Goal: Information Seeking & Learning: Learn about a topic

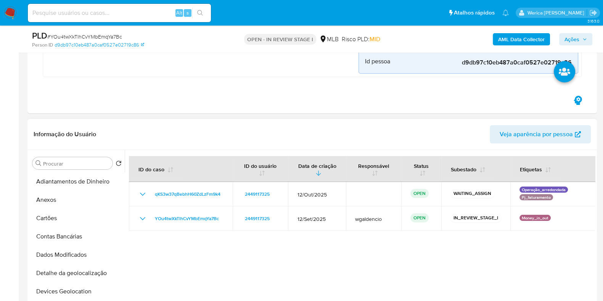
scroll to position [160, 0]
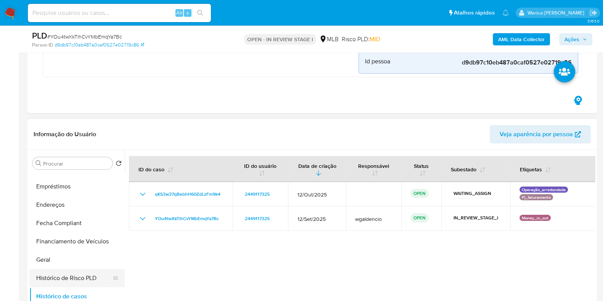
click at [65, 269] on button "Histórico de Risco PLD" at bounding box center [73, 278] width 89 height 18
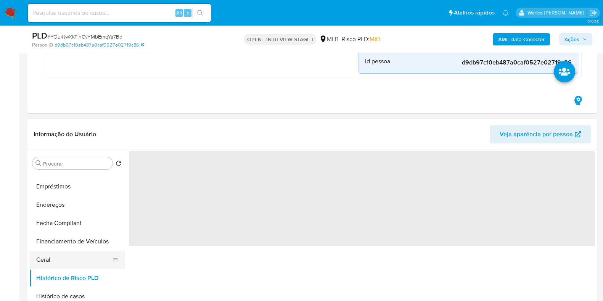
click at [71, 257] on button "Geral" at bounding box center [73, 259] width 89 height 18
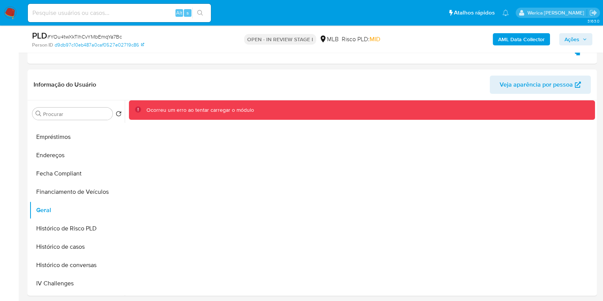
scroll to position [262, 0]
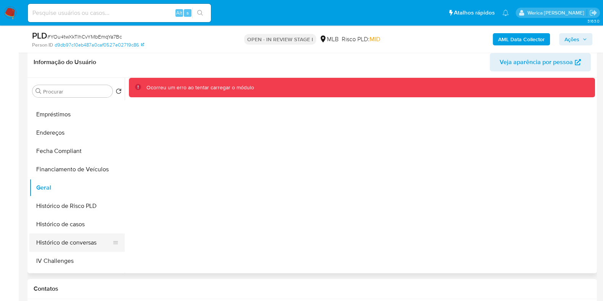
click at [55, 236] on button "Histórico de conversas" at bounding box center [73, 242] width 89 height 18
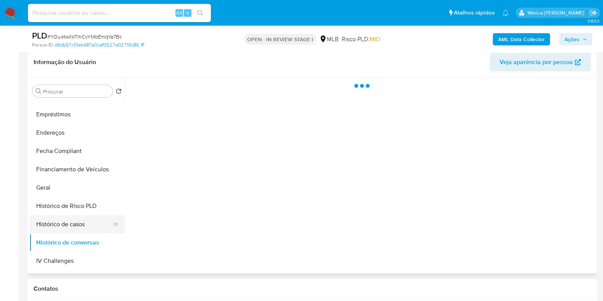
drag, startPoint x: 66, startPoint y: 214, endPoint x: 82, endPoint y: 222, distance: 17.9
click at [67, 214] on button "Histórico de Risco PLD" at bounding box center [76, 206] width 95 height 18
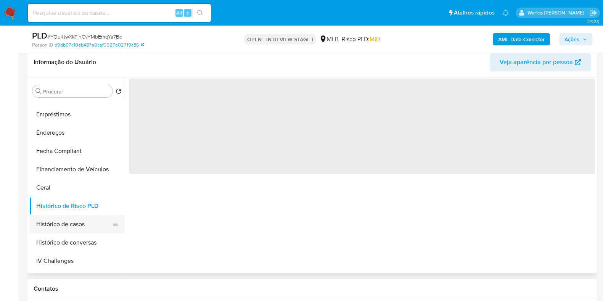
click at [85, 224] on button "Histórico de casos" at bounding box center [73, 224] width 89 height 18
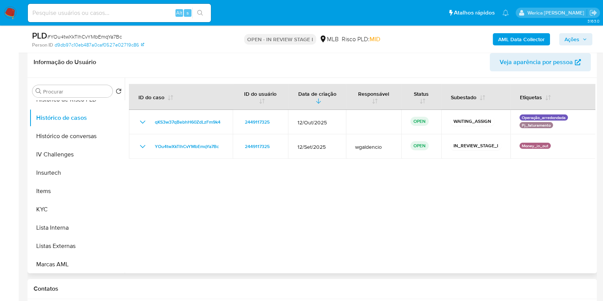
scroll to position [303, 0]
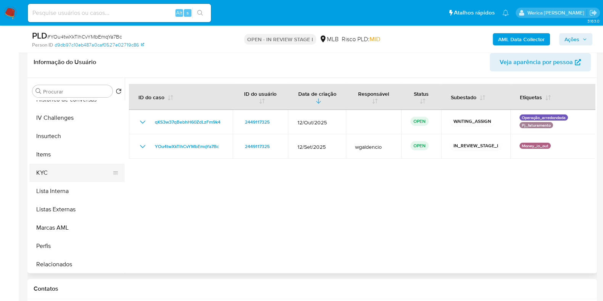
click at [82, 172] on button "KYC" at bounding box center [73, 173] width 89 height 18
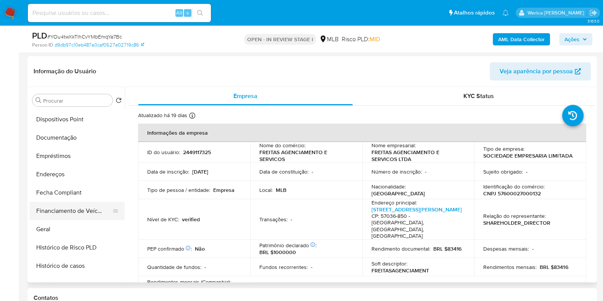
scroll to position [112, 0]
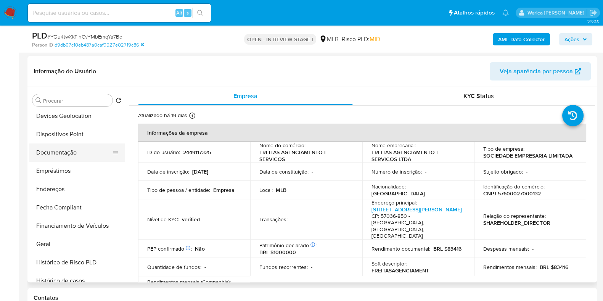
click at [74, 143] on button "Documentação" at bounding box center [73, 152] width 89 height 18
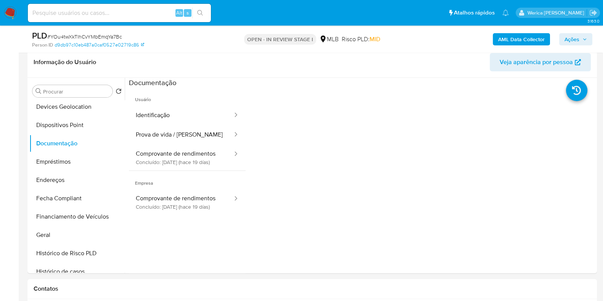
click at [215, 100] on span "Usuário" at bounding box center [187, 96] width 117 height 18
click at [211, 111] on button "Identificação" at bounding box center [181, 115] width 104 height 19
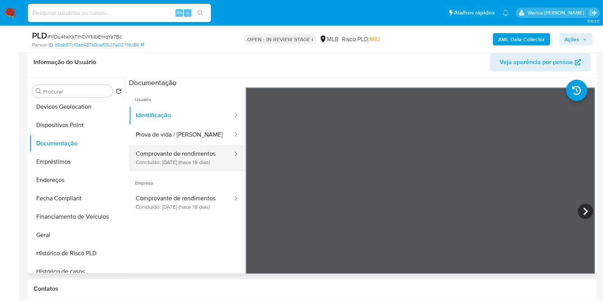
click at [201, 150] on button "Comprovante de rendimentos Concluído: 25/09/2025 (hace 19 días)" at bounding box center [181, 158] width 104 height 26
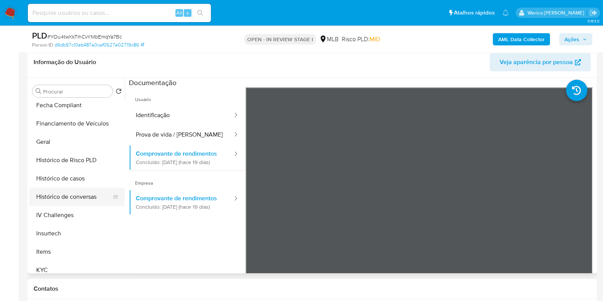
scroll to position [208, 0]
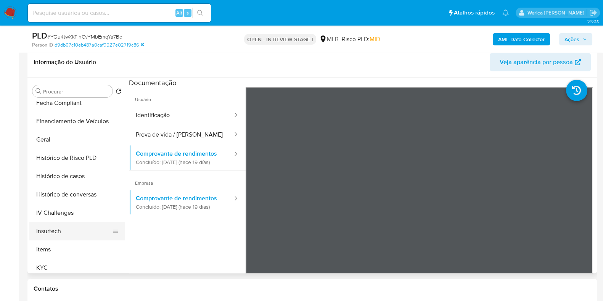
drag, startPoint x: 69, startPoint y: 269, endPoint x: 109, endPoint y: 229, distance: 56.9
click at [68, 269] on button "KYC" at bounding box center [76, 268] width 95 height 18
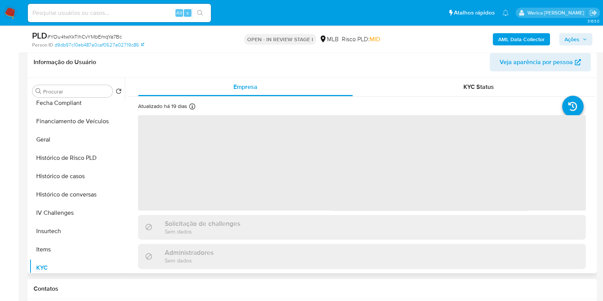
click at [290, 184] on span "‌" at bounding box center [362, 162] width 448 height 95
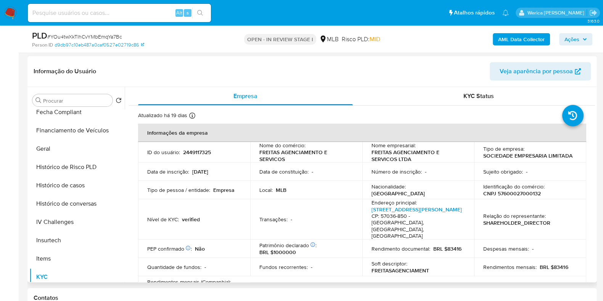
click at [187, 151] on p "2449117325" at bounding box center [197, 152] width 28 height 7
copy p "2449117325"
click at [510, 194] on p "CNPJ 57600027000132" at bounding box center [512, 193] width 58 height 7
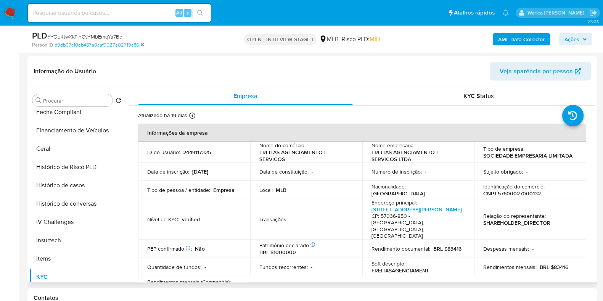
drag, startPoint x: 503, startPoint y: 197, endPoint x: 525, endPoint y: 187, distance: 23.9
click at [525, 187] on p "Identificação do comércio :" at bounding box center [513, 186] width 61 height 7
click at [522, 191] on p "CNPJ 57600027000132" at bounding box center [512, 193] width 58 height 7
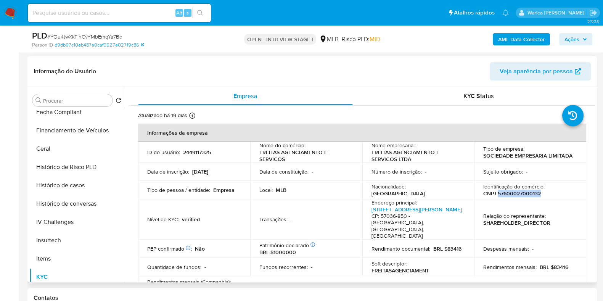
drag, startPoint x: 522, startPoint y: 191, endPoint x: 516, endPoint y: 197, distance: 8.1
drag, startPoint x: 516, startPoint y: 197, endPoint x: 522, endPoint y: 191, distance: 8.4
copy p "57600027000132"
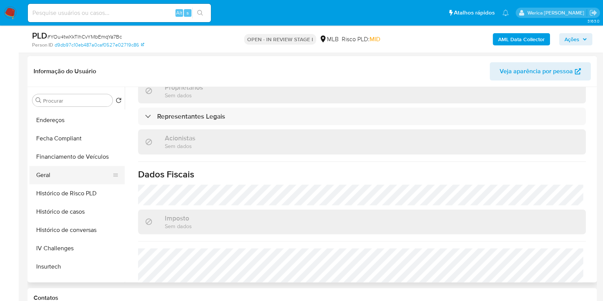
scroll to position [160, 0]
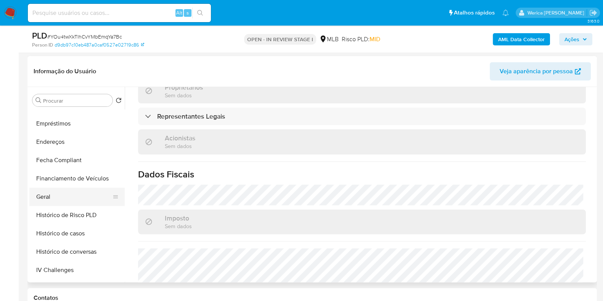
click at [67, 202] on button "Geral" at bounding box center [73, 197] width 89 height 18
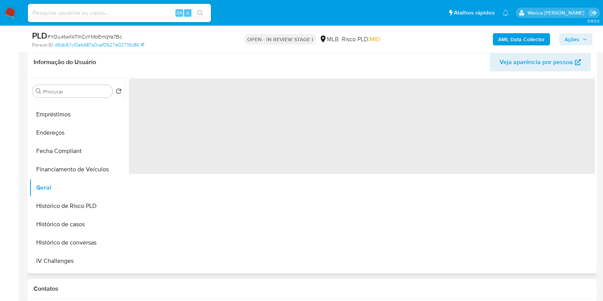
scroll to position [0, 0]
click at [412, 250] on div "‌" at bounding box center [360, 175] width 470 height 195
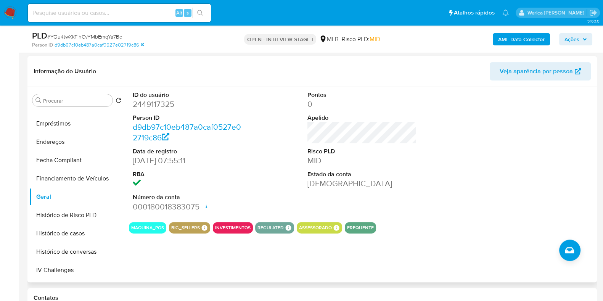
click at [500, 163] on div at bounding box center [536, 151] width 117 height 129
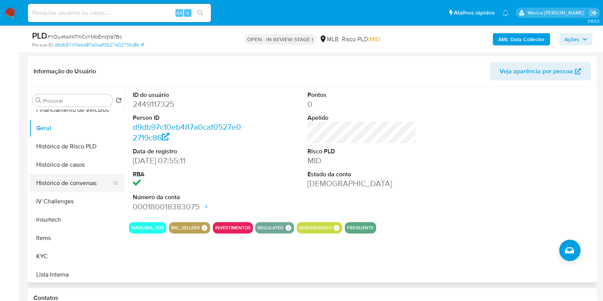
scroll to position [303, 0]
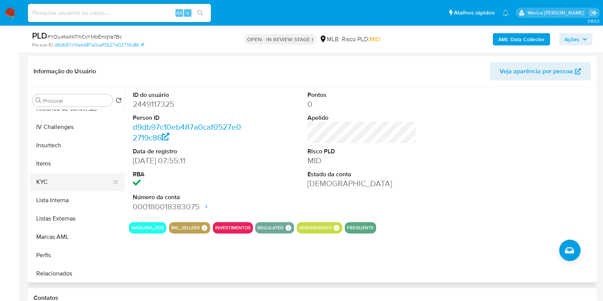
click at [58, 180] on button "KYC" at bounding box center [73, 182] width 89 height 18
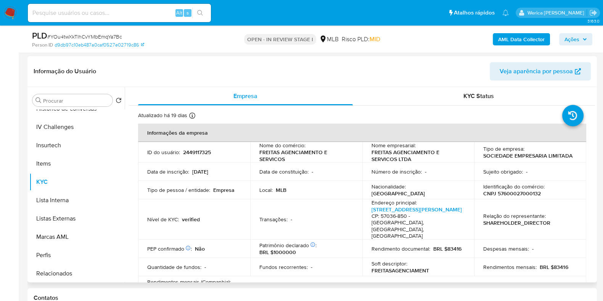
click at [499, 152] on p "SOCIEDADE EMPRESARIA LIMITADA" at bounding box center [527, 155] width 89 height 7
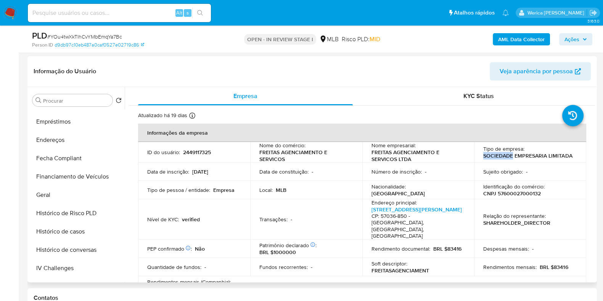
scroll to position [65, 0]
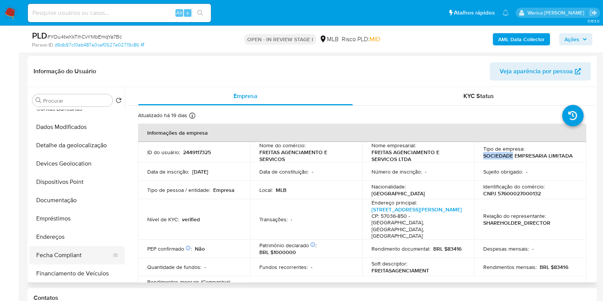
click at [74, 247] on button "Fecha Compliant" at bounding box center [73, 255] width 89 height 18
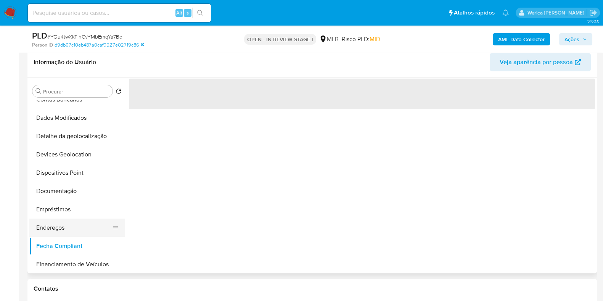
click at [66, 233] on button "Endereços" at bounding box center [73, 227] width 89 height 18
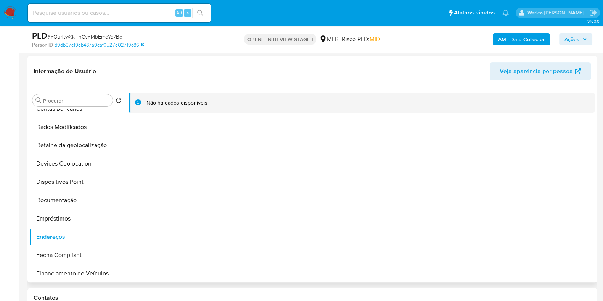
click at [507, 182] on div "Não há dados disponíveis" at bounding box center [360, 184] width 470 height 195
click at [504, 180] on div "Não há dados disponíveis" at bounding box center [360, 184] width 470 height 195
click at [97, 129] on button "Dados Modificados" at bounding box center [73, 127] width 89 height 18
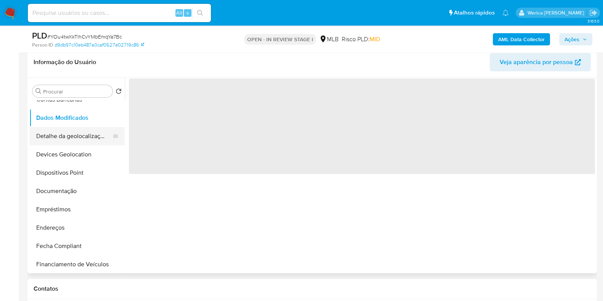
click at [93, 138] on button "Detalhe da geolocalização" at bounding box center [73, 136] width 89 height 18
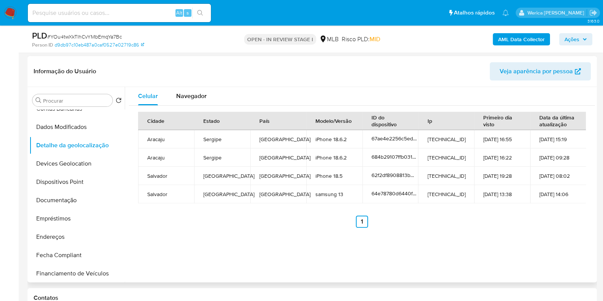
drag, startPoint x: 481, startPoint y: 193, endPoint x: 478, endPoint y: 188, distance: 5.0
click at [481, 192] on td "24-08-2023 13:38" at bounding box center [502, 194] width 56 height 18
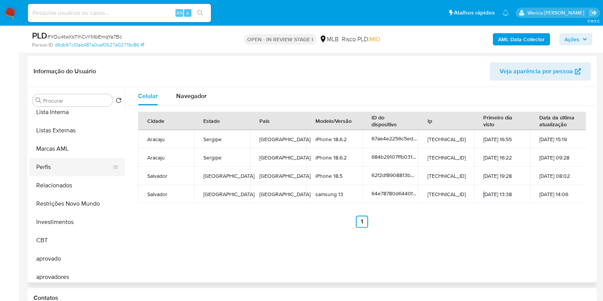
scroll to position [414, 0]
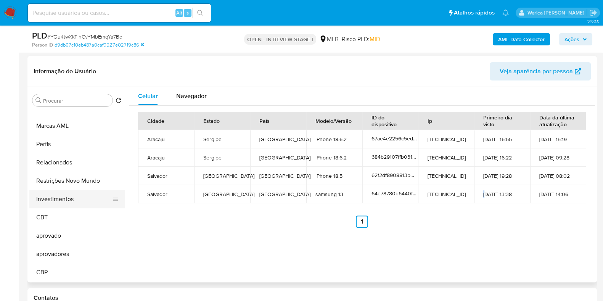
drag, startPoint x: 78, startPoint y: 188, endPoint x: 95, endPoint y: 182, distance: 18.1
click at [79, 188] on button "Restrições Novo Mundo" at bounding box center [76, 181] width 95 height 18
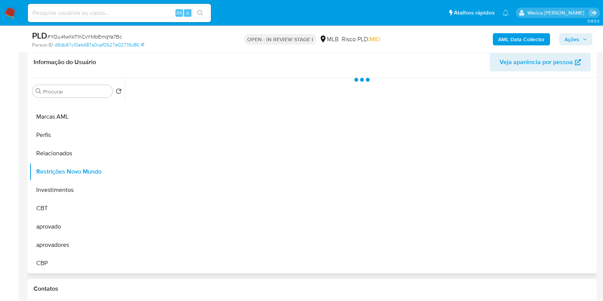
drag, startPoint x: 215, startPoint y: 126, endPoint x: 218, endPoint y: 117, distance: 9.3
click at [215, 124] on div at bounding box center [360, 175] width 470 height 195
click at [217, 96] on div at bounding box center [360, 175] width 470 height 195
click at [215, 90] on div at bounding box center [360, 175] width 470 height 195
click at [210, 82] on div "Historial" at bounding box center [204, 88] width 23 height 20
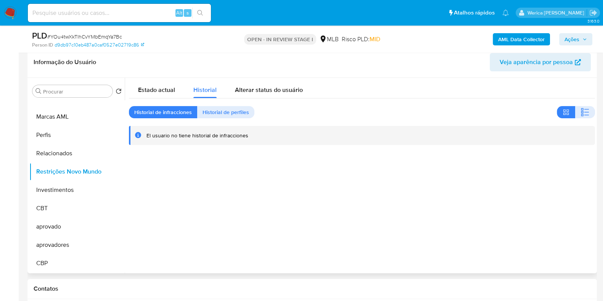
drag, startPoint x: 588, startPoint y: 112, endPoint x: 475, endPoint y: 159, distance: 122.2
click at [581, 114] on button "button" at bounding box center [585, 112] width 20 height 12
click at [477, 242] on div at bounding box center [360, 175] width 470 height 195
drag, startPoint x: 477, startPoint y: 242, endPoint x: 473, endPoint y: 238, distance: 6.0
click at [477, 242] on div at bounding box center [360, 175] width 470 height 195
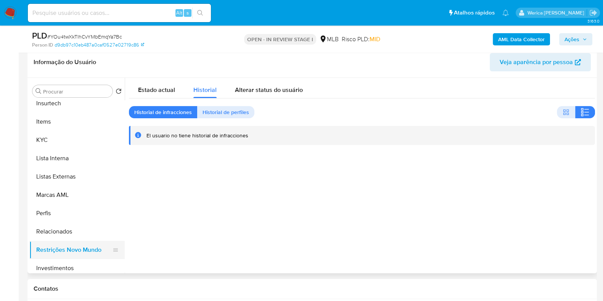
scroll to position [271, 0]
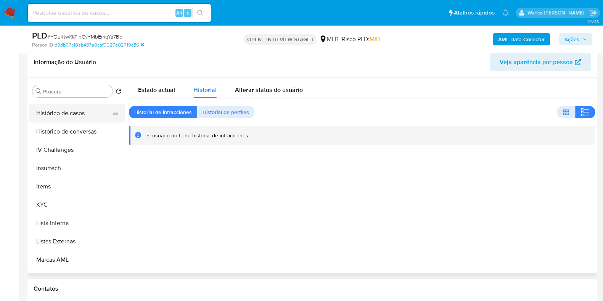
click at [63, 115] on button "Histórico de casos" at bounding box center [73, 113] width 89 height 18
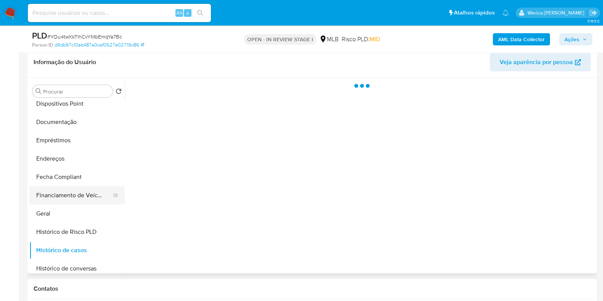
scroll to position [128, 0]
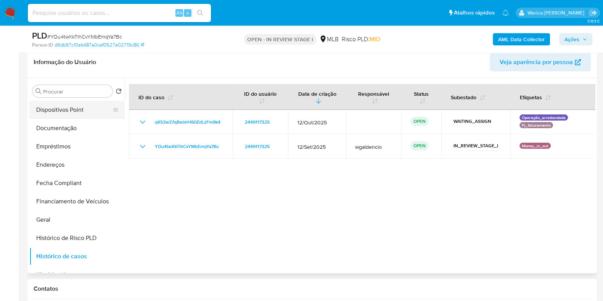
click at [72, 115] on button "Dispositivos Point" at bounding box center [73, 110] width 89 height 18
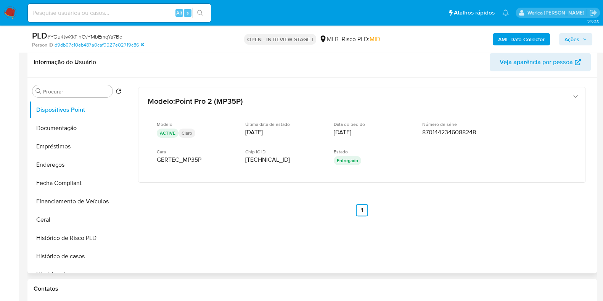
click at [466, 222] on div "Modelo : Point Pro 2 (MP35P) Modelo ACTIVE Claro Última data de estado 11/09/20…" at bounding box center [362, 162] width 466 height 168
drag, startPoint x: 466, startPoint y: 221, endPoint x: 462, endPoint y: 194, distance: 27.2
click at [466, 221] on div "Modelo : Point Pro 2 (MP35P) Modelo ACTIVE Claro Última data de estado 11/09/20…" at bounding box center [362, 162] width 466 height 168
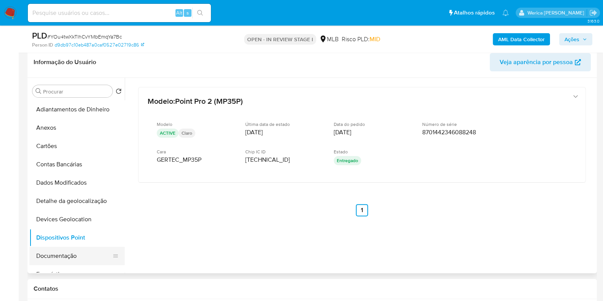
click at [69, 260] on button "Documentação" at bounding box center [73, 256] width 89 height 18
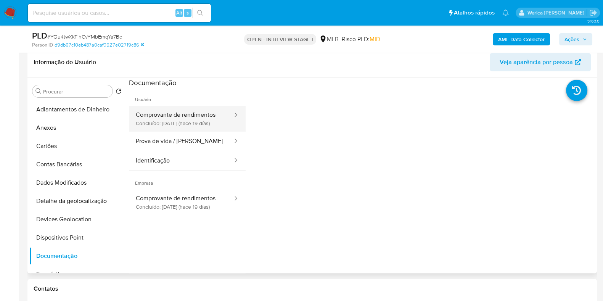
click at [196, 114] on button "Comprovante de rendimentos Concluído: 25/09/2025 (hace 19 días)" at bounding box center [181, 119] width 104 height 26
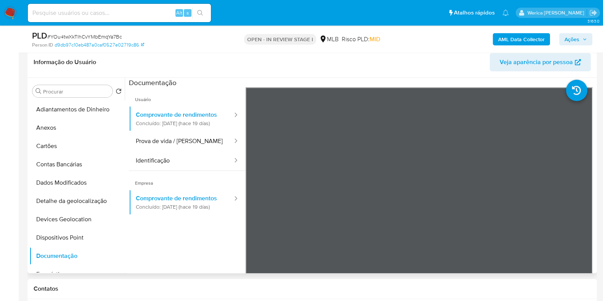
click at [421, 55] on header "Informação do Usuário Veja aparência por pessoa" at bounding box center [312, 62] width 557 height 18
click at [204, 233] on ul "Usuário Comprovante de rendimentos Concluído: 25/09/2025 (hace 19 días) Prova d…" at bounding box center [187, 197] width 117 height 220
click at [185, 151] on button "Prova de vida / Selfie" at bounding box center [181, 141] width 104 height 19
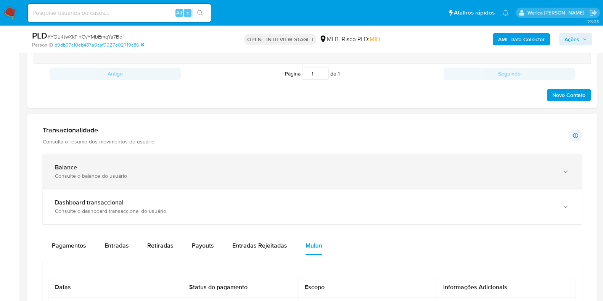
scroll to position [644, 0]
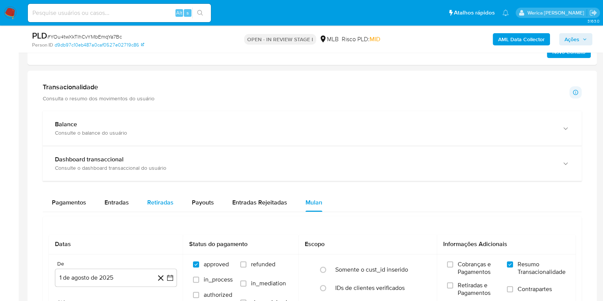
click at [177, 201] on button "Retiradas" at bounding box center [160, 202] width 45 height 18
select select "10"
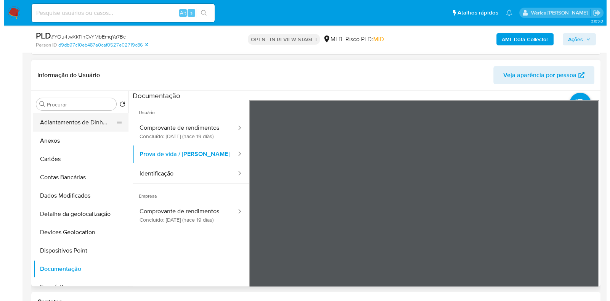
scroll to position [215, 0]
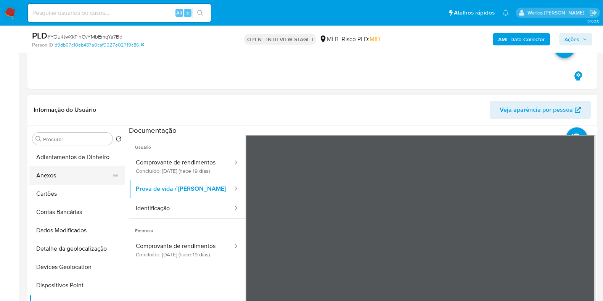
click at [67, 171] on button "Anexos" at bounding box center [73, 175] width 89 height 18
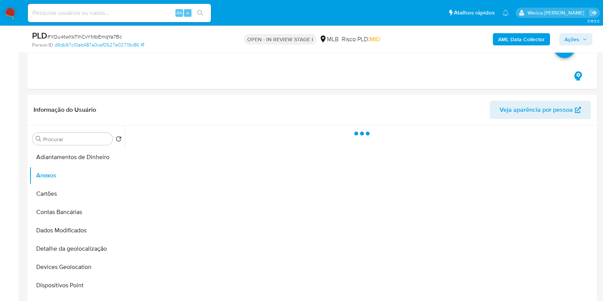
click at [512, 45] on b "AML Data Collector" at bounding box center [521, 39] width 47 height 12
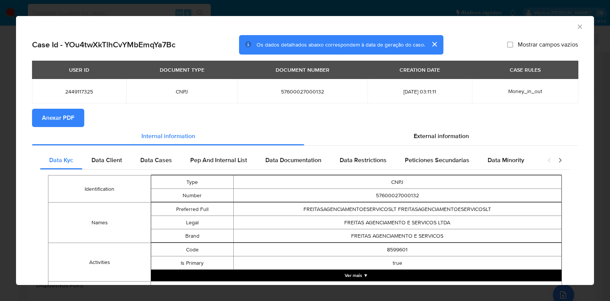
click at [59, 122] on span "Anexar PDF" at bounding box center [58, 117] width 32 height 17
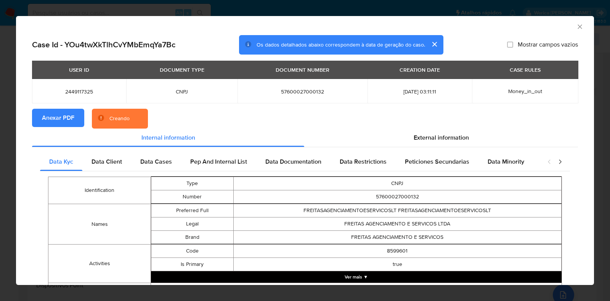
click at [576, 24] on div "AML Data Collector" at bounding box center [305, 25] width 578 height 19
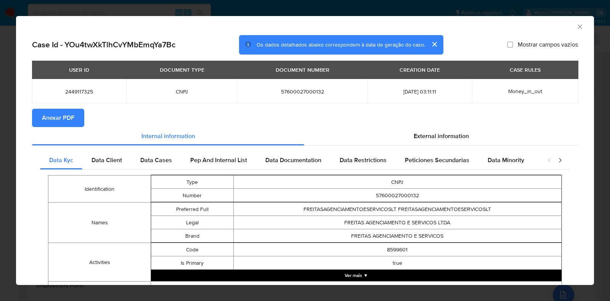
click at [570, 33] on div "AML Data Collector" at bounding box center [305, 25] width 578 height 19
click at [576, 26] on icon "Fechar a janela" at bounding box center [580, 27] width 8 height 8
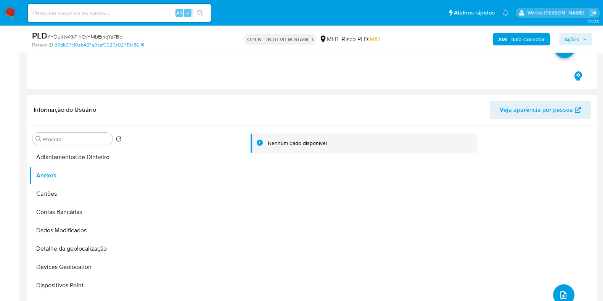
click at [560, 284] on button "upload-file" at bounding box center [563, 294] width 21 height 21
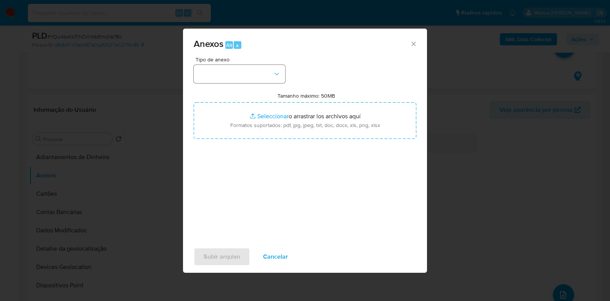
click at [247, 64] on div "Tipo de anexo" at bounding box center [240, 70] width 92 height 26
click at [243, 66] on button "button" at bounding box center [240, 74] width 92 height 18
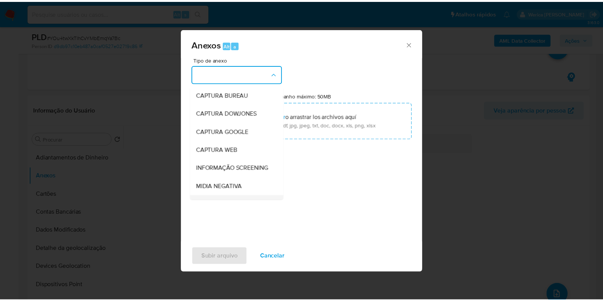
scroll to position [117, 0]
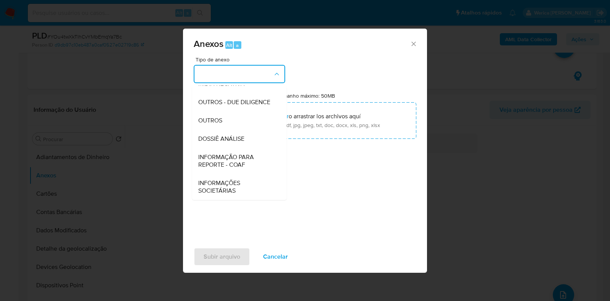
click at [242, 141] on span "DOSSIÊ ANÁLISE" at bounding box center [221, 139] width 46 height 8
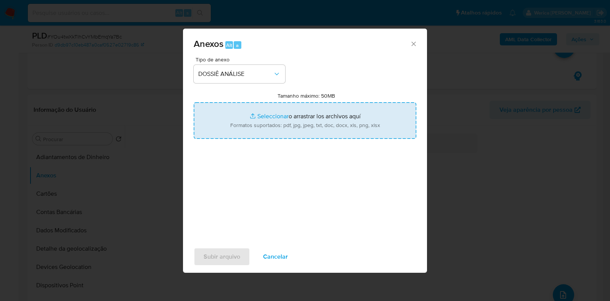
click at [273, 115] on input "Tamanho máximo: 50MB Seleccionar archivos" at bounding box center [305, 120] width 223 height 37
type input "C:\fakepath\Mulan 2449117325_2025_10_14_10_37_55.xlsx"
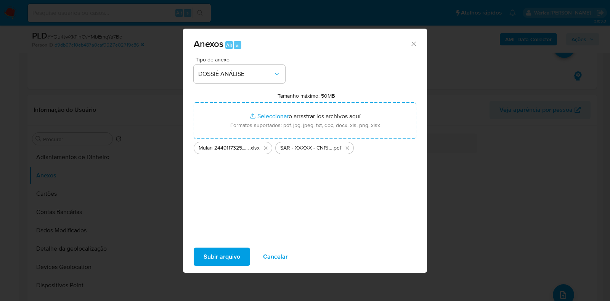
click at [227, 255] on span "Subir arquivo" at bounding box center [222, 256] width 37 height 17
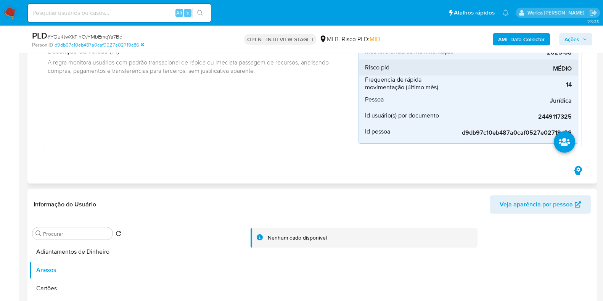
scroll to position [119, 0]
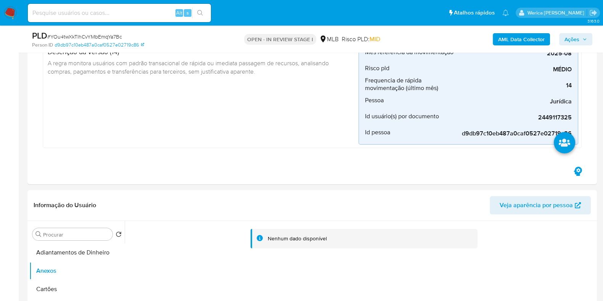
click at [568, 43] on span "Ações" at bounding box center [571, 39] width 15 height 12
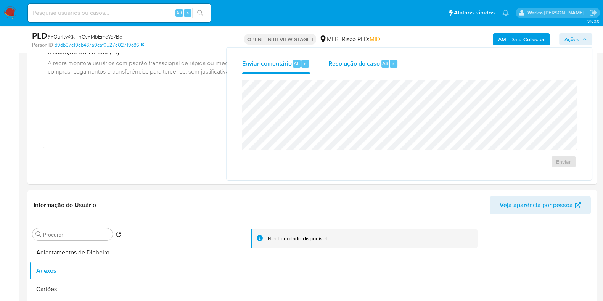
click at [384, 70] on div "Resolução do caso Alt r" at bounding box center [363, 64] width 70 height 20
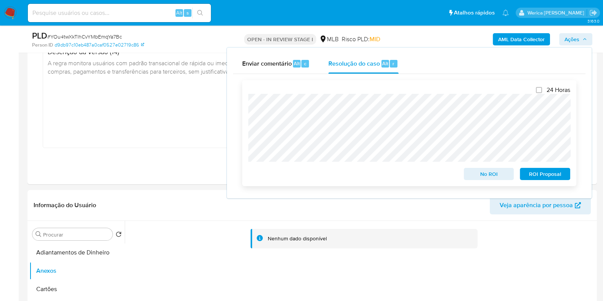
click at [541, 174] on span "ROI Proposal" at bounding box center [545, 174] width 40 height 11
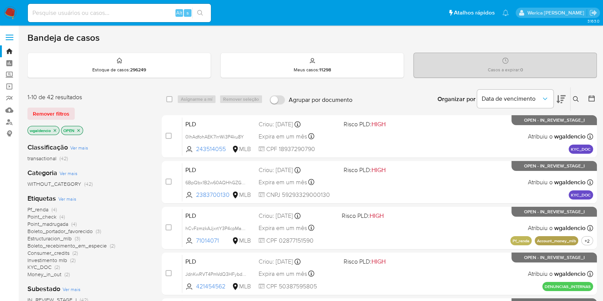
click at [400, 101] on div "Organizar por Data de vencimento Os resultados não podem ser classificados enqu…" at bounding box center [476, 99] width 241 height 24
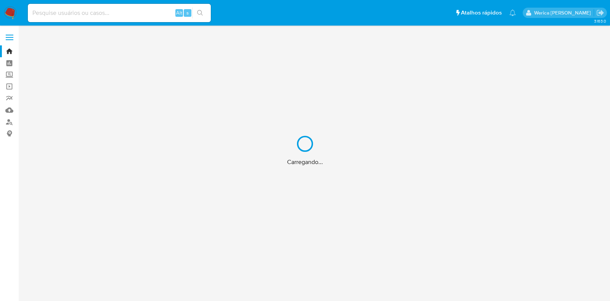
click at [116, 16] on div "Carregando..." at bounding box center [305, 150] width 610 height 301
click at [118, 9] on div "Carregando..." at bounding box center [305, 150] width 610 height 301
click at [118, 10] on div "Carregando..." at bounding box center [305, 150] width 610 height 301
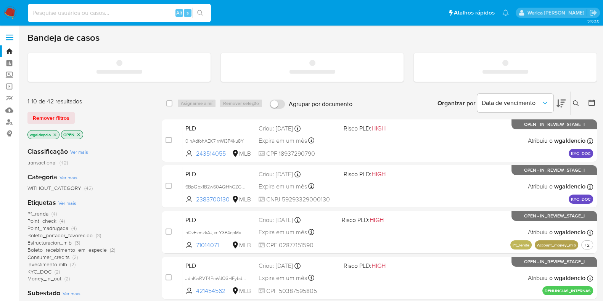
click at [120, 14] on input at bounding box center [119, 13] width 183 height 10
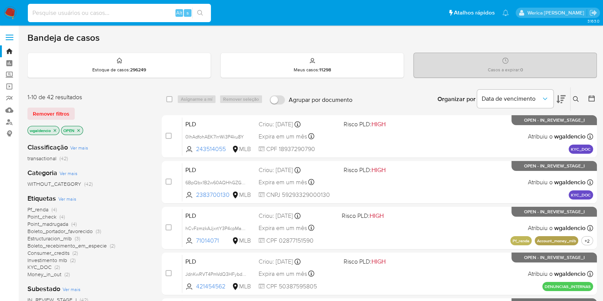
paste input "2445292382"
type input "2445292382"
click at [201, 12] on icon "search-icon" at bounding box center [200, 13] width 6 height 6
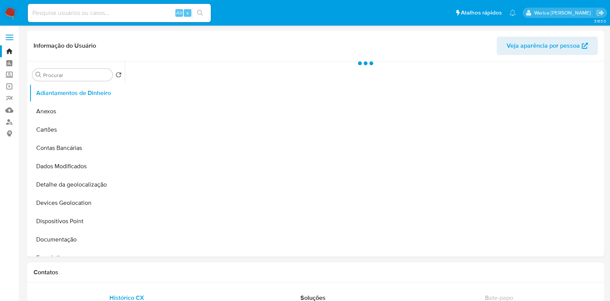
select select "10"
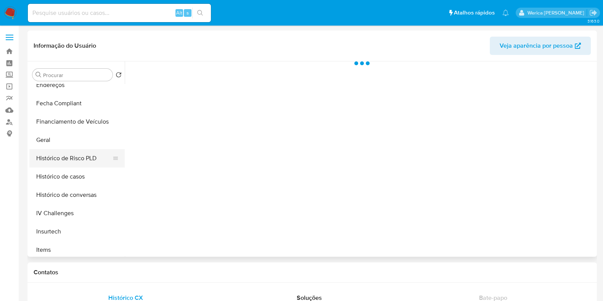
scroll to position [238, 0]
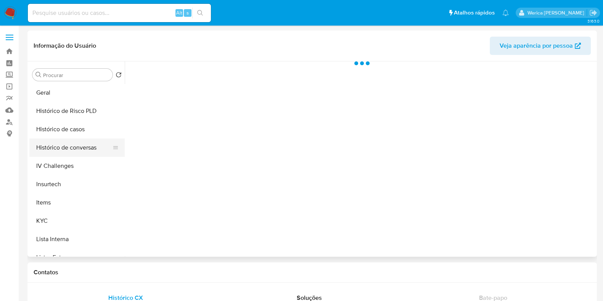
select select "10"
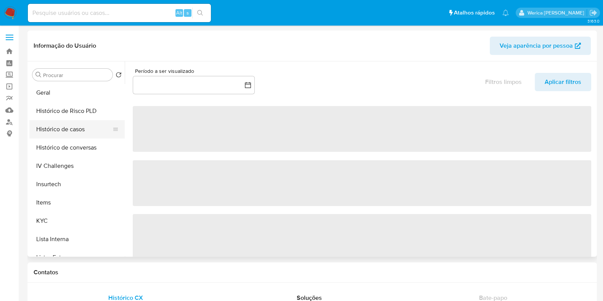
click at [61, 128] on button "Histórico de casos" at bounding box center [73, 129] width 89 height 18
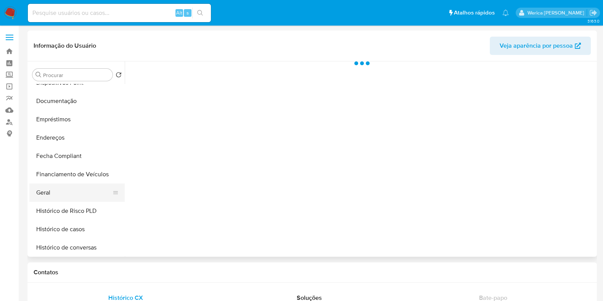
select select "10"
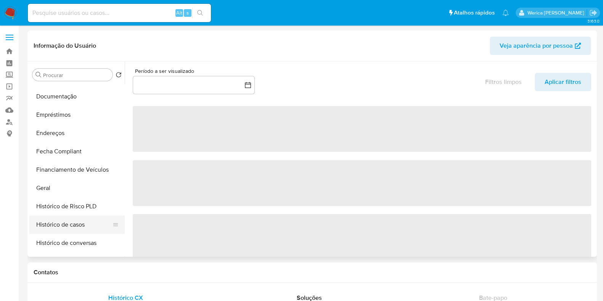
click at [77, 222] on button "Histórico de casos" at bounding box center [73, 224] width 89 height 18
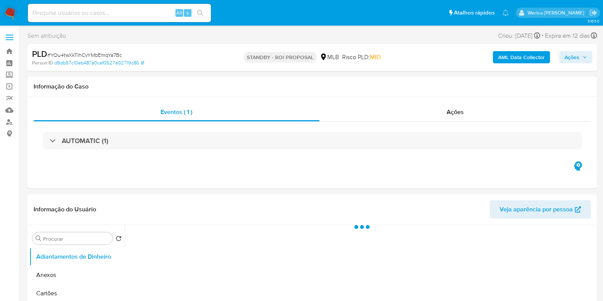
select select "10"
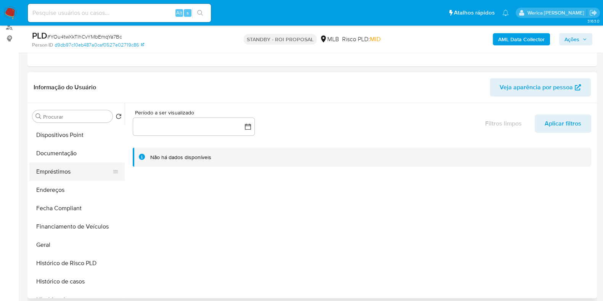
scroll to position [143, 0]
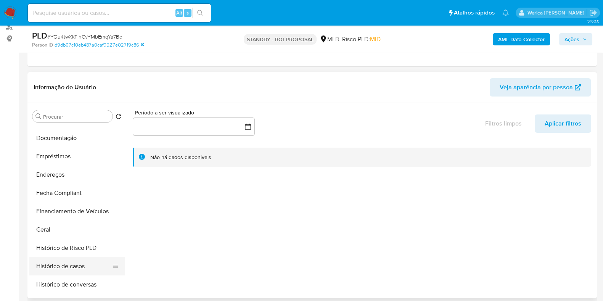
click at [98, 258] on button "Histórico de casos" at bounding box center [73, 266] width 89 height 18
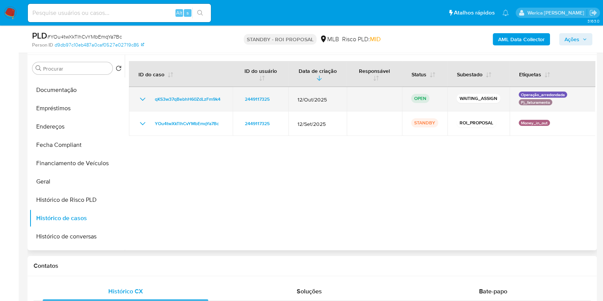
drag, startPoint x: 228, startPoint y: 99, endPoint x: 151, endPoint y: 101, distance: 77.4
click at [151, 101] on td "qKS3w37qBebhH60ZdLzFm9k4" at bounding box center [181, 99] width 104 height 24
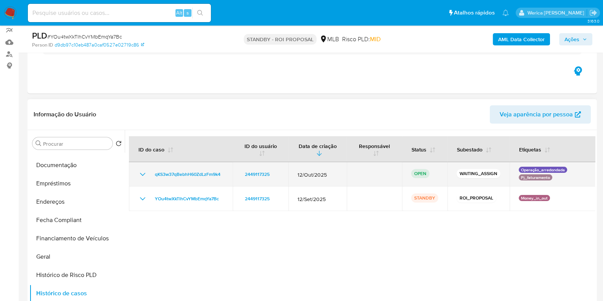
scroll to position [0, 0]
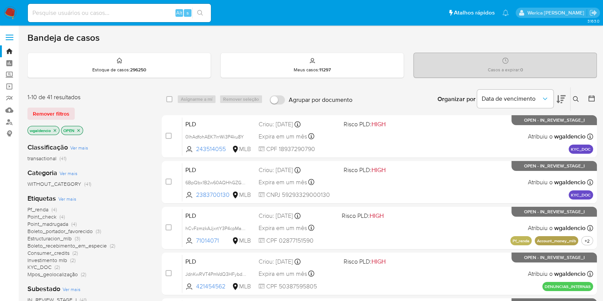
click at [573, 96] on icon at bounding box center [576, 99] width 6 height 6
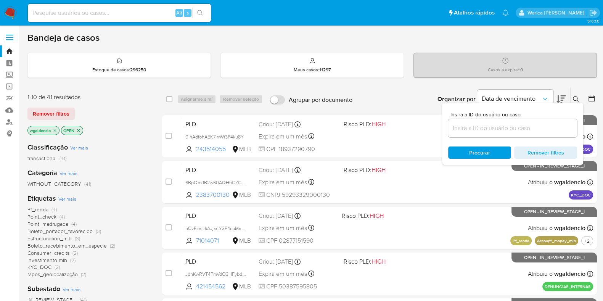
click at [498, 133] on div at bounding box center [512, 128] width 129 height 18
click at [491, 126] on input at bounding box center [512, 128] width 129 height 10
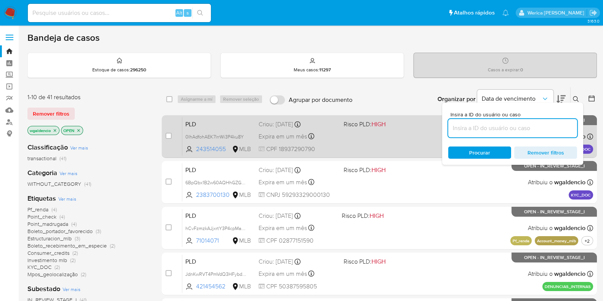
paste input "qKS3w37qBebhH60ZdLzFm9k4"
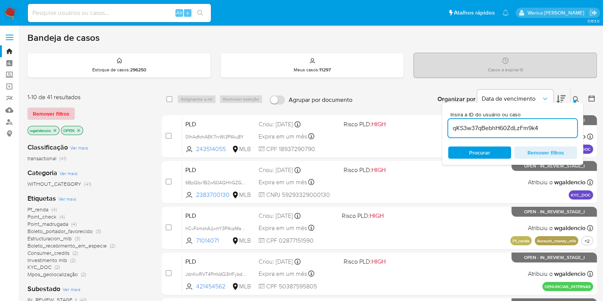
type input "qKS3w37qBebhH60ZdLzFm9k4"
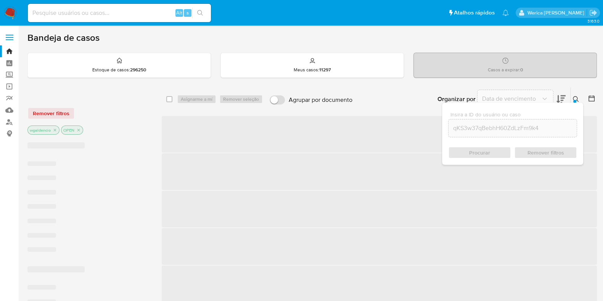
click at [36, 109] on span "Remover filtros" at bounding box center [51, 113] width 37 height 11
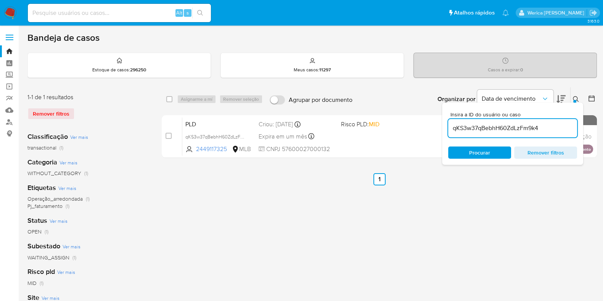
click at [173, 103] on div "select-all-cases-checkbox Asignarme a mí Remover seleção Agrupar por documento …" at bounding box center [379, 99] width 435 height 24
click at [171, 98] on input "checkbox" at bounding box center [169, 99] width 6 height 6
checkbox input "true"
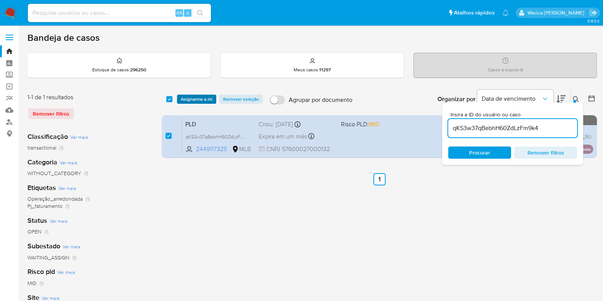
click at [193, 98] on span "Asignarme a mí" at bounding box center [197, 99] width 32 height 8
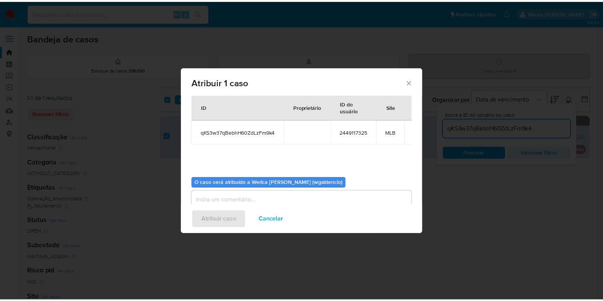
scroll to position [39, 0]
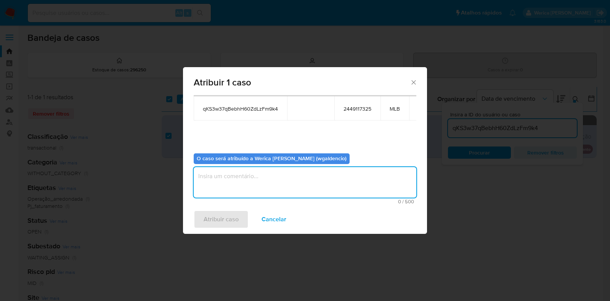
drag, startPoint x: 226, startPoint y: 178, endPoint x: 223, endPoint y: 218, distance: 39.5
click at [226, 180] on textarea "assign-modal" at bounding box center [305, 182] width 223 height 31
click at [223, 220] on span "Atribuir caso" at bounding box center [221, 219] width 35 height 17
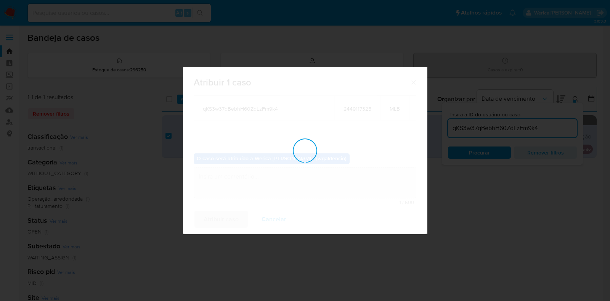
checkbox input "false"
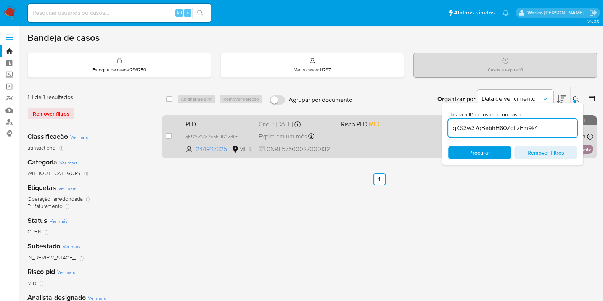
click at [379, 148] on div "PLD qKS3w37qBebhH60ZdLzFm9k4 2449117325 MLB Risco PLD: MID Criou: 12/10/2025 Cr…" at bounding box center [387, 136] width 411 height 39
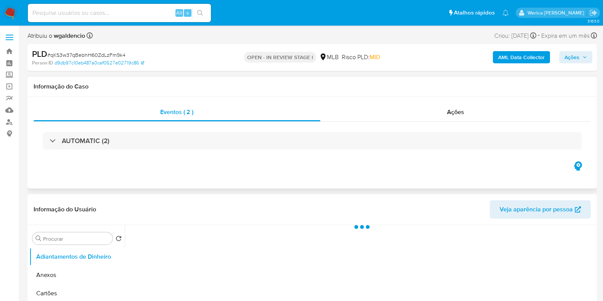
drag, startPoint x: 446, startPoint y: 116, endPoint x: 478, endPoint y: 93, distance: 39.4
click at [447, 115] on span "Ações" at bounding box center [455, 112] width 17 height 9
select select "10"
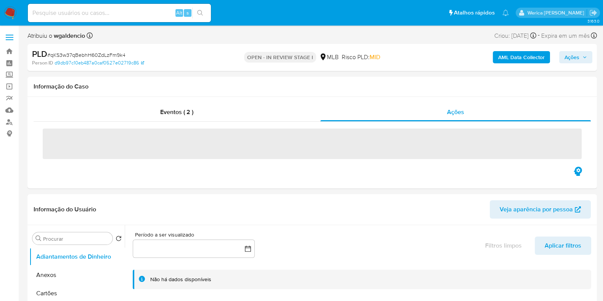
click at [568, 56] on span "Ações" at bounding box center [571, 57] width 15 height 12
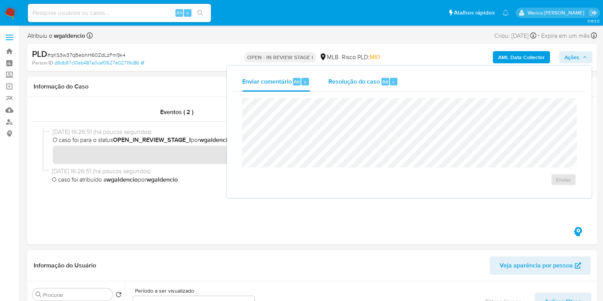
drag, startPoint x: 387, startPoint y: 85, endPoint x: 387, endPoint y: 90, distance: 4.6
click at [387, 85] on div "Alt r" at bounding box center [389, 82] width 16 height 8
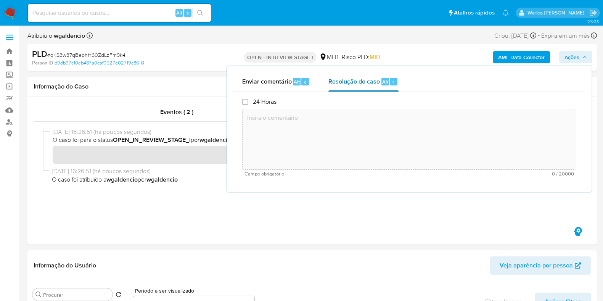
click at [387, 127] on textarea at bounding box center [408, 139] width 333 height 61
paste textarea "Data do alerta: [DATE] O cliente foi analisado hoje ([DATE]), através do numero…"
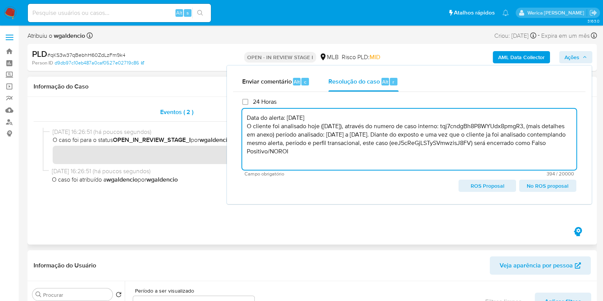
type textarea "Data do alerta: [DATE] O cliente foi analisado hoje ([DATE]), através do numero…"
click at [168, 113] on span "Eventos ( 2 )" at bounding box center [176, 112] width 33 height 9
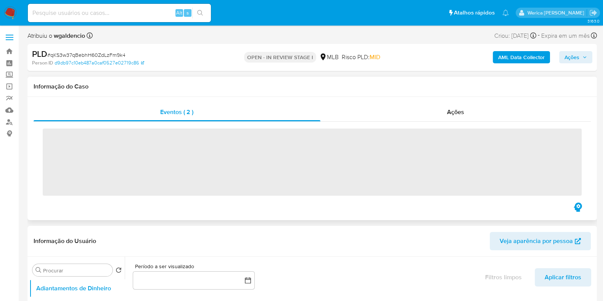
click at [162, 145] on span "‌" at bounding box center [312, 161] width 539 height 67
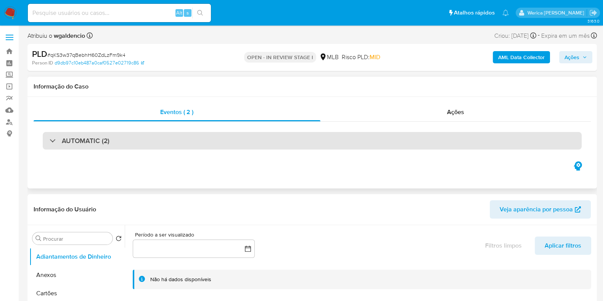
click at [164, 138] on div "AUTOMATIC (2)" at bounding box center [312, 141] width 539 height 18
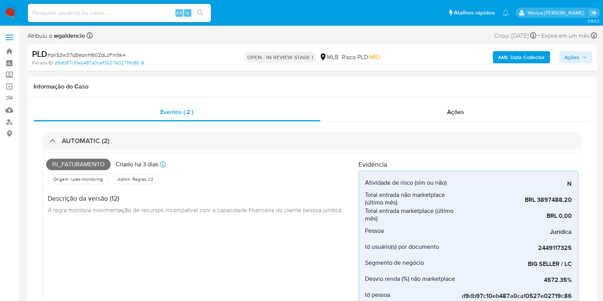
drag, startPoint x: 580, startPoint y: 52, endPoint x: 574, endPoint y: 53, distance: 5.5
click at [579, 52] on span "Ações" at bounding box center [575, 57] width 22 height 11
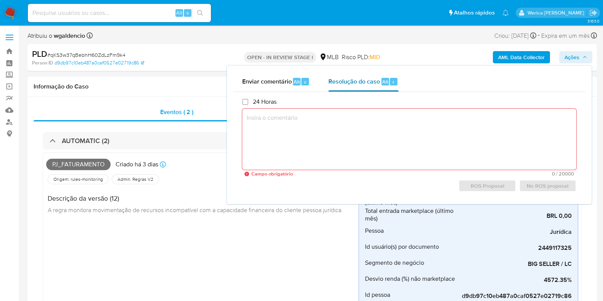
click at [393, 79] on div "r" at bounding box center [394, 82] width 8 height 8
click at [423, 151] on textarea at bounding box center [409, 139] width 334 height 61
paste textarea "Data do alerta: [DATE] O cliente foi analisado hoje ([DATE]), através do numero…"
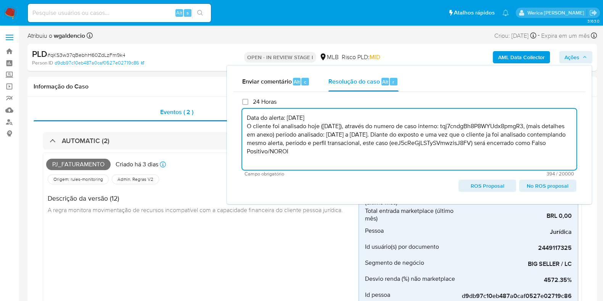
click at [481, 128] on textarea "Data do alerta: [DATE] O cliente foi analisado hoje ([DATE]), através do numero…" at bounding box center [409, 139] width 334 height 61
paste textarea "YOu4twXkTlhCvYMbEmqYa7Bc"
click at [401, 148] on textarea "Data do alerta: [DATE] O cliente foi analisado hoje ([DATE]), através do numero…" at bounding box center [409, 139] width 334 height 61
drag, startPoint x: 351, startPoint y: 136, endPoint x: 417, endPoint y: 136, distance: 66.0
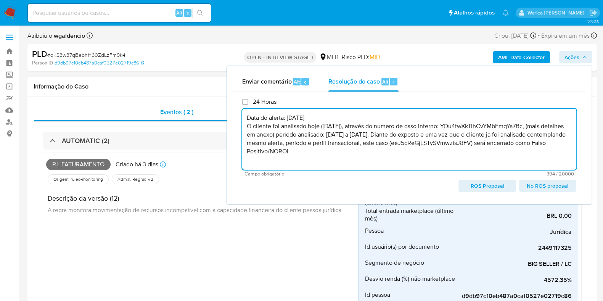
click at [417, 136] on textarea "Data do alerta: 12/10/2025 O cliente foi analisado hoje (14/10/2025), através d…" at bounding box center [409, 139] width 334 height 61
paste textarea "4/08/2025 a 13/10"
click at [445, 148] on textarea "Data do alerta: 12/10/2025 O cliente foi analisado hoje (14/10/2025), através d…" at bounding box center [409, 139] width 334 height 61
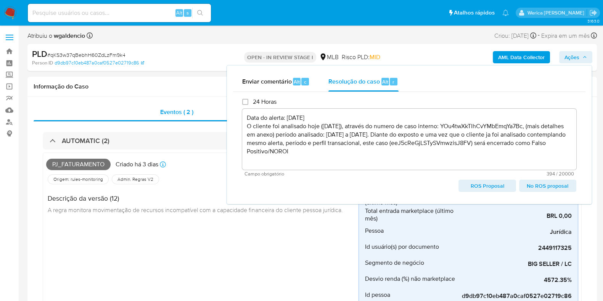
click at [475, 142] on textarea "Data do alerta: 12/10/2025 O cliente foi analisado hoje (14/10/2025), através d…" at bounding box center [409, 139] width 334 height 61
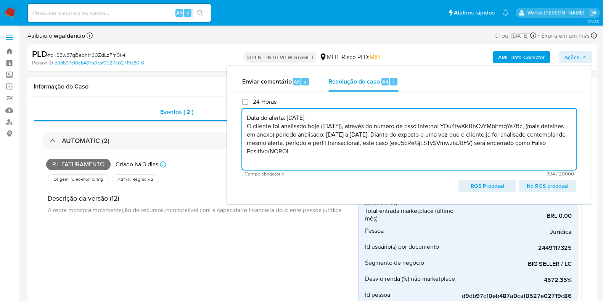
click at [475, 142] on textarea "Data do alerta: 12/10/2025 O cliente foi analisado hoje (14/10/2025), através d…" at bounding box center [409, 139] width 334 height 61
paste textarea "qKS3w37qBebhH60ZdLzFm9k4"
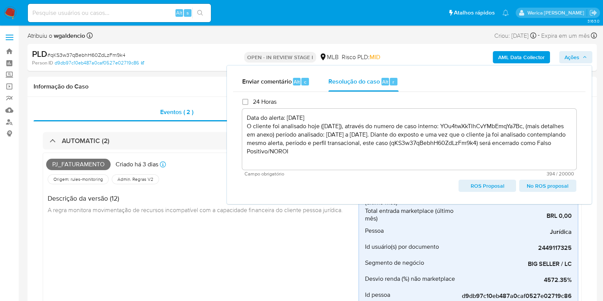
click at [538, 189] on span "No ROS proposal" at bounding box center [547, 185] width 47 height 11
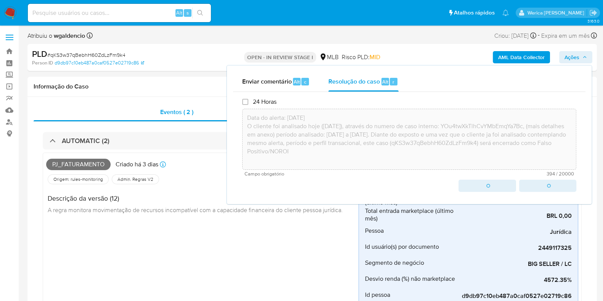
type textarea "Data do alerta: 12/10/2025 O cliente foi analisado hoje (14/10/2025), através d…"
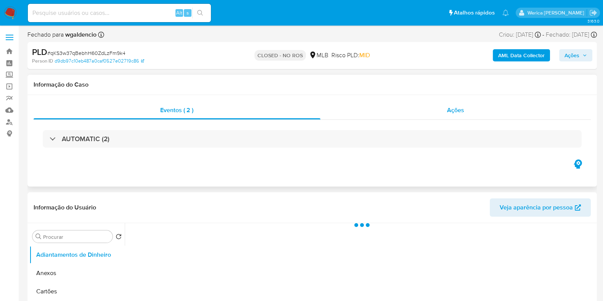
click at [439, 111] on div "Ações" at bounding box center [455, 110] width 271 height 18
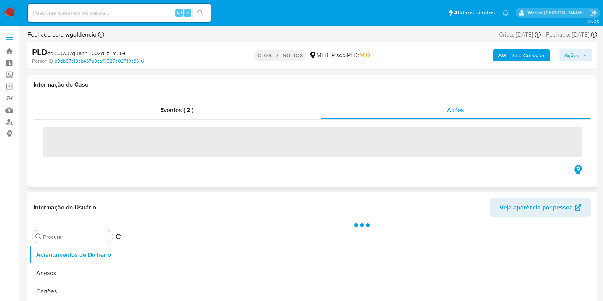
select select "10"
click at [213, 142] on span "‌" at bounding box center [312, 142] width 539 height 31
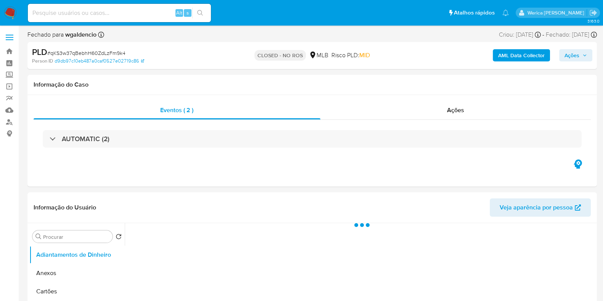
select select "10"
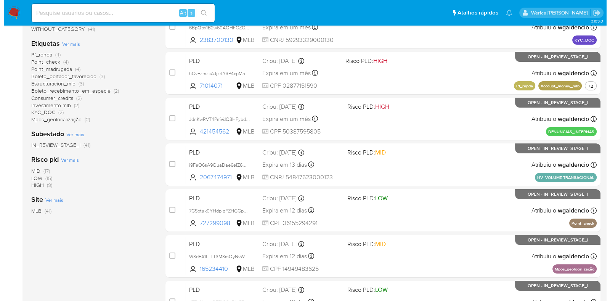
scroll to position [42, 0]
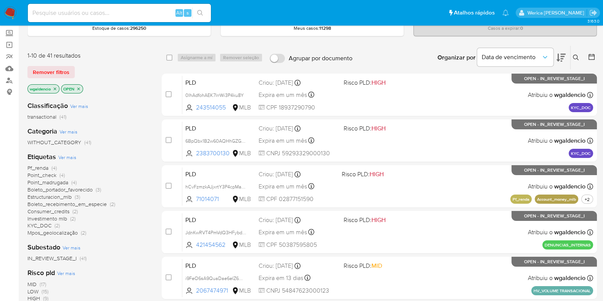
click at [70, 158] on span "Ver mais" at bounding box center [67, 157] width 18 height 7
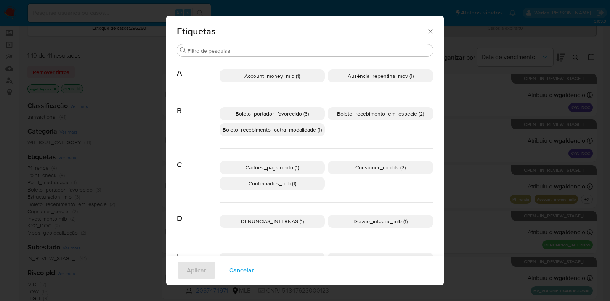
click at [382, 82] on p "Ausência_repentina_mov (1)" at bounding box center [380, 75] width 105 height 13
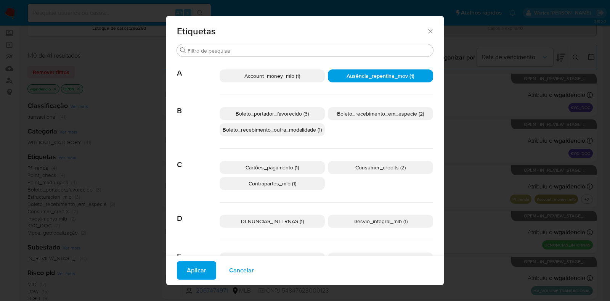
click at [187, 268] on span "Aplicar" at bounding box center [196, 270] width 19 height 17
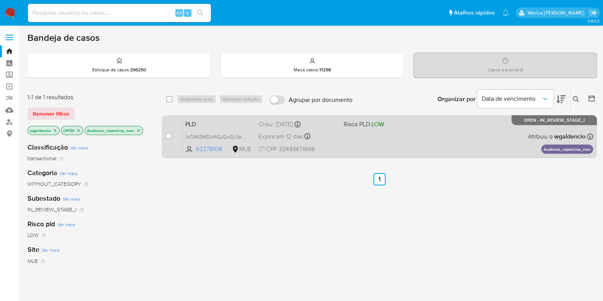
click at [434, 136] on div "PLD JdTdWZMEGrWGd2jc0jL9pMzM 62278108 MLB Risco PLD: LOW Criou: 12/09/2025 Crio…" at bounding box center [387, 136] width 411 height 39
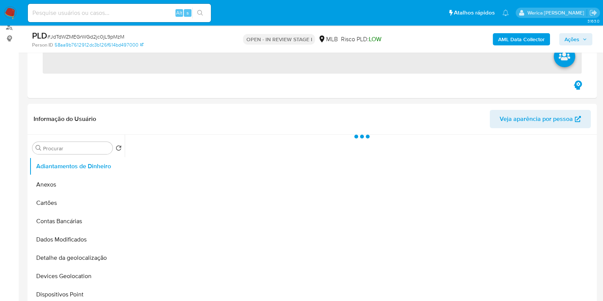
scroll to position [238, 0]
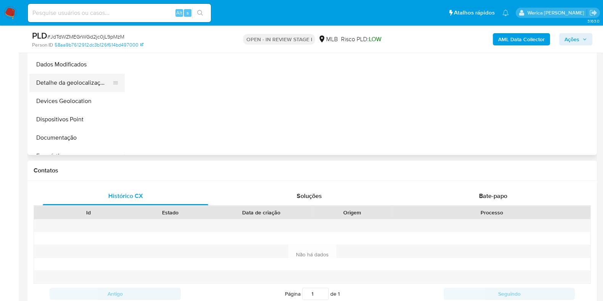
select select "10"
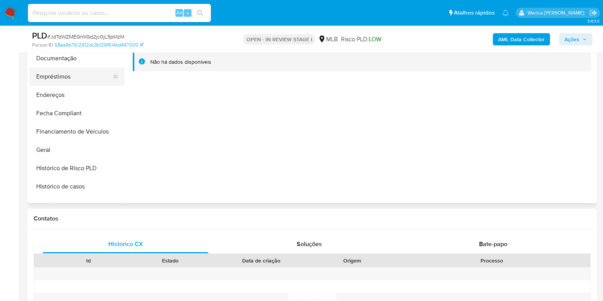
scroll to position [143, 0]
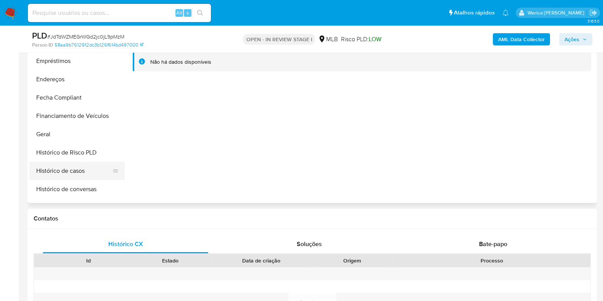
click at [74, 163] on button "Histórico de casos" at bounding box center [73, 171] width 89 height 18
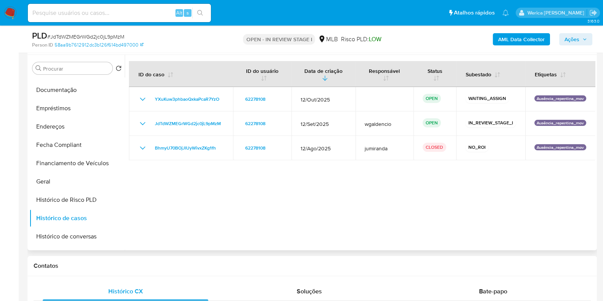
click at [395, 178] on div at bounding box center [360, 152] width 470 height 195
click at [84, 185] on button "Geral" at bounding box center [73, 181] width 89 height 18
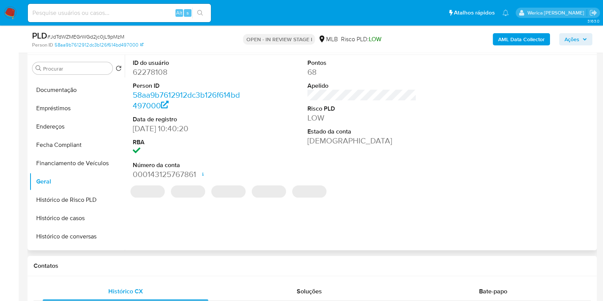
click at [156, 75] on dd "62278108" at bounding box center [187, 72] width 109 height 11
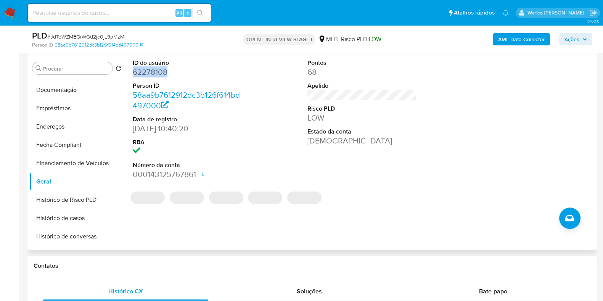
copy dd "62278108"
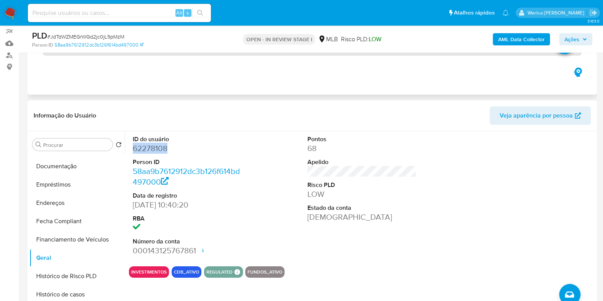
scroll to position [0, 0]
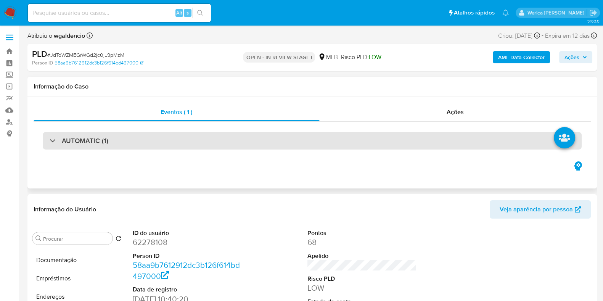
click at [183, 134] on div "AUTOMATIC (1)" at bounding box center [312, 141] width 539 height 18
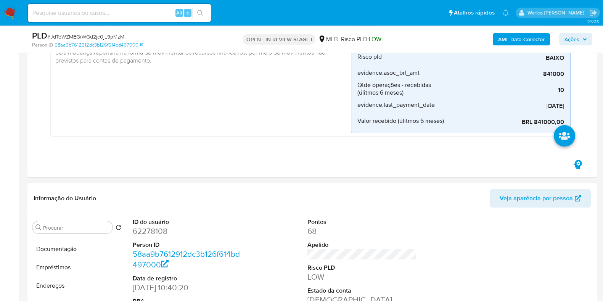
scroll to position [190, 0]
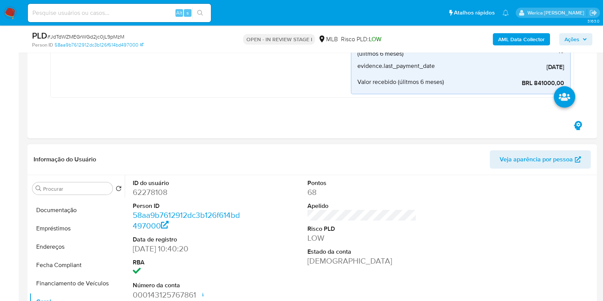
click at [145, 191] on dd "62278108" at bounding box center [187, 192] width 109 height 11
copy dd "62278108"
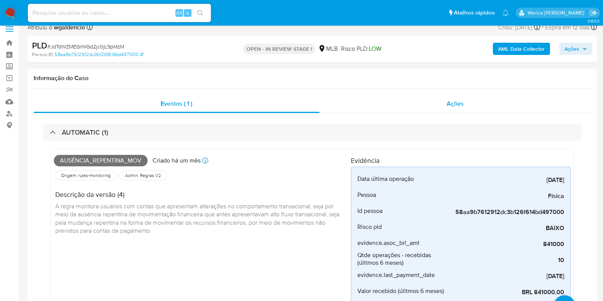
scroll to position [0, 0]
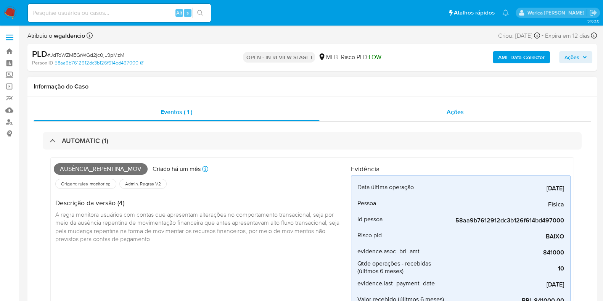
click at [439, 114] on div "Ações" at bounding box center [455, 112] width 271 height 18
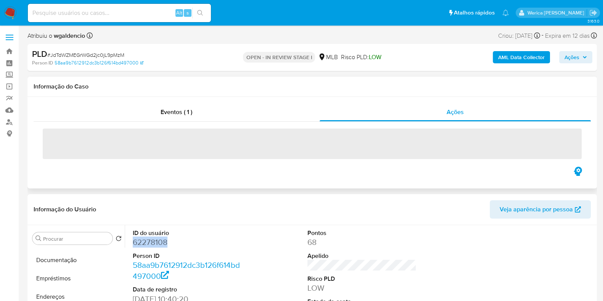
click at [277, 142] on span "‌" at bounding box center [312, 143] width 539 height 31
click at [276, 136] on span "‌" at bounding box center [312, 143] width 539 height 31
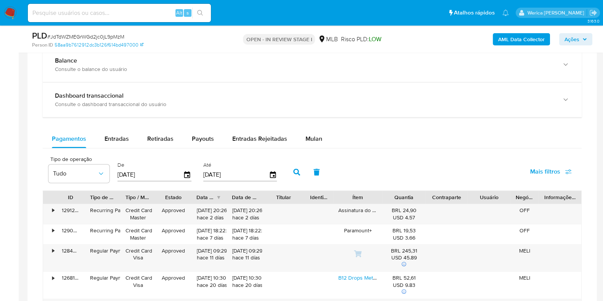
scroll to position [667, 0]
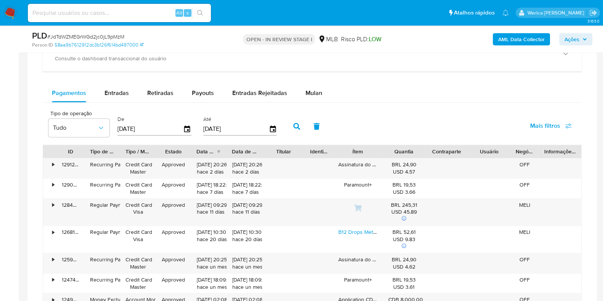
click at [299, 92] on button "Mulan" at bounding box center [313, 93] width 35 height 18
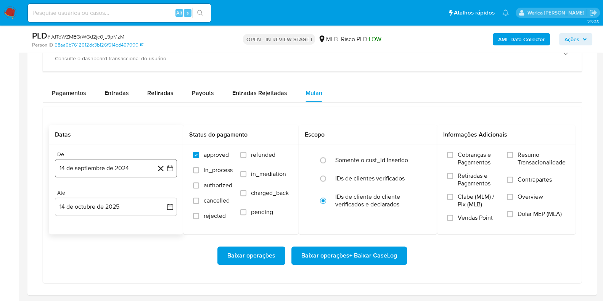
click at [120, 161] on button "14 de septiembre de 2024" at bounding box center [116, 168] width 122 height 18
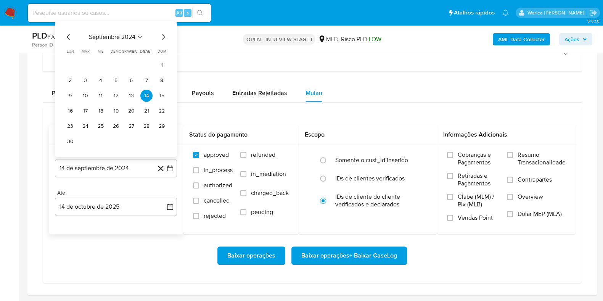
click at [126, 34] on span "septiembre 2024" at bounding box center [112, 37] width 47 height 8
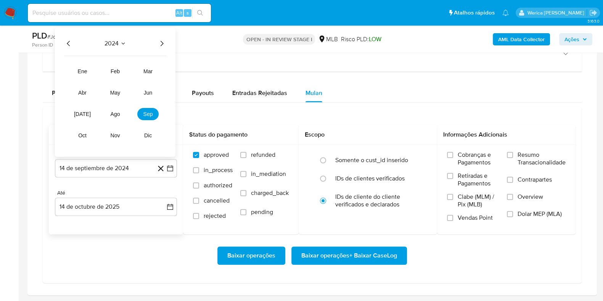
click at [158, 47] on div "2024 2024 ene feb mar abr may jun jul ago sep oct nov dic" at bounding box center [115, 91] width 120 height 129
click at [161, 44] on icon "Año siguiente" at bounding box center [162, 43] width 3 height 5
click at [118, 119] on tr "ene feb mar abr may jun jul ago sep oct nov dic" at bounding box center [115, 103] width 87 height 76
click at [118, 114] on span "ago" at bounding box center [116, 114] width 10 height 6
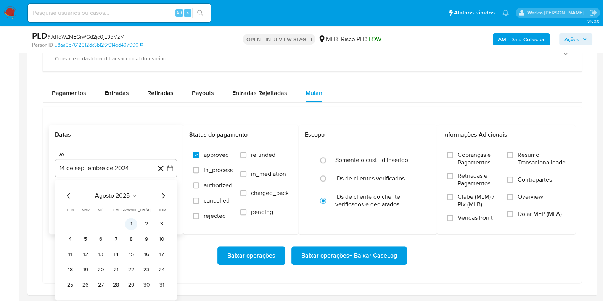
click at [129, 221] on button "1" at bounding box center [131, 224] width 12 height 12
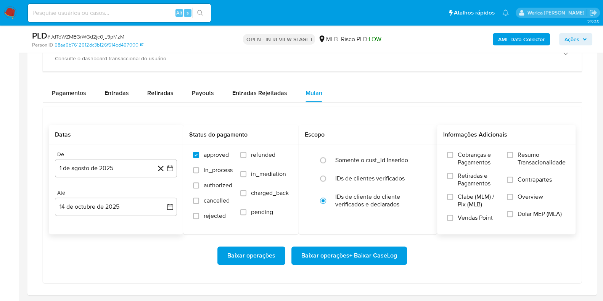
click at [525, 176] on span "Contrapartes" at bounding box center [534, 180] width 34 height 8
click at [513, 177] on input "Contrapartes" at bounding box center [510, 180] width 6 height 6
click at [525, 195] on span "Overview" at bounding box center [530, 197] width 26 height 8
click at [513, 195] on input "Overview" at bounding box center [510, 197] width 6 height 6
click at [530, 163] on span "Resumo Transacionalidade" at bounding box center [541, 158] width 48 height 15
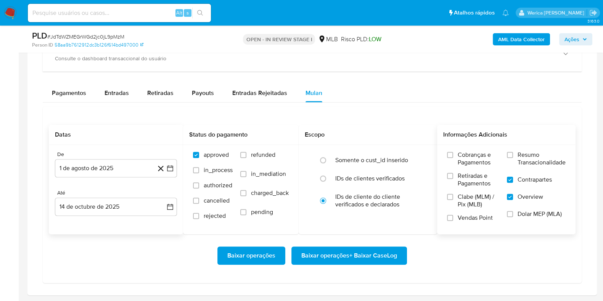
click at [513, 158] on input "Resumo Transacionalidade" at bounding box center [510, 155] width 6 height 6
click at [377, 260] on span "Baixar operações + Baixar CaseLog" at bounding box center [349, 255] width 96 height 17
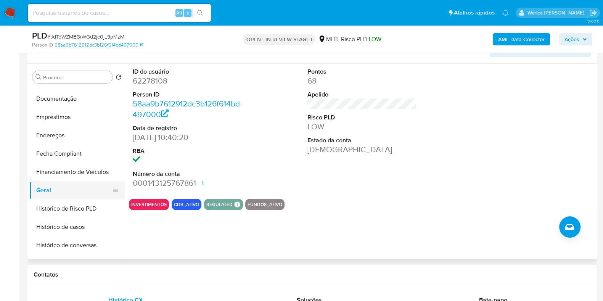
scroll to position [95, 0]
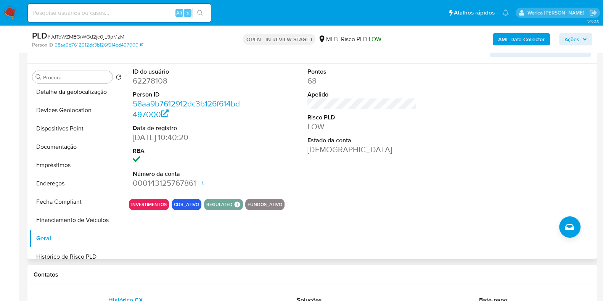
click at [151, 80] on dd "62278108" at bounding box center [187, 80] width 109 height 11
copy dd "62278108"
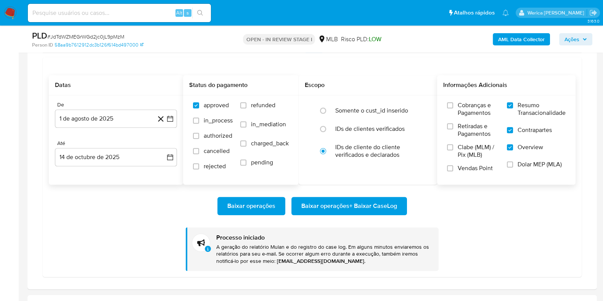
scroll to position [762, 0]
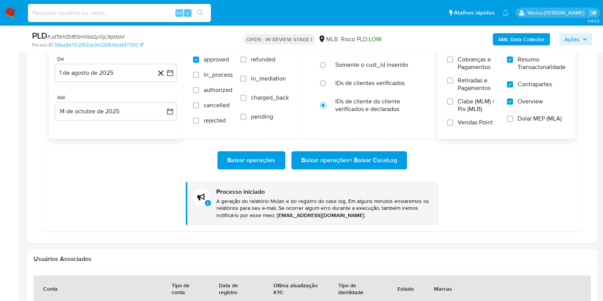
click at [318, 159] on span "Baixar operações + Baixar CaseLog" at bounding box center [349, 160] width 96 height 17
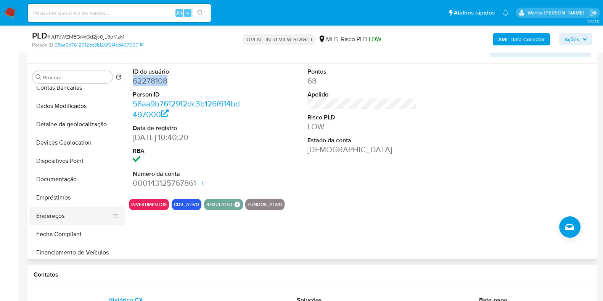
scroll to position [47, 0]
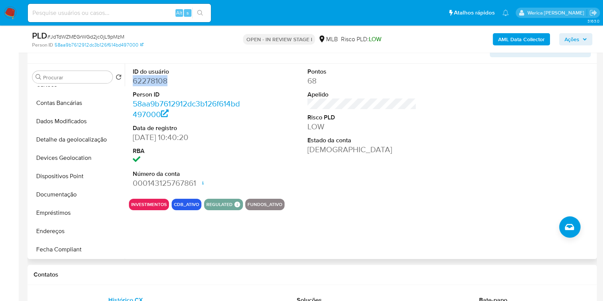
click at [161, 77] on dd "62278108" at bounding box center [187, 80] width 109 height 11
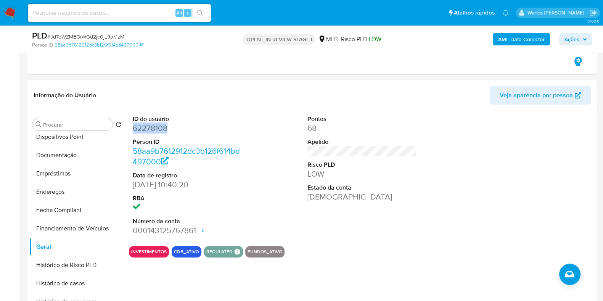
scroll to position [190, 0]
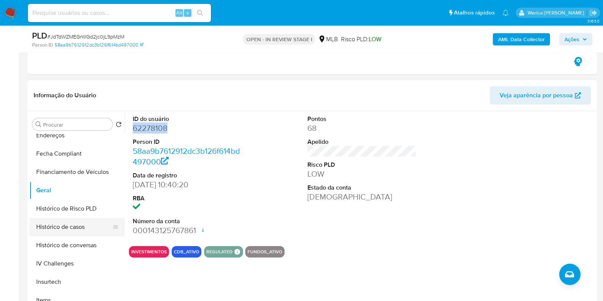
click at [76, 220] on button "Histórico de casos" at bounding box center [73, 227] width 89 height 18
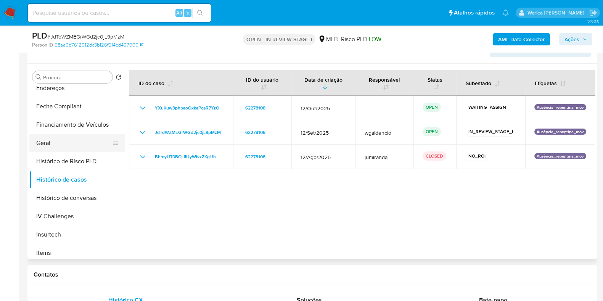
click at [59, 144] on button "Geral" at bounding box center [73, 143] width 89 height 18
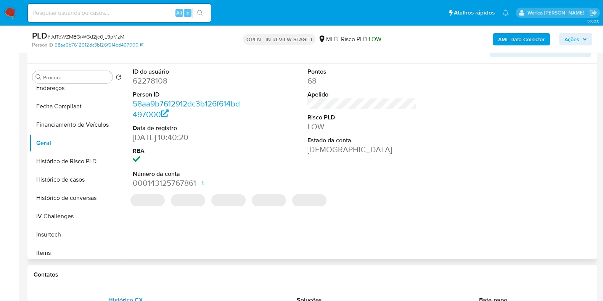
click at [153, 79] on dd "62278108" at bounding box center [187, 80] width 109 height 11
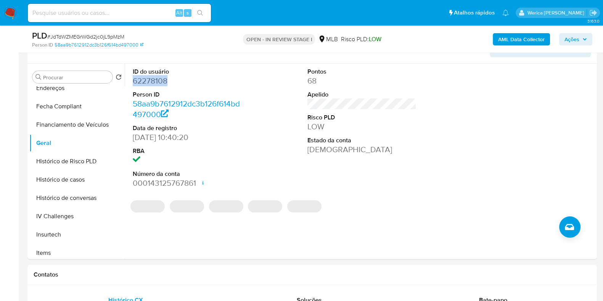
copy dd "62278108"
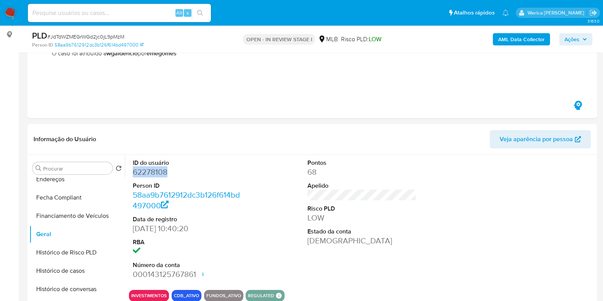
scroll to position [47, 0]
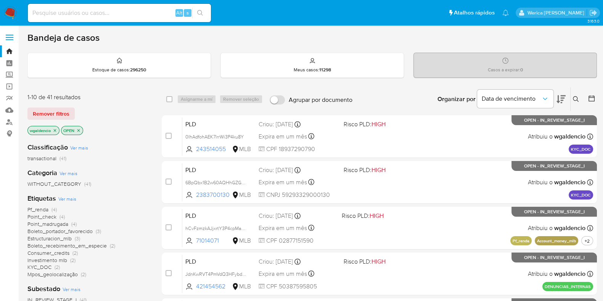
click at [71, 196] on span "Ver mais" at bounding box center [67, 198] width 18 height 7
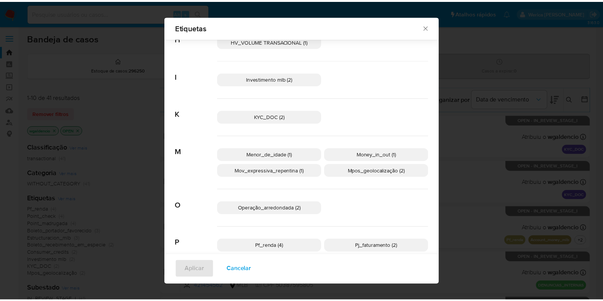
scroll to position [228, 0]
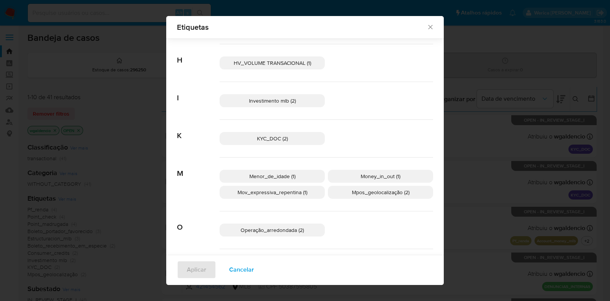
click at [275, 135] on span "KYC_DOC (2)" at bounding box center [272, 139] width 31 height 8
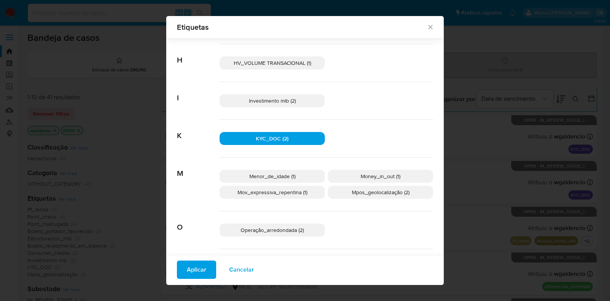
click at [188, 267] on span "Aplicar" at bounding box center [196, 269] width 19 height 17
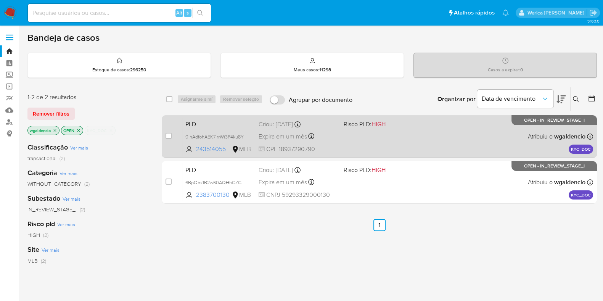
click at [417, 139] on div "PLD 0IhAdfohAEK7lrrWi3P4ku8Y 243514055 MLB Risco PLD: HIGH Criou: 13/10/2025 Cr…" at bounding box center [387, 136] width 411 height 39
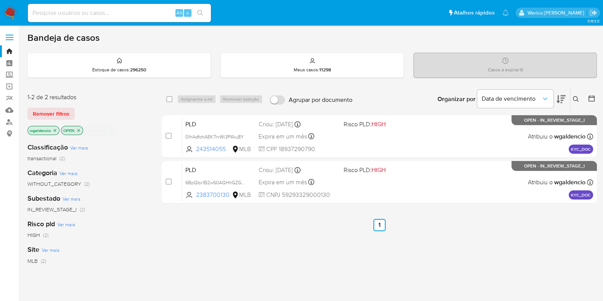
click at [109, 130] on icon "close-filter" at bounding box center [111, 130] width 5 height 5
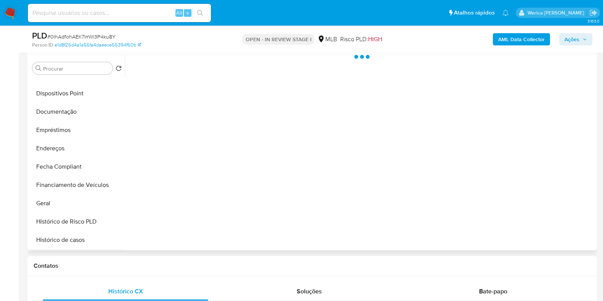
scroll to position [190, 0]
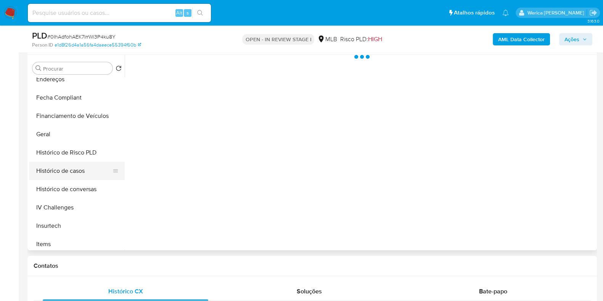
click at [75, 172] on button "Histórico de casos" at bounding box center [73, 171] width 89 height 18
select select "10"
click at [208, 158] on div at bounding box center [360, 152] width 470 height 195
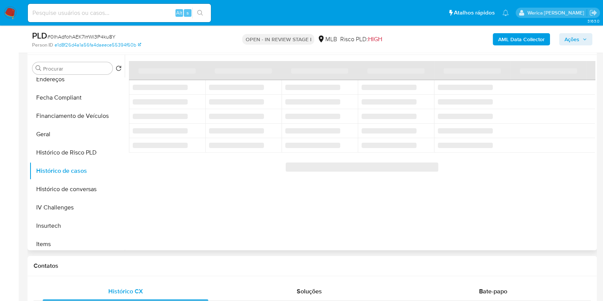
scroll to position [95, 0]
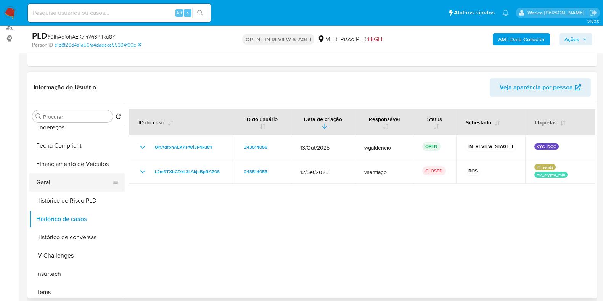
click at [68, 182] on button "Geral" at bounding box center [73, 182] width 89 height 18
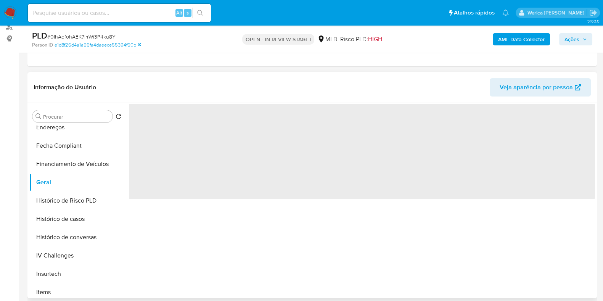
click at [187, 154] on span "‌" at bounding box center [362, 151] width 466 height 95
click at [178, 123] on span "‌" at bounding box center [362, 151] width 466 height 95
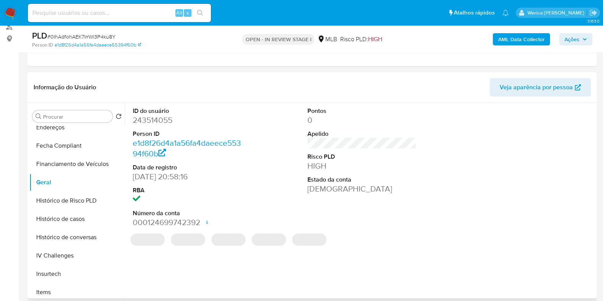
click at [175, 122] on dd "243514055" at bounding box center [187, 120] width 109 height 11
click at [165, 119] on dd "243514055" at bounding box center [187, 120] width 109 height 11
copy dd "243514055"
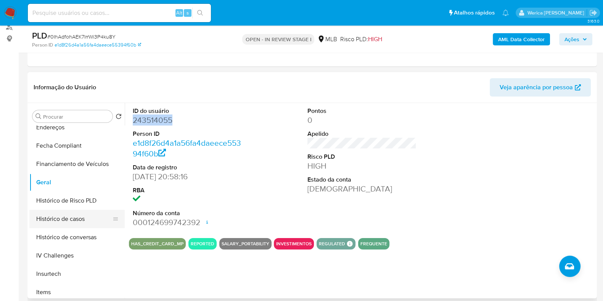
click at [82, 223] on button "Histórico de casos" at bounding box center [73, 219] width 89 height 18
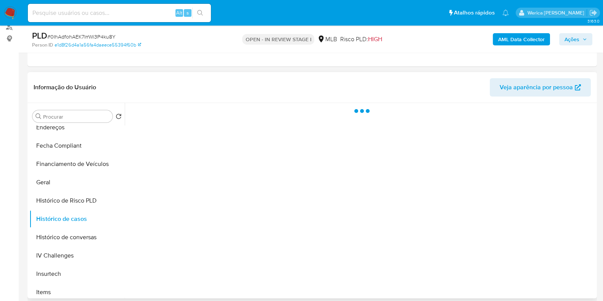
click at [234, 164] on div at bounding box center [360, 200] width 470 height 195
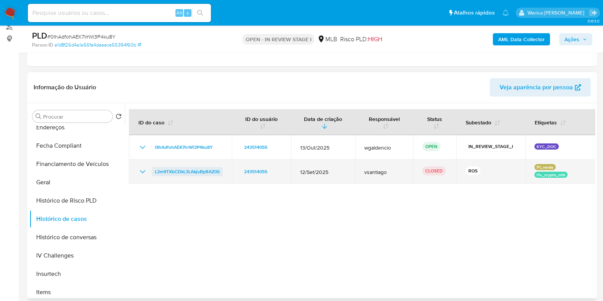
click at [180, 169] on span "L2m9TXbCDkL3LAkjuBpRAZ0S" at bounding box center [187, 171] width 65 height 9
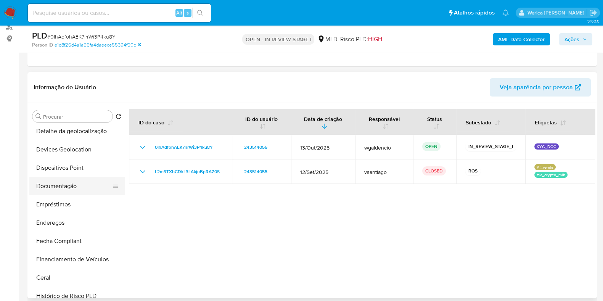
click at [63, 183] on button "Documentação" at bounding box center [73, 186] width 89 height 18
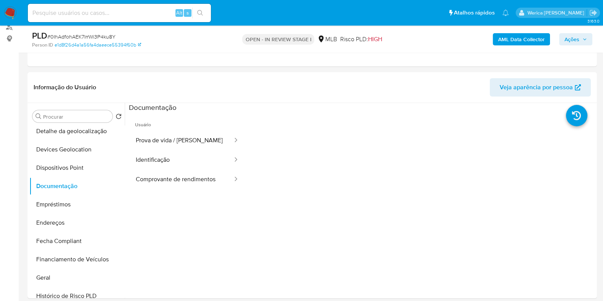
click at [165, 149] on button "Prova de vida / Selfie" at bounding box center [181, 140] width 104 height 19
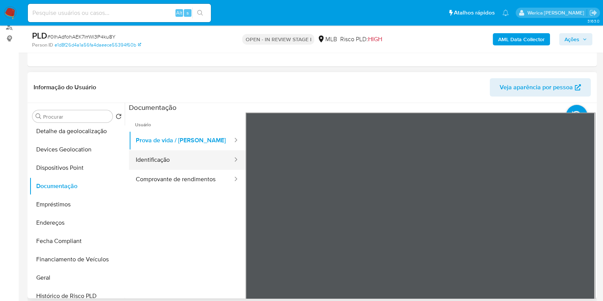
click at [180, 166] on button "Identificação" at bounding box center [181, 159] width 104 height 19
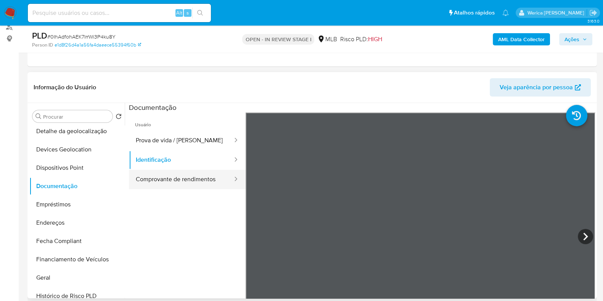
click at [204, 180] on button "Comprovante de rendimentos" at bounding box center [181, 179] width 104 height 19
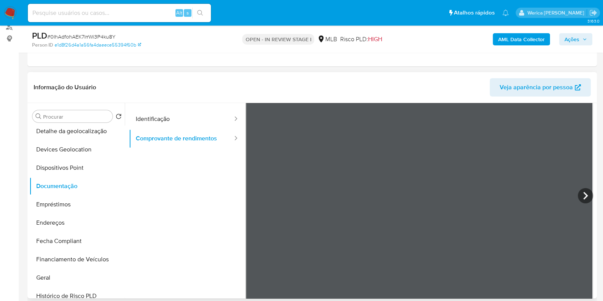
scroll to position [47, 0]
click at [596, 188] on div "Procurar Retornar ao pedido padrão Adiantamentos de Dinheiro Anexos Cartões Con…" at bounding box center [311, 200] width 569 height 195
click at [589, 188] on icon at bounding box center [585, 188] width 15 height 15
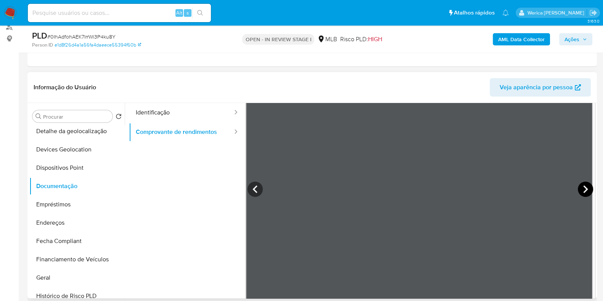
click at [589, 188] on icon at bounding box center [585, 188] width 15 height 15
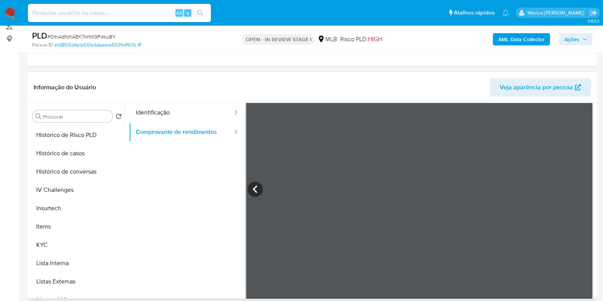
scroll to position [333, 0]
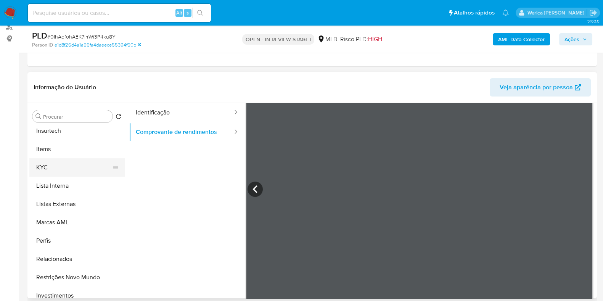
click at [63, 166] on button "KYC" at bounding box center [73, 167] width 89 height 18
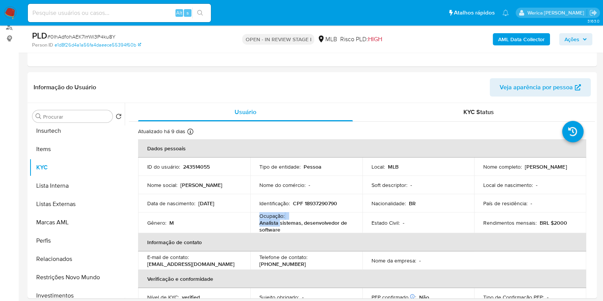
drag, startPoint x: 259, startPoint y: 216, endPoint x: 279, endPoint y: 221, distance: 20.4
click at [279, 221] on div "Ocupação : Analista sistemas, desenvolvedor de software" at bounding box center [306, 222] width 94 height 21
click at [273, 214] on p "Ocupação :" at bounding box center [271, 215] width 25 height 7
drag, startPoint x: 261, startPoint y: 214, endPoint x: 287, endPoint y: 228, distance: 29.7
click at [287, 228] on div "Ocupação : Analista sistemas, desenvolvedor de software" at bounding box center [306, 222] width 94 height 21
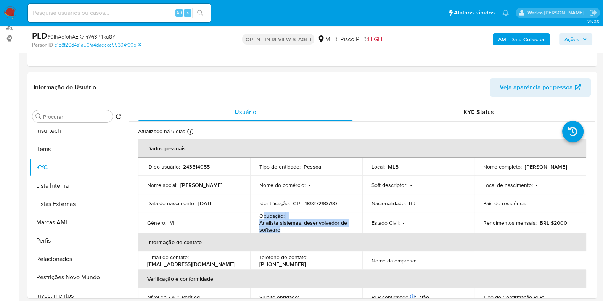
copy div "cupação : Analista sistemas, desenvolvedor de software"
click at [194, 164] on p "243514055" at bounding box center [196, 166] width 27 height 7
copy p "243514055"
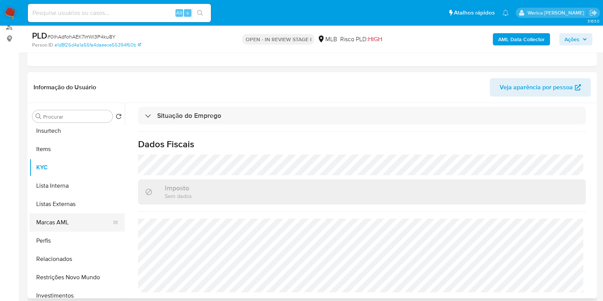
scroll to position [414, 0]
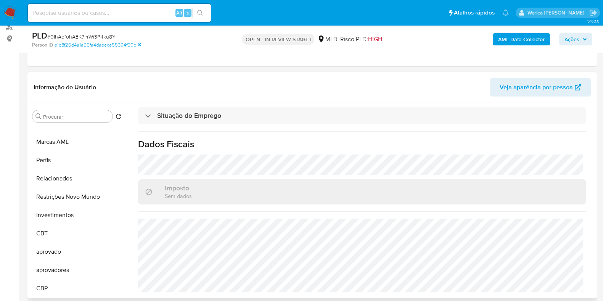
drag, startPoint x: 55, startPoint y: 201, endPoint x: 165, endPoint y: 154, distance: 120.4
click at [55, 201] on button "Restrições Novo Mundo" at bounding box center [76, 197] width 95 height 18
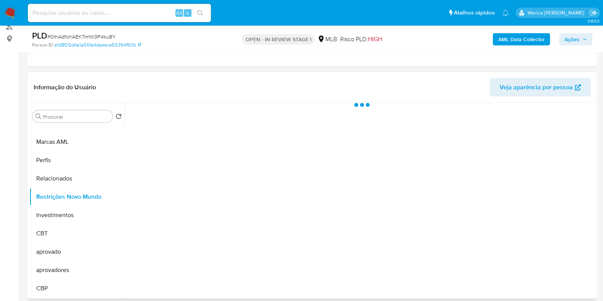
scroll to position [263, 0]
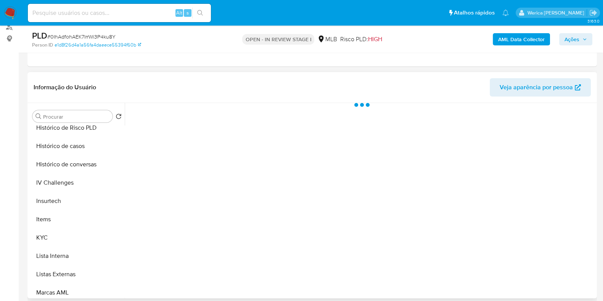
click at [158, 123] on div at bounding box center [360, 200] width 470 height 195
click at [166, 125] on div "Estado actual Historial Alterar status do usuário" at bounding box center [362, 144] width 466 height 83
click at [206, 116] on span "Historial" at bounding box center [204, 115] width 23 height 9
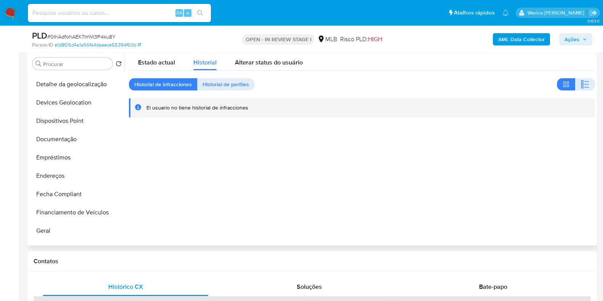
scroll to position [25, 0]
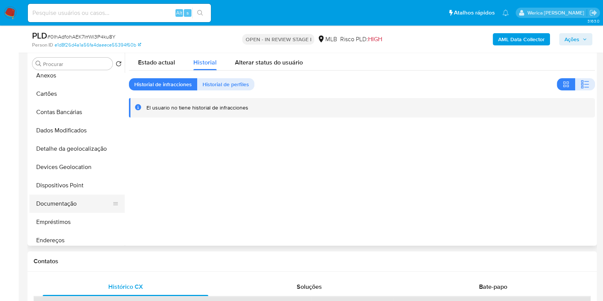
click at [71, 200] on button "Documentação" at bounding box center [73, 203] width 89 height 18
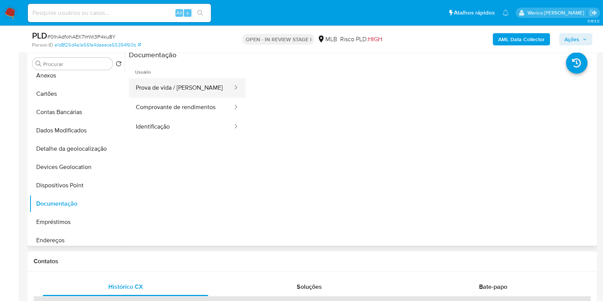
click at [207, 90] on button "Prova de vida / Selfie" at bounding box center [181, 87] width 104 height 19
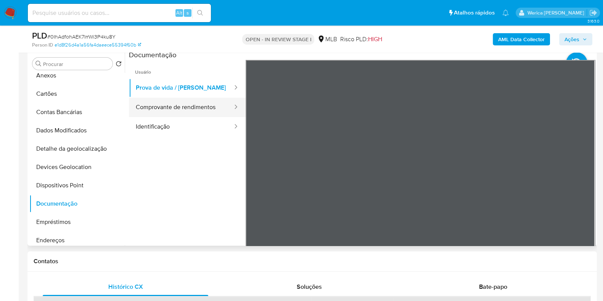
click at [210, 104] on button "Comprovante de rendimentos" at bounding box center [181, 107] width 104 height 19
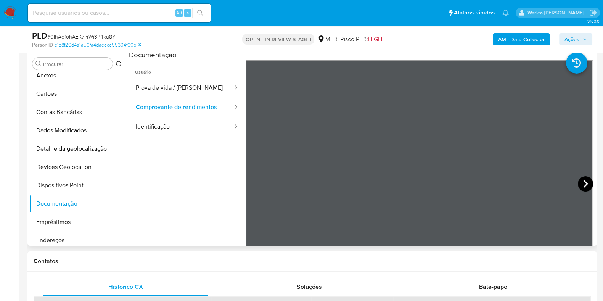
click at [584, 178] on icon at bounding box center [585, 183] width 15 height 15
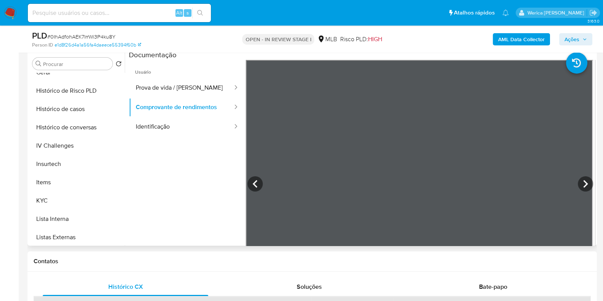
scroll to position [406, 0]
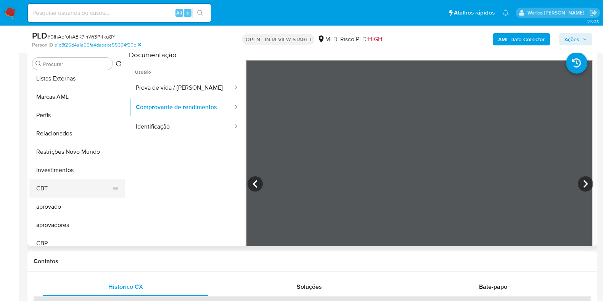
click at [71, 196] on button "CBT" at bounding box center [73, 188] width 89 height 18
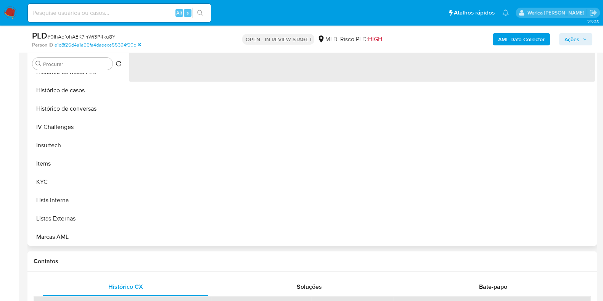
scroll to position [223, 0]
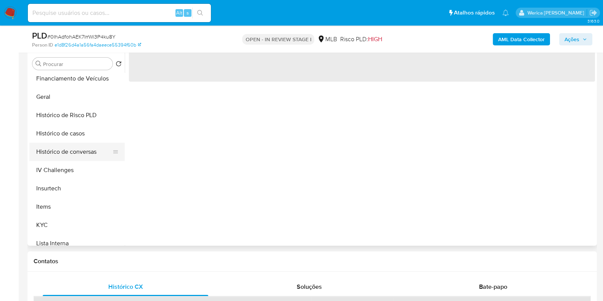
drag, startPoint x: 71, startPoint y: 228, endPoint x: 108, endPoint y: 149, distance: 86.5
click at [71, 227] on button "KYC" at bounding box center [76, 225] width 95 height 18
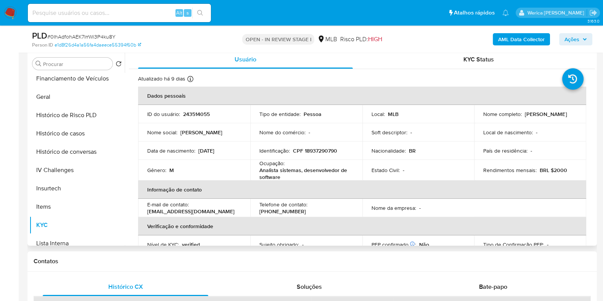
click at [312, 152] on p "CPF 18937290790" at bounding box center [315, 150] width 44 height 7
click at [311, 152] on p "CPF 18937290790" at bounding box center [315, 150] width 44 height 7
copy p "18937290790"
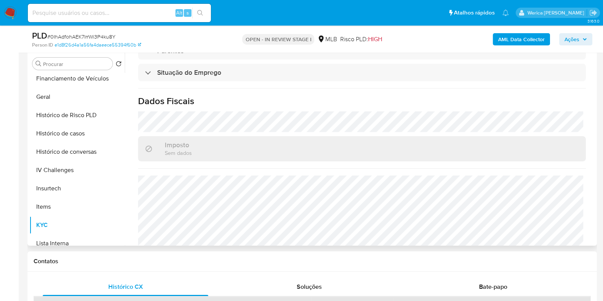
scroll to position [333, 0]
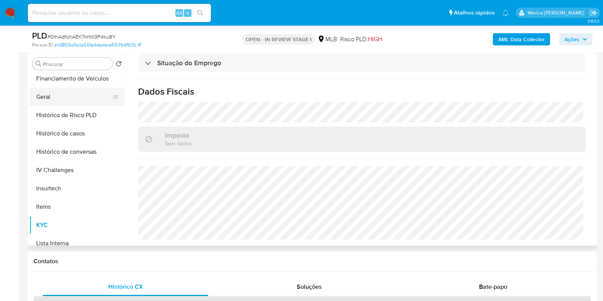
click at [67, 104] on button "Geral" at bounding box center [73, 97] width 89 height 18
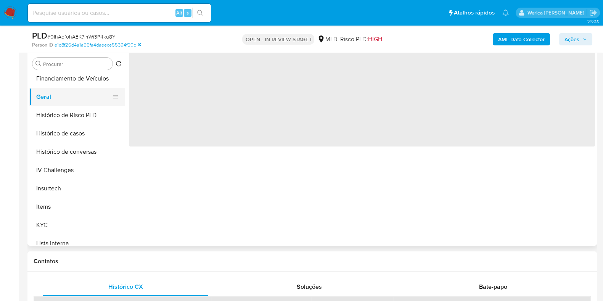
scroll to position [0, 0]
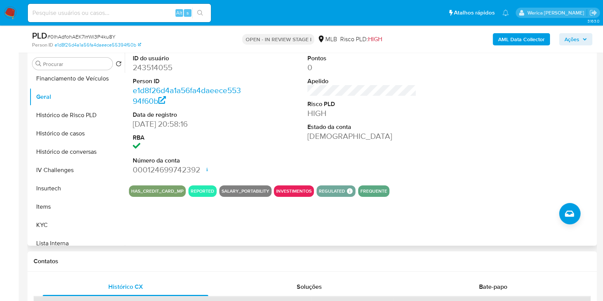
click at [499, 107] on div at bounding box center [536, 114] width 117 height 129
drag, startPoint x: 497, startPoint y: 104, endPoint x: 472, endPoint y: 29, distance: 79.6
click at [497, 104] on div at bounding box center [536, 114] width 117 height 129
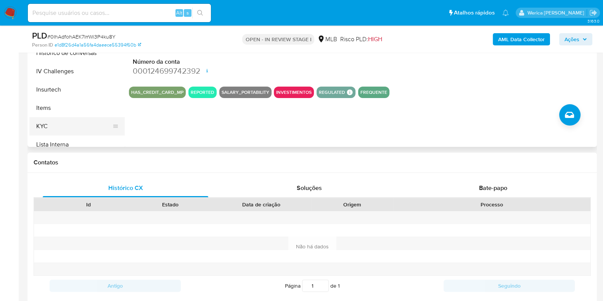
scroll to position [243, 0]
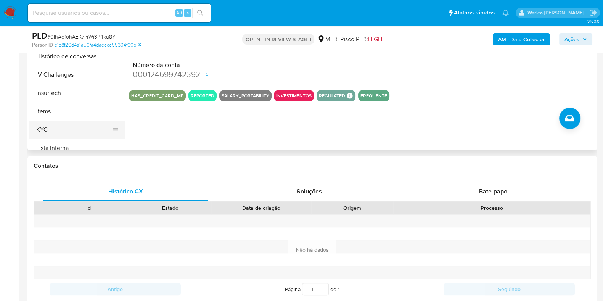
click at [48, 125] on button "KYC" at bounding box center [73, 129] width 89 height 18
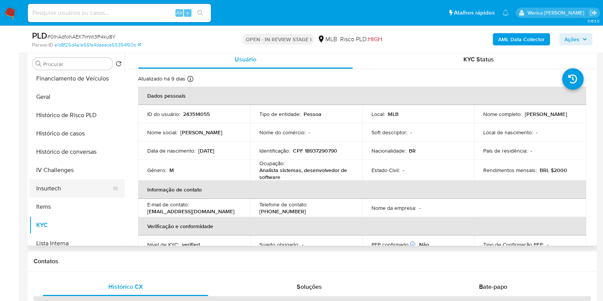
scroll to position [32, 0]
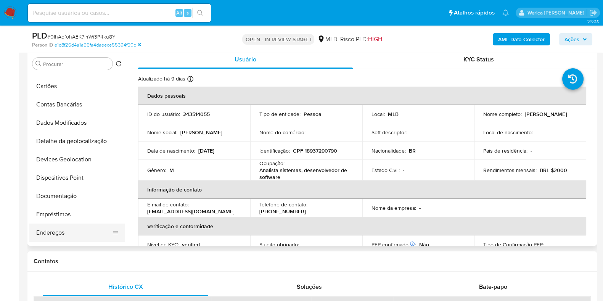
click at [66, 233] on button "Endereços" at bounding box center [73, 232] width 89 height 18
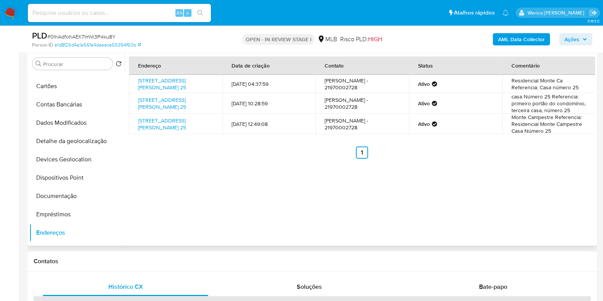
click at [516, 183] on div "Endereço Data de criação Contato Status Comentário Rua Músico Guilherme De Brit…" at bounding box center [360, 147] width 470 height 195
drag, startPoint x: 514, startPoint y: 178, endPoint x: 482, endPoint y: 18, distance: 163.2
click at [514, 178] on div "Endereço Data de criação Contato Status Comentário Rua Músico Guilherme De Brit…" at bounding box center [360, 147] width 470 height 195
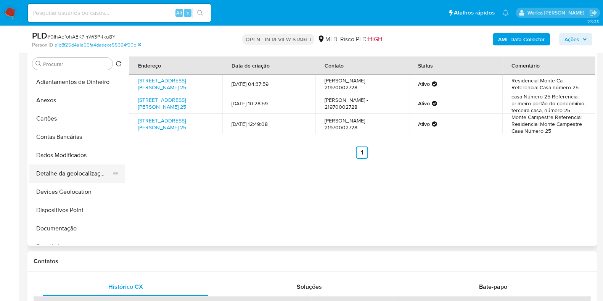
click at [67, 181] on button "Detalhe da geolocalização" at bounding box center [73, 173] width 89 height 18
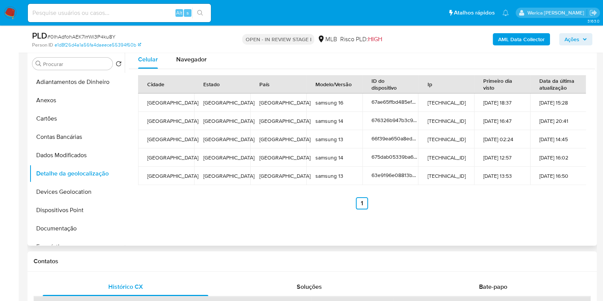
click at [533, 221] on div "Celular Navegador Cidade Estado País Modelo/Versão ID do dispositivo Ip Primeir…" at bounding box center [360, 147] width 470 height 195
drag, startPoint x: 533, startPoint y: 222, endPoint x: 506, endPoint y: 154, distance: 73.1
click at [533, 222] on div "Celular Navegador Cidade Estado País Modelo/Versão ID do dispositivo Ip Primeir…" at bounding box center [360, 147] width 470 height 195
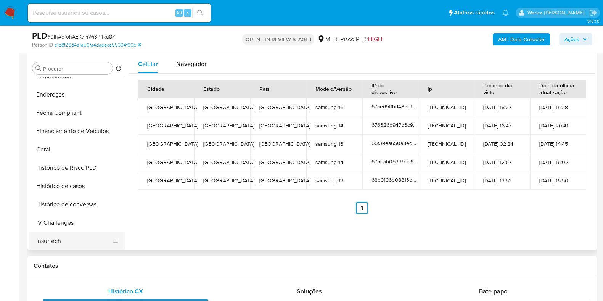
scroll to position [238, 0]
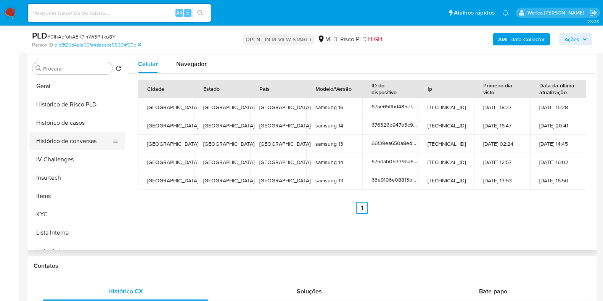
click at [77, 132] on button "Histórico de conversas" at bounding box center [73, 141] width 89 height 18
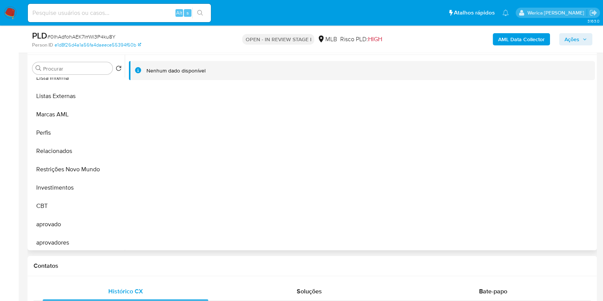
scroll to position [414, 0]
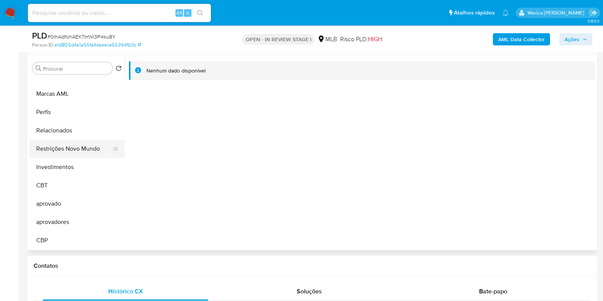
click at [92, 140] on button "Restrições Novo Mundo" at bounding box center [73, 149] width 89 height 18
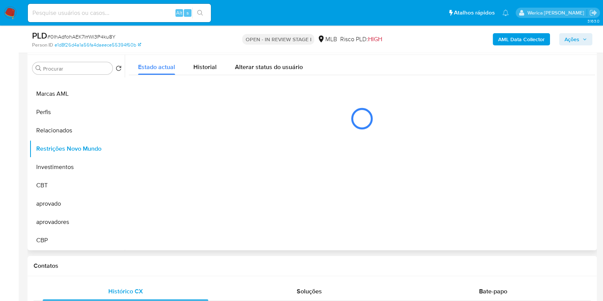
click at [201, 77] on div "Estado actual Historial Alterar status do usuário" at bounding box center [362, 96] width 466 height 83
click at [200, 68] on span "Historial" at bounding box center [204, 67] width 23 height 9
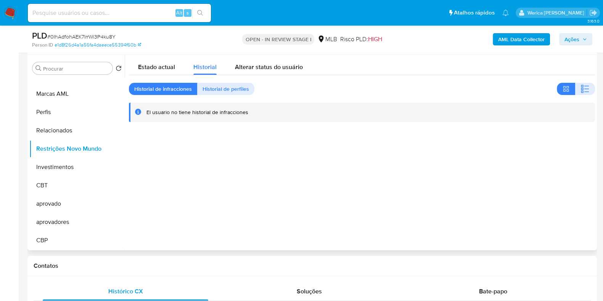
click at [584, 82] on div "Estado actual Historial Alterar status do usuário Historial de infracciones His…" at bounding box center [362, 88] width 466 height 67
click at [530, 185] on div at bounding box center [360, 152] width 470 height 195
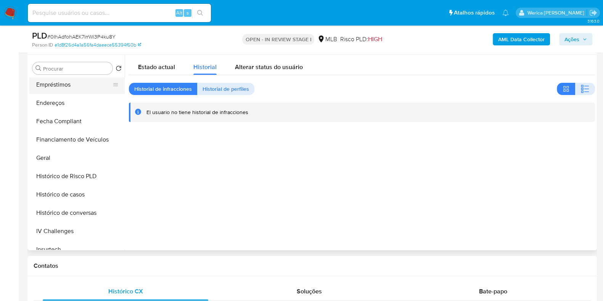
scroll to position [128, 0]
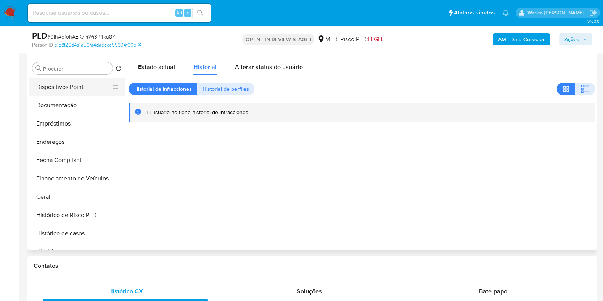
click at [79, 82] on button "Dispositivos Point" at bounding box center [73, 87] width 89 height 18
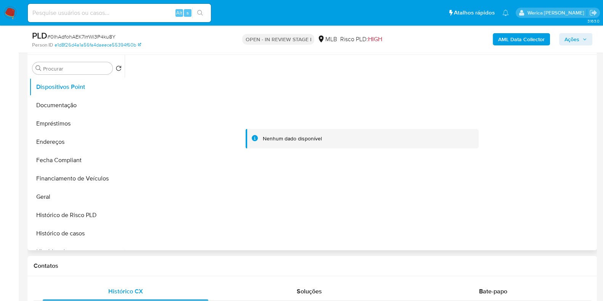
click at [524, 194] on div at bounding box center [362, 139] width 466 height 168
drag, startPoint x: 524, startPoint y: 194, endPoint x: 522, endPoint y: 160, distance: 34.4
click at [524, 194] on div at bounding box center [362, 139] width 466 height 168
click at [528, 32] on div "AML Data Collector Ações" at bounding box center [500, 39] width 185 height 18
click at [528, 42] on b "AML Data Collector" at bounding box center [521, 39] width 47 height 12
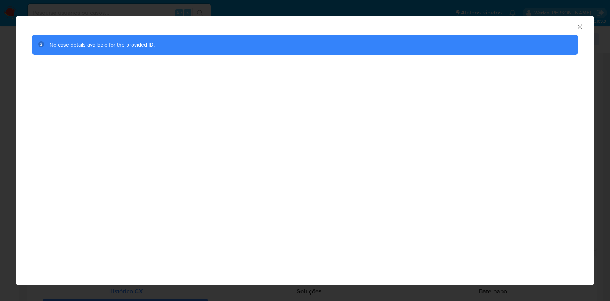
click at [579, 27] on icon "Fechar a janela" at bounding box center [580, 27] width 8 height 8
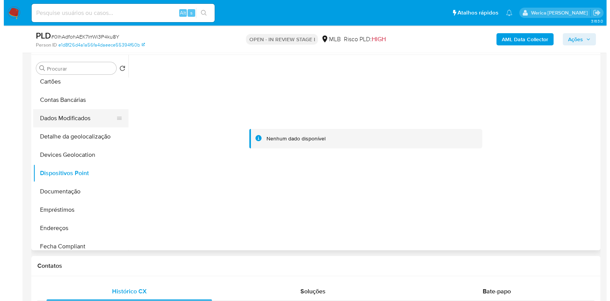
scroll to position [0, 0]
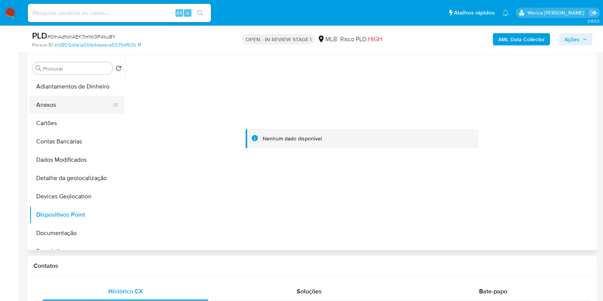
click at [57, 98] on button "Anexos" at bounding box center [73, 105] width 89 height 18
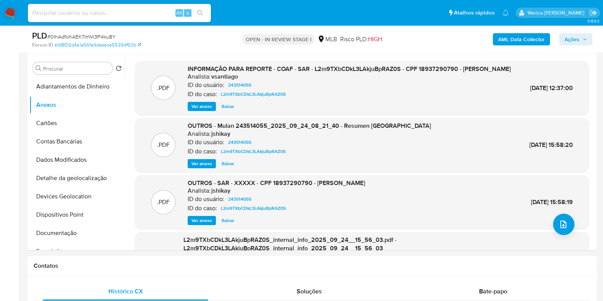
click at [516, 35] on b "AML Data Collector" at bounding box center [521, 39] width 47 height 12
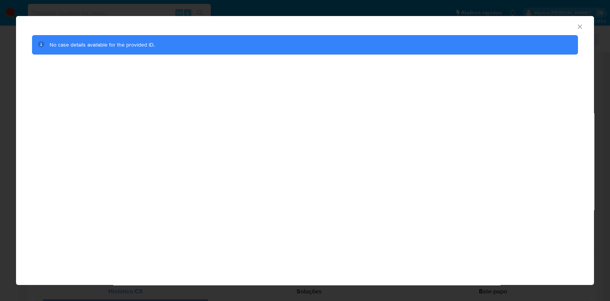
click at [583, 25] on icon "Fechar a janela" at bounding box center [580, 27] width 8 height 8
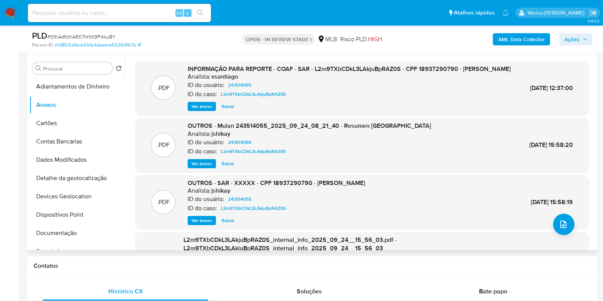
click at [575, 212] on div ".PDF OUTROS - SAR - XXXXX - CPF 18937290790 - BRUNO LUIS ROCHA MACHADO Analista…" at bounding box center [362, 202] width 446 height 47
click at [562, 229] on icon "upload-file" at bounding box center [563, 224] width 9 height 9
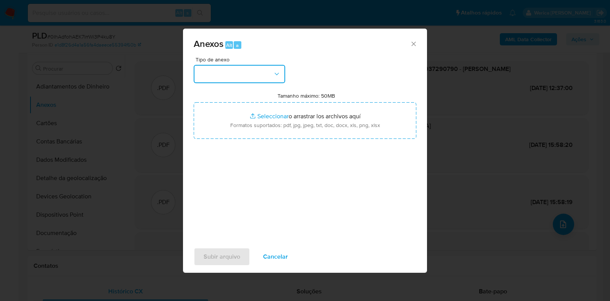
click at [253, 73] on button "button" at bounding box center [240, 74] width 92 height 18
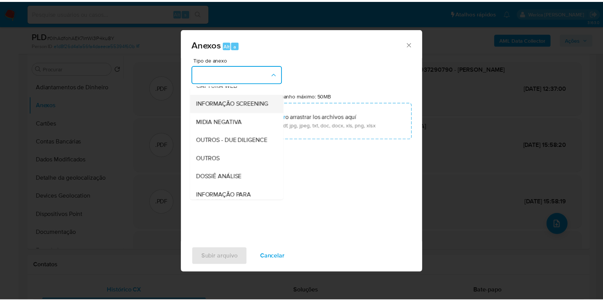
scroll to position [117, 0]
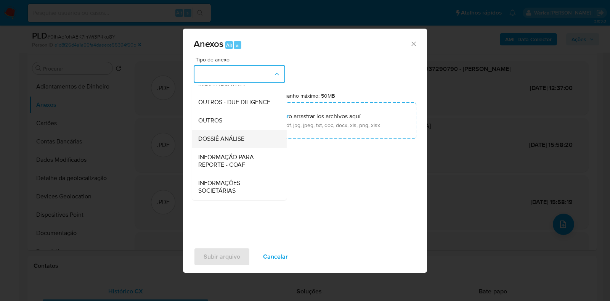
click at [237, 138] on span "DOSSIÊ ANÁLISE" at bounding box center [221, 139] width 46 height 8
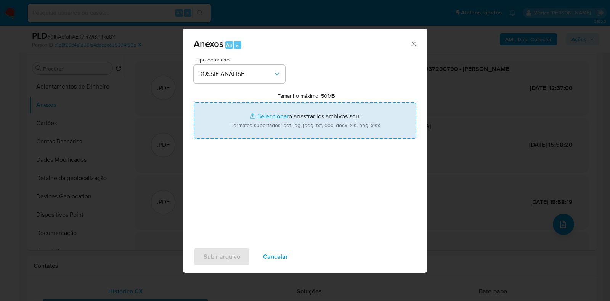
click at [265, 122] on input "Tamanho máximo: 50MB Seleccionar archivos" at bounding box center [305, 120] width 223 height 37
type input "C:\fakepath\Declinio - 0IhAdfohAEK7lrrWi3P4ku8Y - CPF 18937290790 - BRUNO LUIS …"
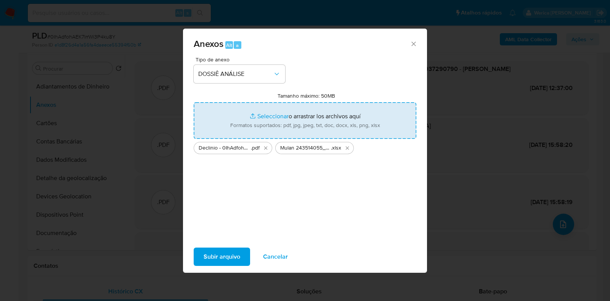
click at [209, 262] on span "Subir arquivo" at bounding box center [222, 256] width 37 height 17
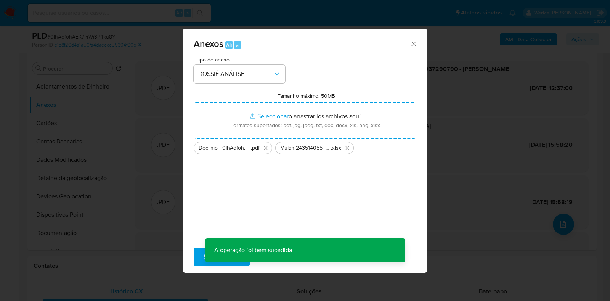
click at [594, 106] on div "Anexos Alt a Tipo de anexo DOSSIÊ ANÁLISE Tamanho máximo: 50MB Seleccionar arch…" at bounding box center [305, 150] width 610 height 301
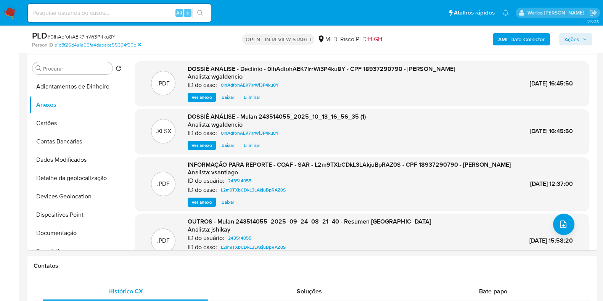
click at [581, 37] on span "Ações" at bounding box center [575, 39] width 22 height 11
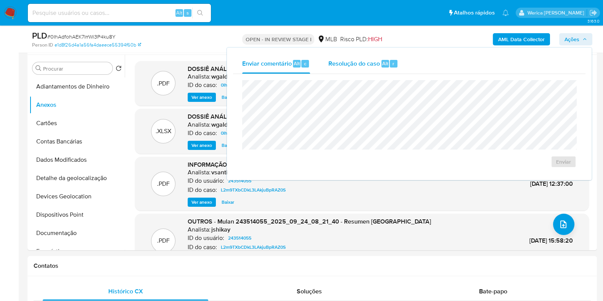
click at [373, 68] on div "Resolução do caso Alt r" at bounding box center [363, 64] width 70 height 20
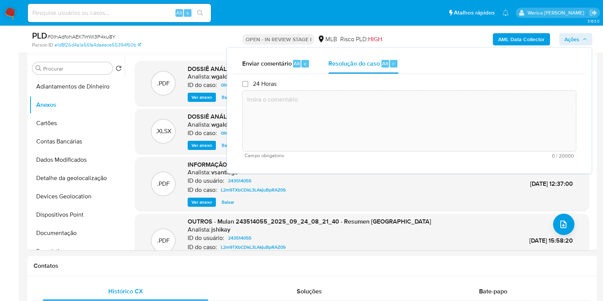
click at [374, 117] on textarea at bounding box center [408, 120] width 333 height 61
paste textarea "Fatos relevantes concluídos pelo analista: O cliente foi comunicado ao regulado…"
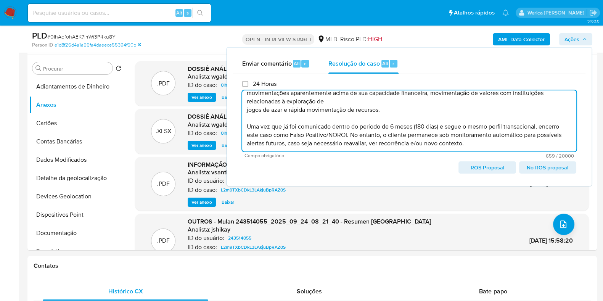
scroll to position [32, 0]
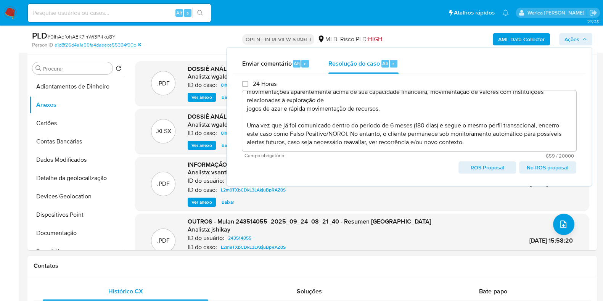
click at [536, 167] on span "No ROS proposal" at bounding box center [547, 167] width 47 height 11
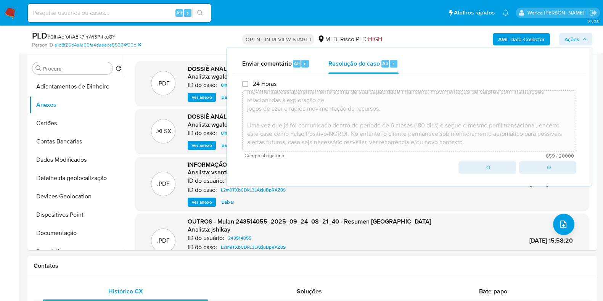
type textarea "Fatos relevantes concluídos pelo analista: O cliente foi comunicado ao regulado…"
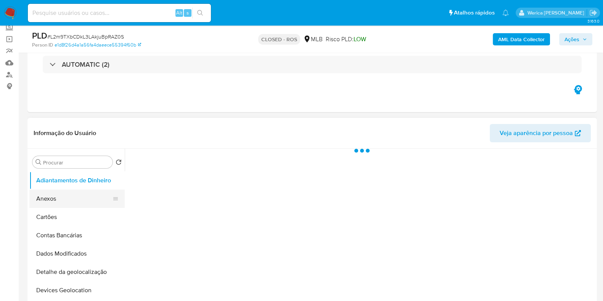
click at [59, 197] on button "Anexos" at bounding box center [73, 198] width 89 height 18
select select "10"
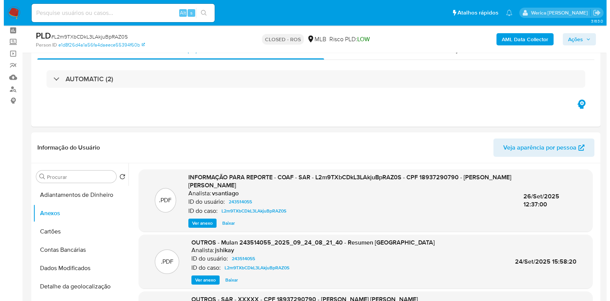
scroll to position [47, 0]
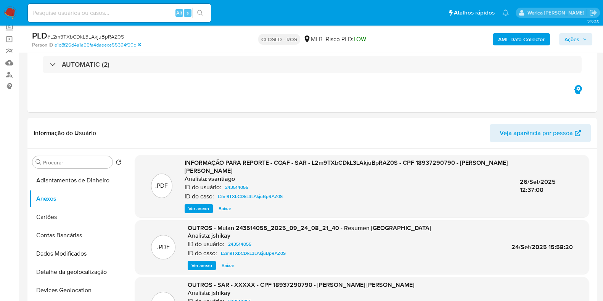
click at [205, 209] on span "Ver anexo" at bounding box center [198, 209] width 21 height 8
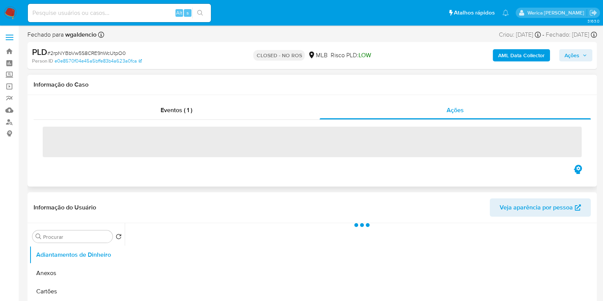
click at [199, 149] on span "‌" at bounding box center [312, 142] width 539 height 31
select select "10"
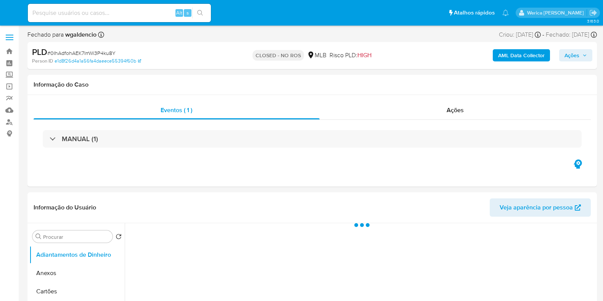
select select "10"
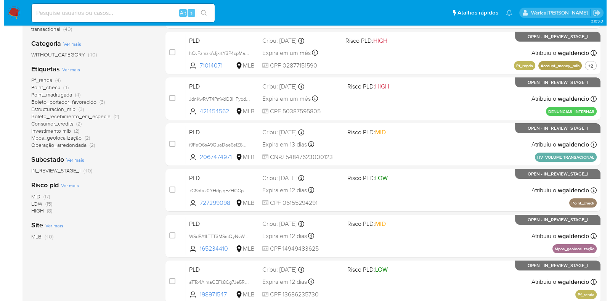
scroll to position [89, 0]
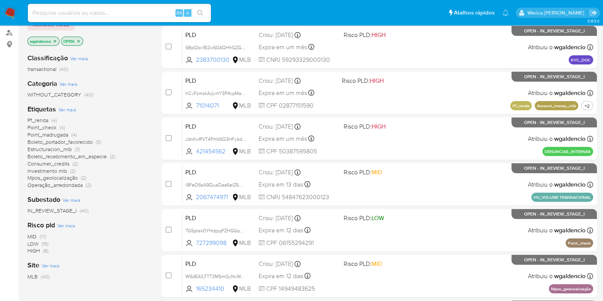
click at [71, 106] on span "Ver mais" at bounding box center [67, 109] width 18 height 7
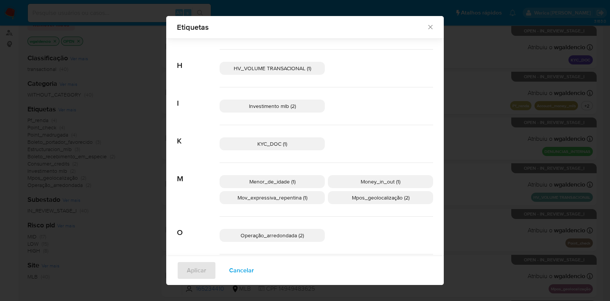
scroll to position [280, 0]
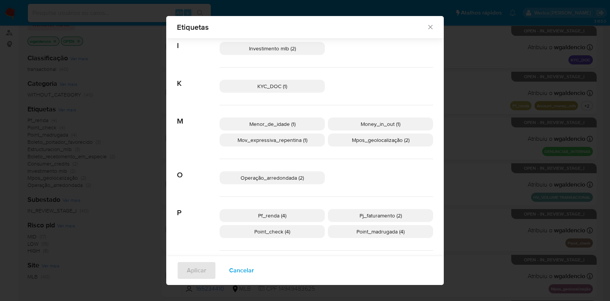
click at [292, 178] on span "Operação_arredondada (2)" at bounding box center [272, 178] width 63 height 8
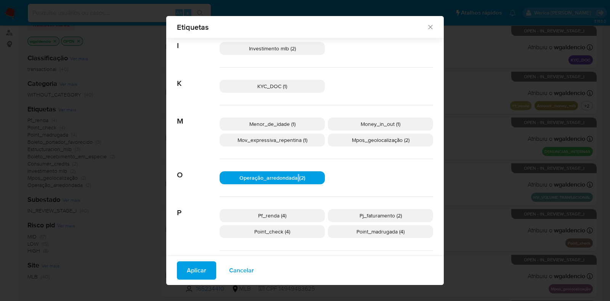
click at [192, 275] on span "Aplicar" at bounding box center [196, 270] width 19 height 17
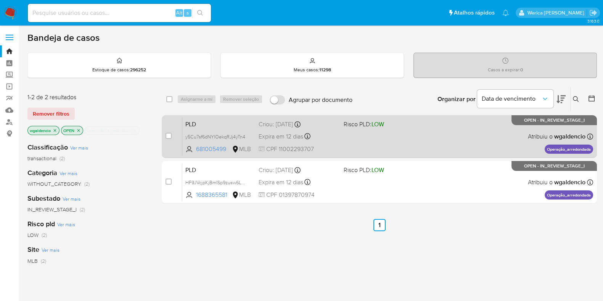
click at [488, 135] on div "PLD y5Cu7sf6dNYlOekqRJj4yTn4 681005499 MLB Risco PLD: LOW Criou: [DATE] Criou: …" at bounding box center [387, 136] width 411 height 39
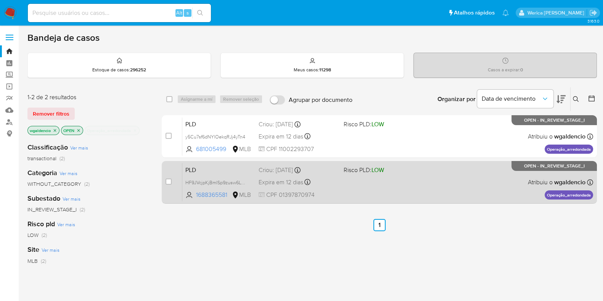
click at [406, 167] on span "Risco PLD: LOW" at bounding box center [383, 169] width 79 height 10
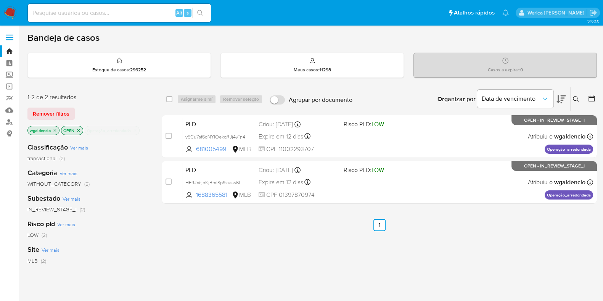
click at [135, 128] on icon "close-filter" at bounding box center [135, 130] width 5 height 5
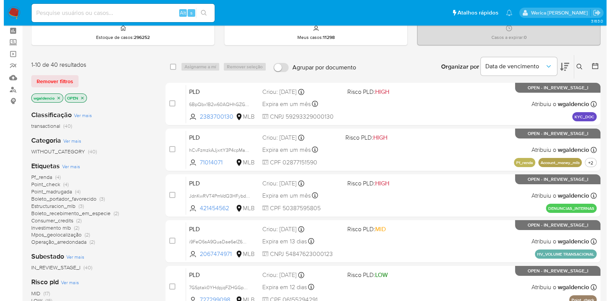
scroll to position [47, 0]
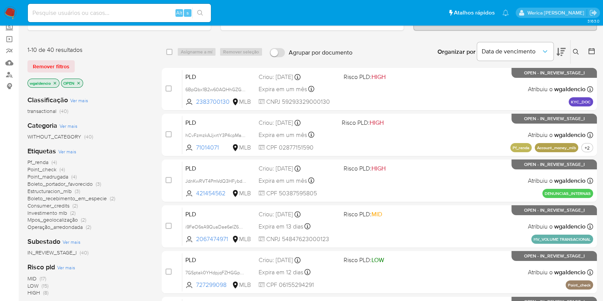
click at [63, 153] on span "Ver mais" at bounding box center [67, 151] width 18 height 7
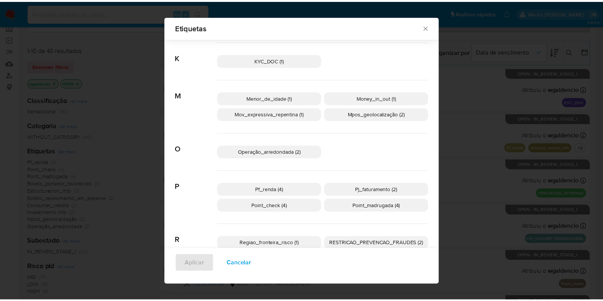
scroll to position [317, 0]
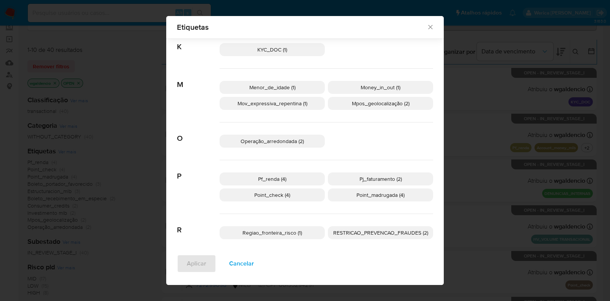
click at [373, 88] on span "Money_in_out (1)" at bounding box center [381, 87] width 40 height 8
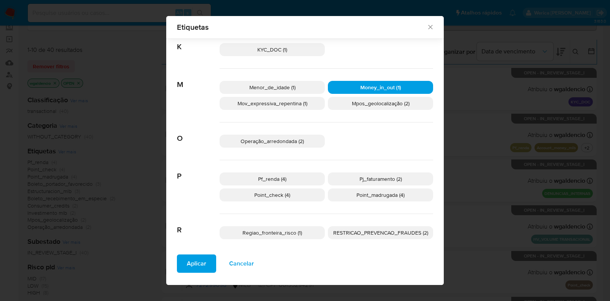
click at [376, 177] on span "Pj_faturamento (2)" at bounding box center [381, 179] width 42 height 8
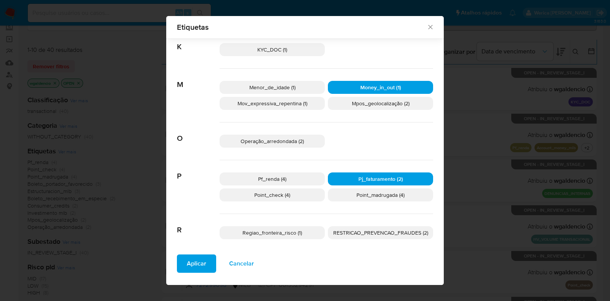
click at [187, 264] on span "Aplicar" at bounding box center [196, 263] width 19 height 17
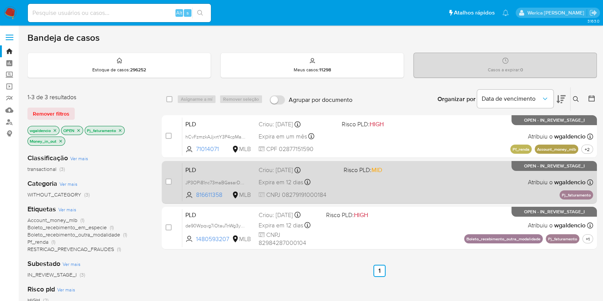
click at [432, 178] on div "PLD JP3OPi81nc73maBGasarD2PX 816611358 MLB Risco PLD: MID Criou: [DATE] Criou: …" at bounding box center [387, 182] width 411 height 39
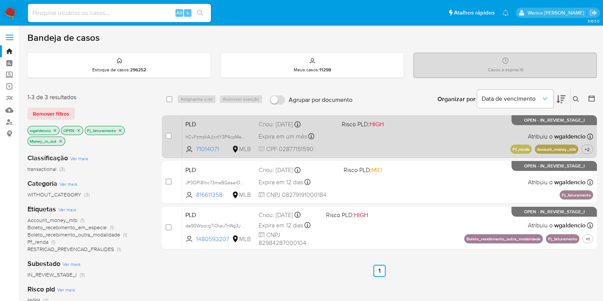
click at [417, 147] on div "PLD hCvFzmzkAJjxrtY3P4cpMaCP 71014071 MLB Risco PLD: HIGH Criou: [DATE] Criou: …" at bounding box center [387, 136] width 411 height 39
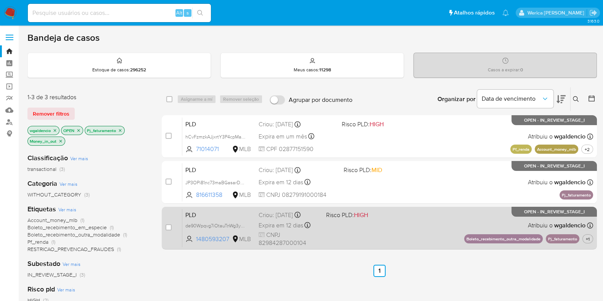
click at [438, 242] on div "PLD de90Wpqvg7iOtauTnWg3y09x 1480593207 MLB Risco PLD: HIGH Criou: [DATE] Criou…" at bounding box center [387, 228] width 411 height 39
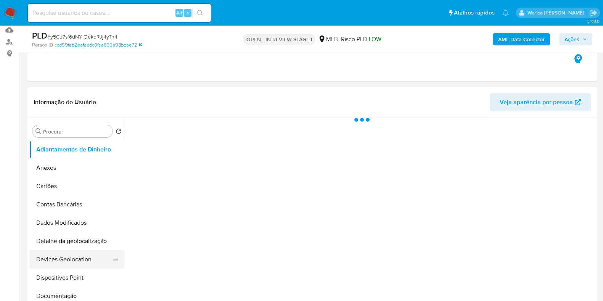
scroll to position [143, 0]
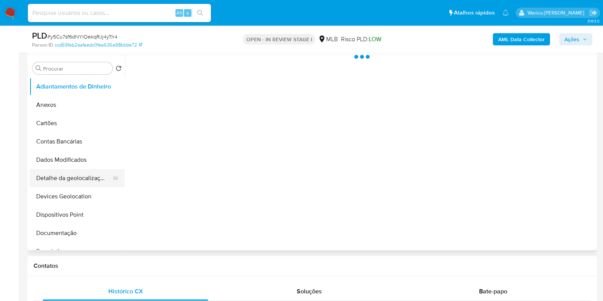
select select "10"
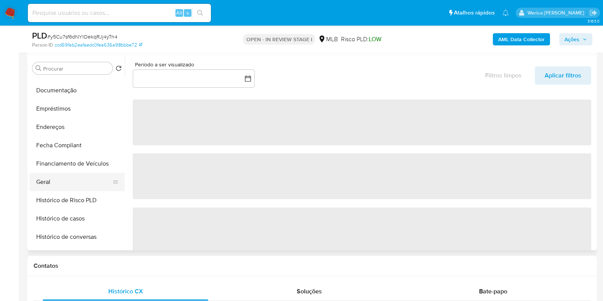
click at [76, 176] on button "Geral" at bounding box center [73, 182] width 89 height 18
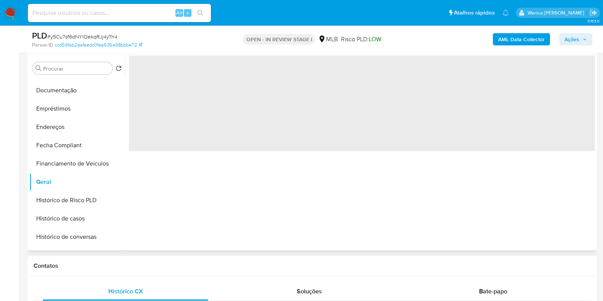
click at [226, 150] on span "‌" at bounding box center [362, 103] width 466 height 95
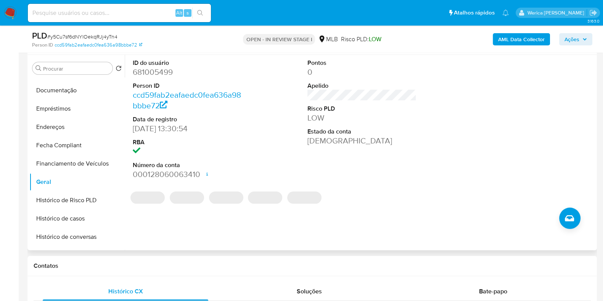
click at [154, 75] on dd "681005499" at bounding box center [187, 72] width 109 height 11
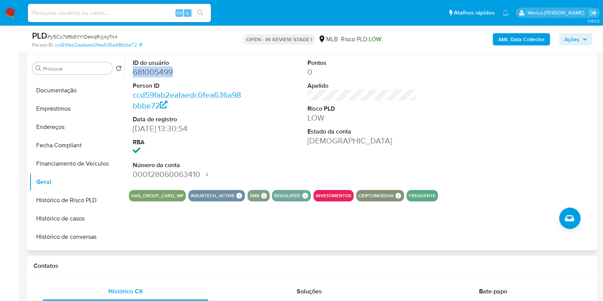
click at [154, 75] on dd "681005499" at bounding box center [187, 72] width 109 height 11
copy dd "681005499"
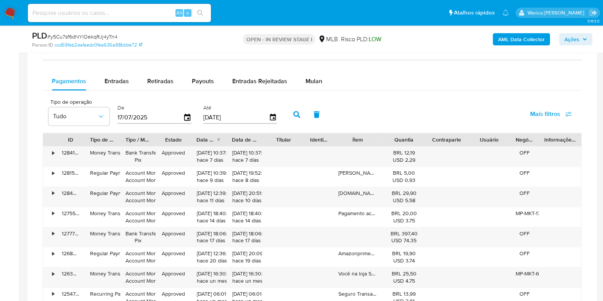
scroll to position [524, 0]
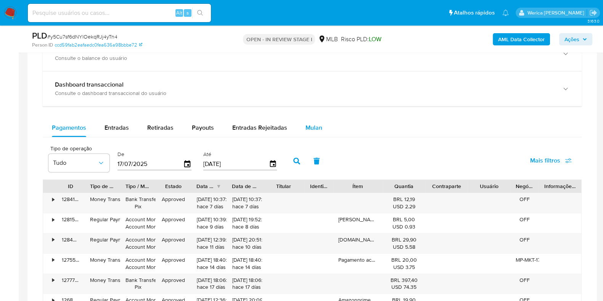
click at [315, 127] on span "Mulan" at bounding box center [313, 127] width 17 height 9
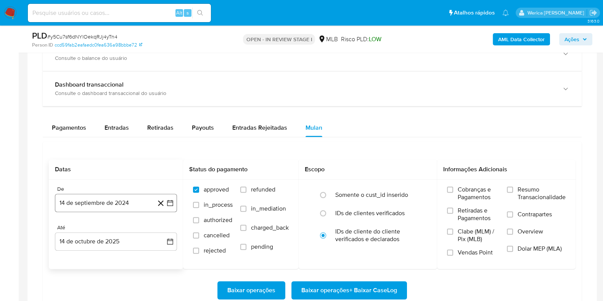
click at [91, 199] on button "14 de septiembre de 2024" at bounding box center [116, 203] width 122 height 18
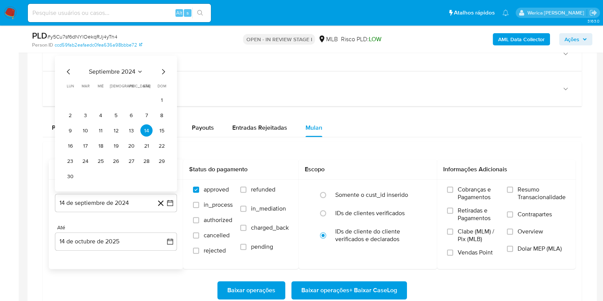
click at [123, 70] on span "septiembre 2024" at bounding box center [112, 72] width 47 height 8
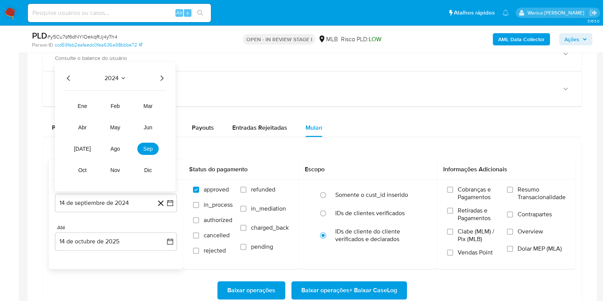
click at [161, 80] on icon "Año siguiente" at bounding box center [161, 78] width 9 height 9
click at [116, 150] on span "ago" at bounding box center [116, 149] width 10 height 6
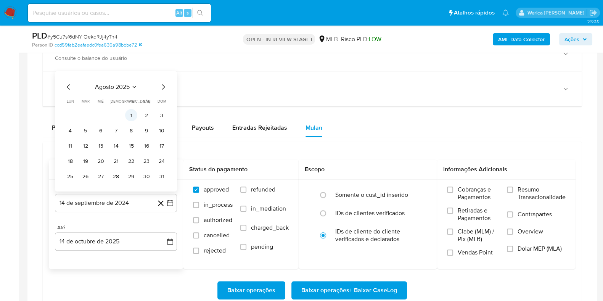
click at [135, 116] on button "1" at bounding box center [131, 115] width 12 height 12
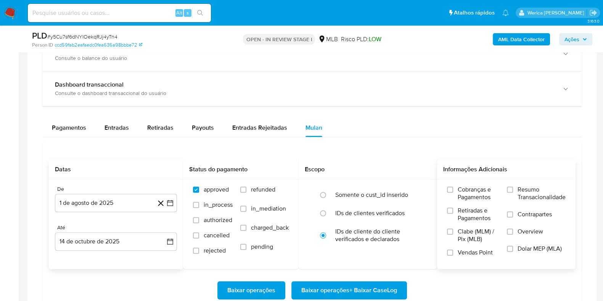
click at [517, 212] on span "Contrapartes" at bounding box center [534, 214] width 34 height 8
click at [513, 212] on input "Contrapartes" at bounding box center [510, 214] width 6 height 6
click at [519, 231] on span "Overview" at bounding box center [530, 232] width 26 height 8
click at [513, 231] on input "Overview" at bounding box center [510, 231] width 6 height 6
click at [521, 199] on span "Resumo Transacionalidade" at bounding box center [541, 193] width 48 height 15
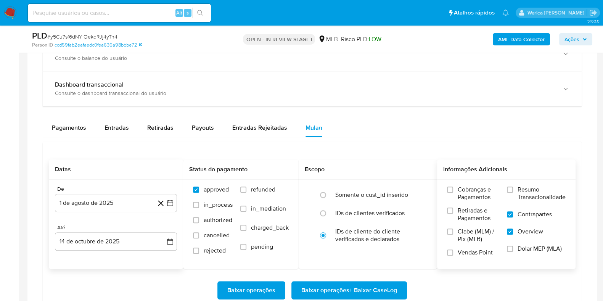
click at [513, 193] on input "Resumo Transacionalidade" at bounding box center [510, 189] width 6 height 6
click at [368, 288] on span "Baixar operações + Baixar CaseLog" at bounding box center [349, 290] width 96 height 17
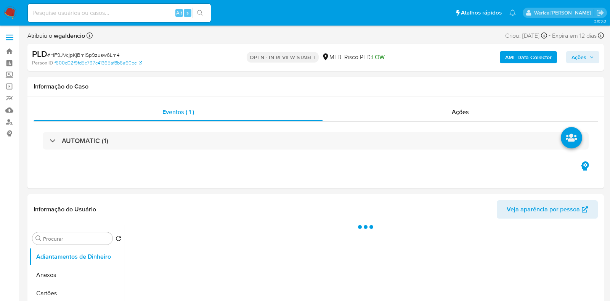
select select "10"
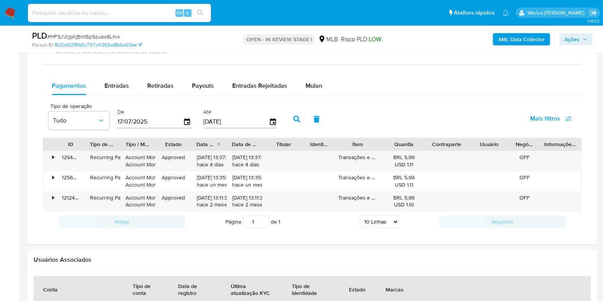
scroll to position [572, 0]
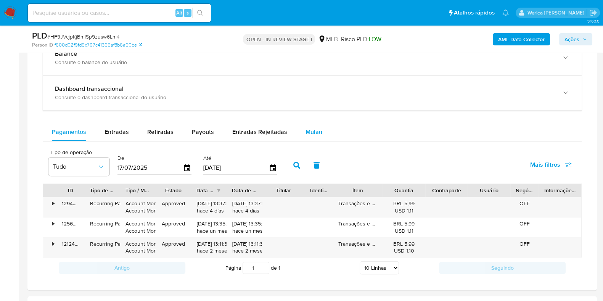
click at [311, 131] on span "Mulan" at bounding box center [313, 131] width 17 height 9
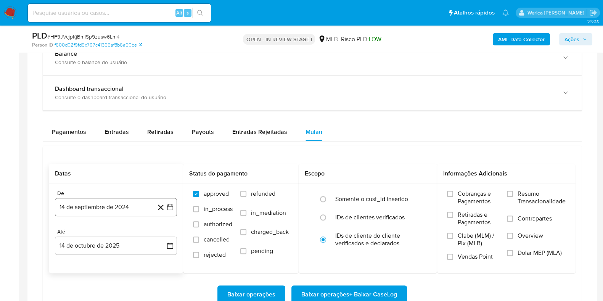
click at [98, 206] on button "14 de septiembre de 2024" at bounding box center [116, 207] width 122 height 18
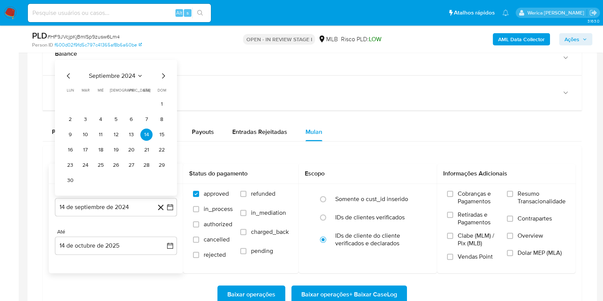
click at [125, 73] on span "septiembre 2024" at bounding box center [112, 76] width 47 height 8
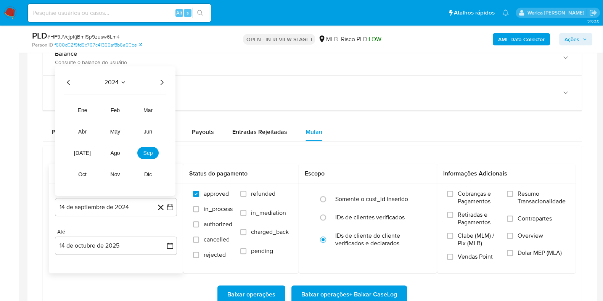
drag, startPoint x: 162, startPoint y: 75, endPoint x: 162, endPoint y: 79, distance: 3.9
click at [162, 76] on div "2024 2024 ene feb mar abr may jun jul ago sep oct nov dic" at bounding box center [115, 130] width 120 height 129
click at [158, 81] on icon "Año siguiente" at bounding box center [161, 82] width 9 height 9
click at [122, 152] on button "ago" at bounding box center [114, 153] width 21 height 12
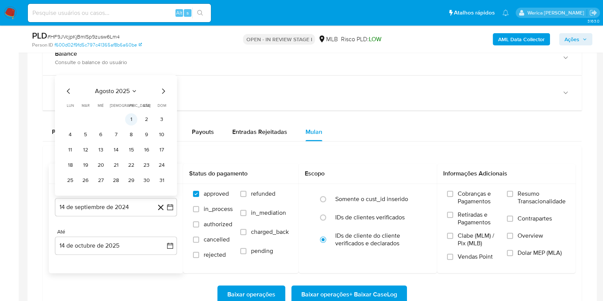
click at [130, 113] on button "1" at bounding box center [131, 119] width 12 height 12
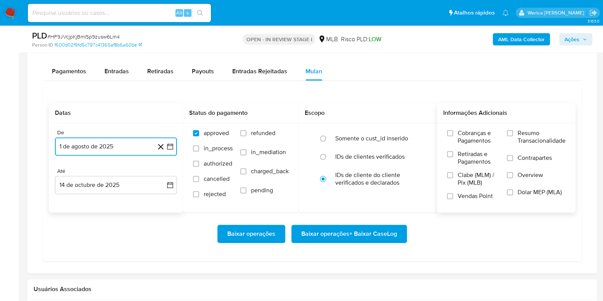
scroll to position [667, 0]
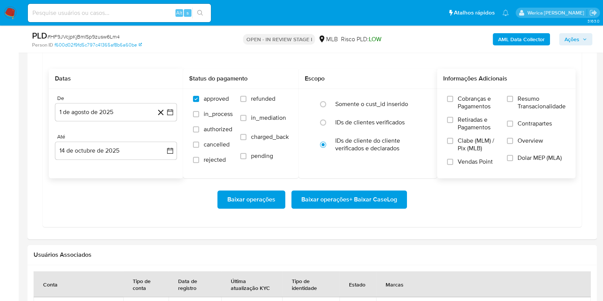
click at [468, 101] on span "Cobranças e Pagamentos" at bounding box center [479, 102] width 42 height 15
click at [453, 101] on input "Cobranças e Pagamentos" at bounding box center [450, 99] width 6 height 6
click at [466, 123] on span "Retiradas e Pagamentos" at bounding box center [479, 123] width 42 height 15
click at [453, 123] on input "Retiradas e Pagamentos" at bounding box center [450, 120] width 6 height 6
click at [470, 147] on span "Clabe (MLM) / Pix (MLB)" at bounding box center [479, 144] width 42 height 15
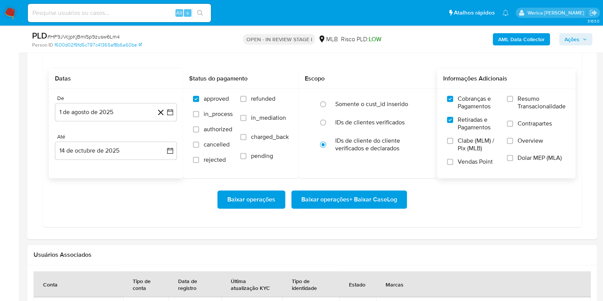
click at [453, 144] on input "Clabe (MLM) / Pix (MLB)" at bounding box center [450, 141] width 6 height 6
click at [470, 161] on span "Vendas Point" at bounding box center [475, 162] width 35 height 8
click at [453, 161] on input "Vendas Point" at bounding box center [450, 162] width 6 height 6
click at [518, 159] on span "Dolar MEP (MLA)" at bounding box center [539, 158] width 44 height 8
click at [513, 159] on input "Dolar MEP (MLA)" at bounding box center [510, 158] width 6 height 6
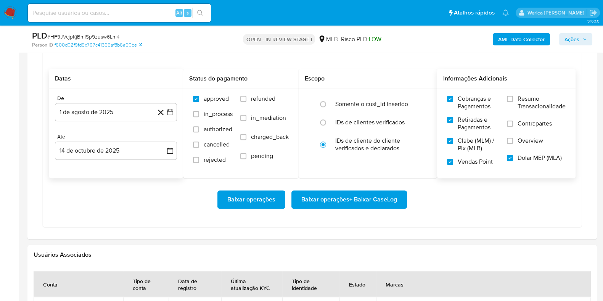
click at [519, 138] on span "Overview" at bounding box center [530, 141] width 26 height 8
click at [513, 138] on input "Overview" at bounding box center [510, 141] width 6 height 6
click at [479, 109] on label "Cobranças e Pagamentos" at bounding box center [473, 105] width 52 height 21
click at [453, 102] on input "Cobranças e Pagamentos" at bounding box center [450, 99] width 6 height 6
click at [475, 128] on span "Retiradas e Pagamentos" at bounding box center [479, 123] width 42 height 15
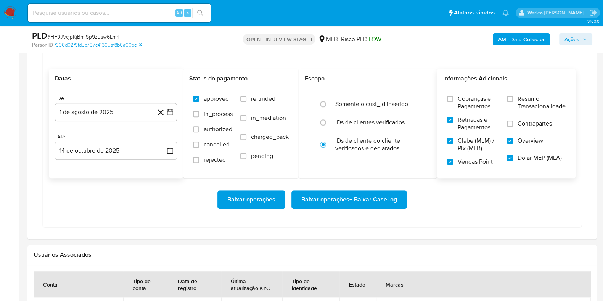
click at [453, 123] on input "Retiradas e Pagamentos" at bounding box center [450, 120] width 6 height 6
click at [475, 145] on span "Clabe (MLM) / Pix (MLB)" at bounding box center [479, 144] width 42 height 15
click at [453, 144] on input "Clabe (MLM) / Pix (MLB)" at bounding box center [450, 141] width 6 height 6
click at [475, 161] on span "Vendas Point" at bounding box center [475, 162] width 35 height 8
click at [453, 161] on input "Vendas Point" at bounding box center [450, 162] width 6 height 6
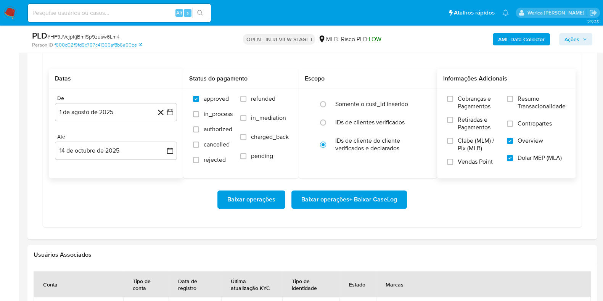
click at [533, 154] on span "Dolar MEP (MLA)" at bounding box center [539, 158] width 44 height 8
click at [513, 155] on input "Dolar MEP (MLA)" at bounding box center [510, 158] width 6 height 6
click at [535, 123] on span "Contrapartes" at bounding box center [534, 124] width 34 height 8
click at [513, 123] on input "Contrapartes" at bounding box center [510, 123] width 6 height 6
click at [531, 102] on span "Resumo Transacionalidade" at bounding box center [541, 102] width 48 height 15
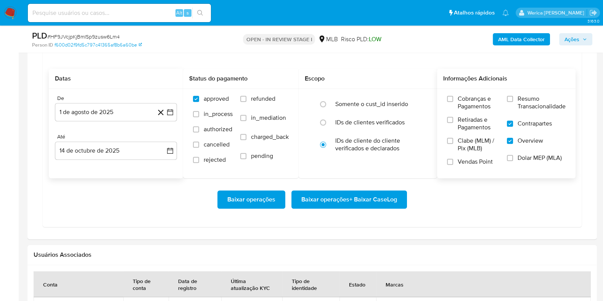
click at [513, 102] on input "Resumo Transacionalidade" at bounding box center [510, 99] width 6 height 6
click at [399, 193] on button "Baixar operações + Baixar CaseLog" at bounding box center [349, 199] width 116 height 18
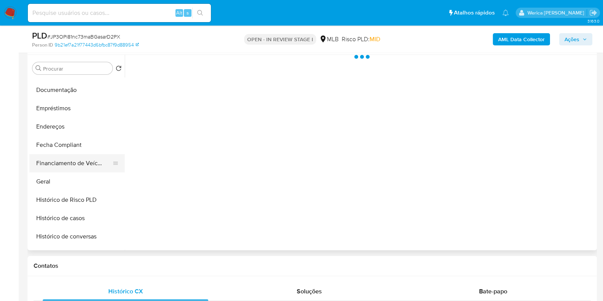
scroll to position [143, 0]
select select "10"
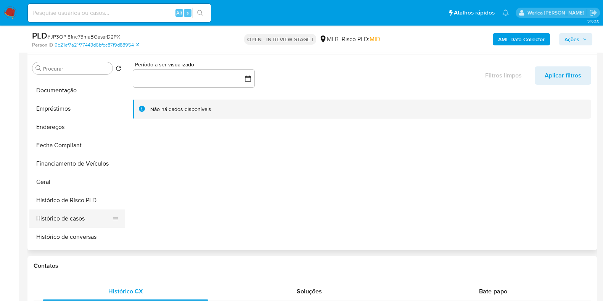
click at [71, 214] on button "Histórico de casos" at bounding box center [73, 218] width 89 height 18
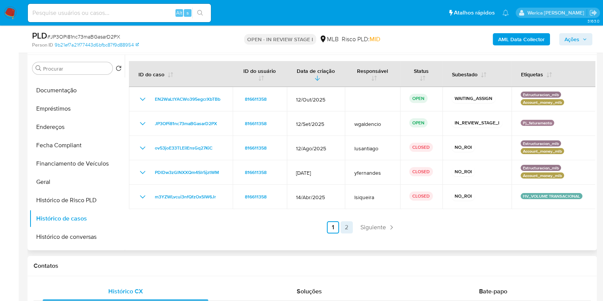
click at [342, 226] on link "2" at bounding box center [346, 227] width 12 height 12
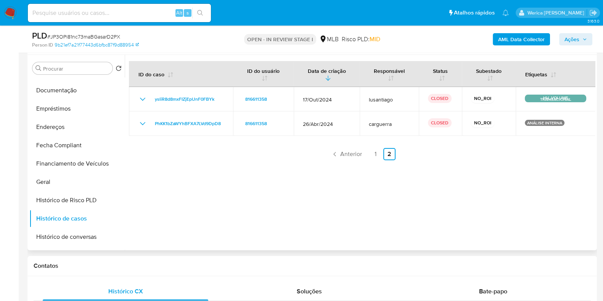
click at [377, 159] on link "1" at bounding box center [375, 154] width 12 height 12
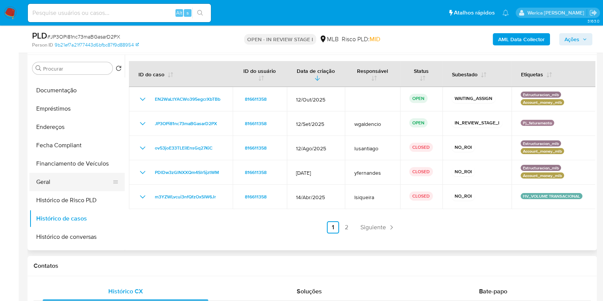
click at [83, 185] on button "Geral" at bounding box center [73, 182] width 89 height 18
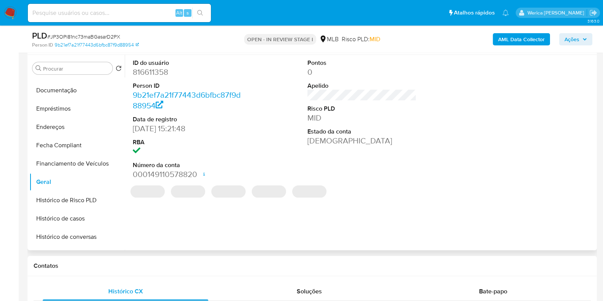
click at [164, 75] on dd "816611358" at bounding box center [187, 72] width 109 height 11
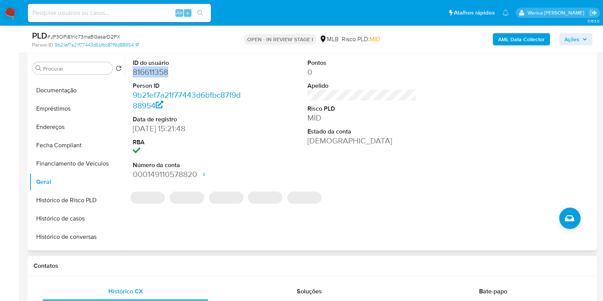
click at [164, 75] on dd "816611358" at bounding box center [187, 72] width 109 height 11
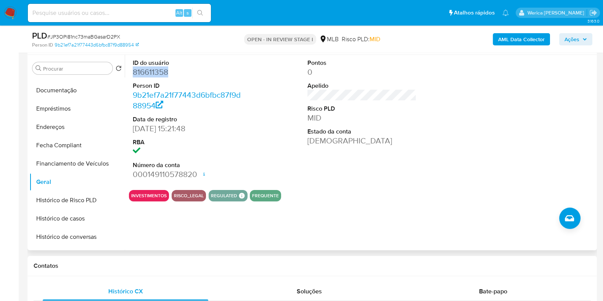
copy dd "816611358"
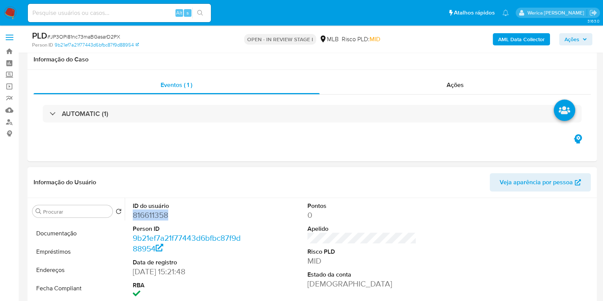
scroll to position [47, 0]
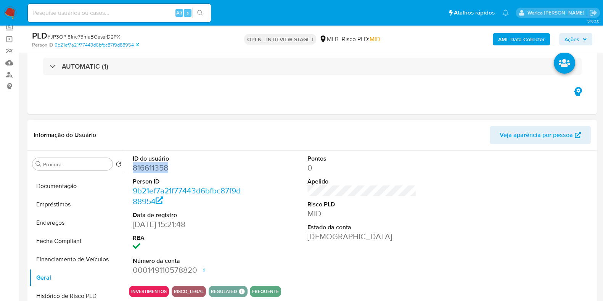
copy dd "816611358"
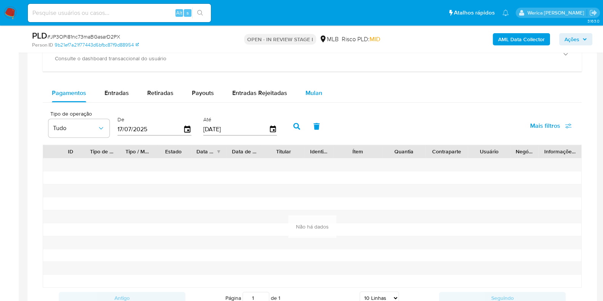
click at [307, 90] on span "Mulan" at bounding box center [313, 92] width 17 height 9
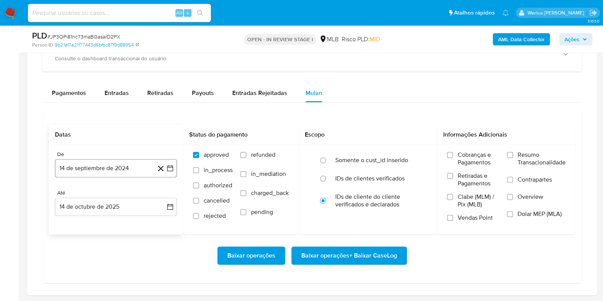
scroll to position [667, 0]
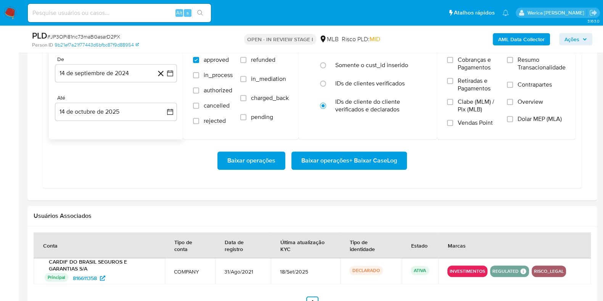
click at [109, 61] on div "De" at bounding box center [116, 59] width 122 height 7
click at [122, 67] on button "14 de septiembre de 2024" at bounding box center [116, 73] width 122 height 18
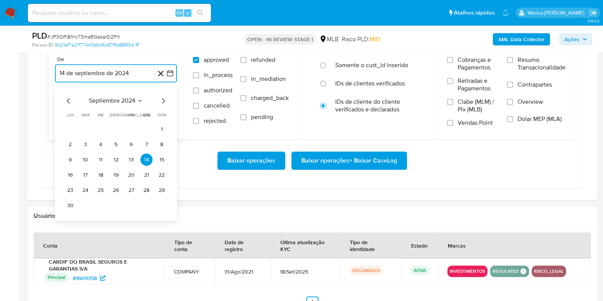
click at [132, 100] on span "septiembre 2024" at bounding box center [112, 101] width 47 height 8
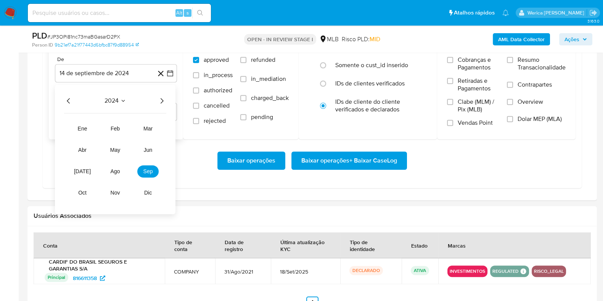
click at [160, 100] on icon "Año siguiente" at bounding box center [161, 100] width 9 height 9
click at [120, 170] on button "ago" at bounding box center [114, 171] width 21 height 12
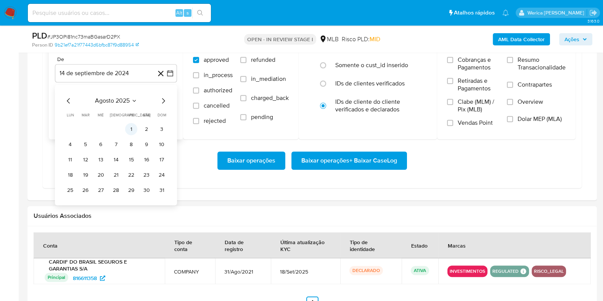
click at [126, 125] on button "1" at bounding box center [131, 129] width 12 height 12
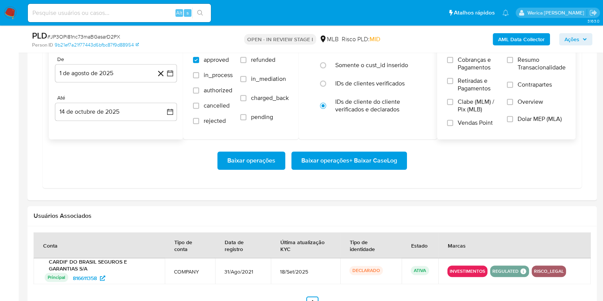
click at [522, 81] on span "Contrapartes" at bounding box center [534, 85] width 34 height 8
click at [513, 82] on input "Contrapartes" at bounding box center [510, 85] width 6 height 6
click at [520, 100] on span "Overview" at bounding box center [530, 102] width 26 height 8
click at [513, 100] on input "Overview" at bounding box center [510, 102] width 6 height 6
click at [521, 66] on span "Resumo Transacionalidade" at bounding box center [541, 63] width 48 height 15
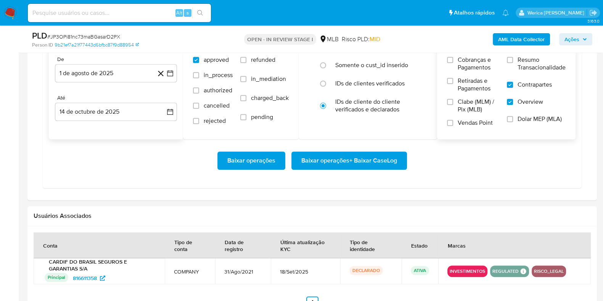
click at [513, 63] on input "Resumo Transacionalidade" at bounding box center [510, 60] width 6 height 6
click at [393, 163] on span "Baixar operações + Baixar CaseLog" at bounding box center [349, 160] width 96 height 17
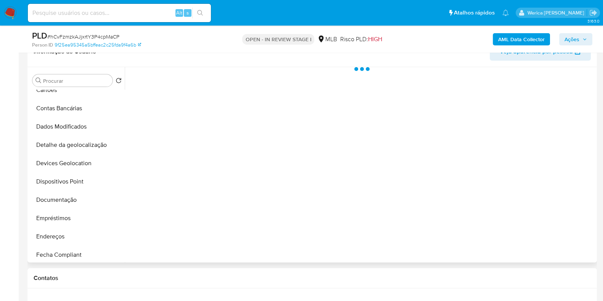
scroll to position [143, 0]
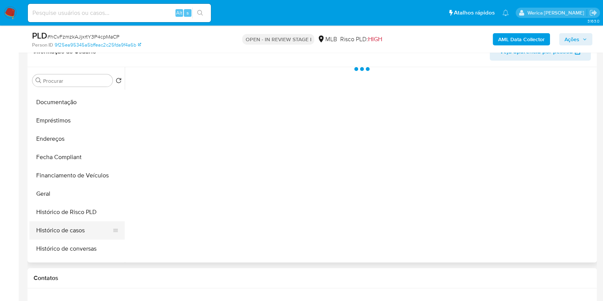
select select "10"
click at [80, 229] on button "Histórico de casos" at bounding box center [73, 230] width 89 height 18
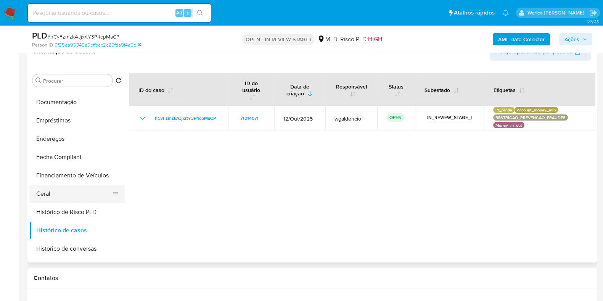
click at [68, 191] on button "Geral" at bounding box center [73, 194] width 89 height 18
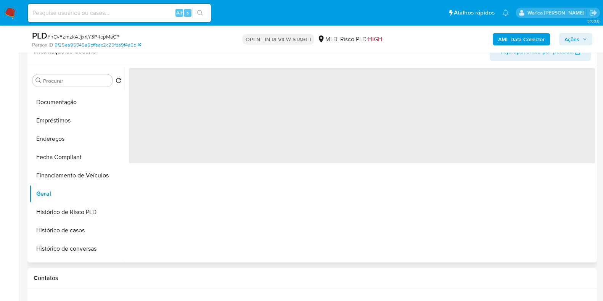
click at [202, 105] on span "‌" at bounding box center [362, 115] width 466 height 95
click at [182, 86] on span "‌" at bounding box center [362, 115] width 466 height 95
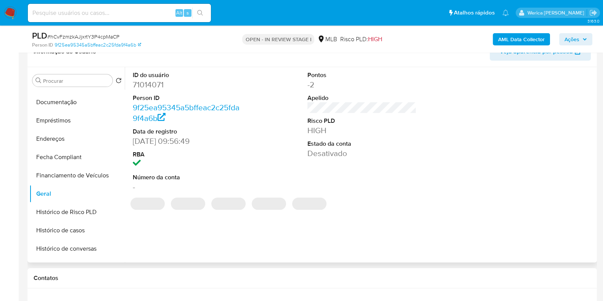
click at [168, 82] on dd "71014071" at bounding box center [187, 84] width 109 height 11
click at [157, 82] on dd "71014071" at bounding box center [187, 84] width 109 height 11
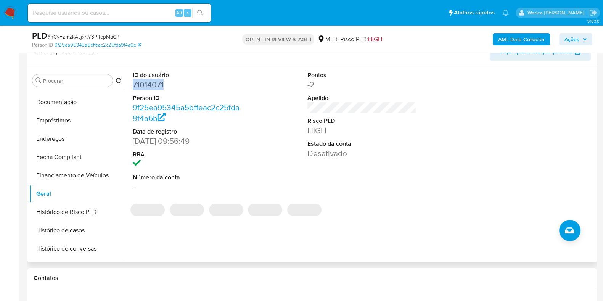
copy dd "71014071"
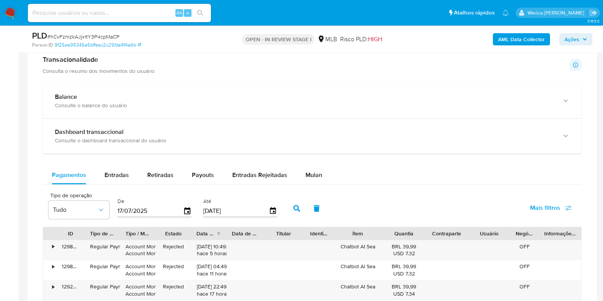
scroll to position [572, 0]
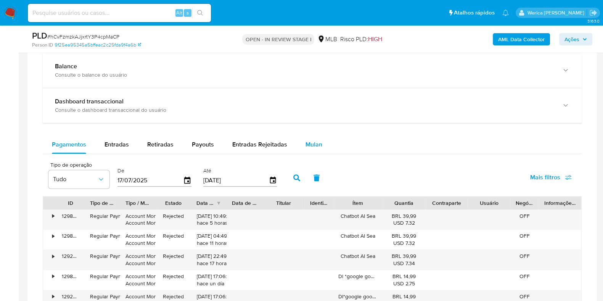
click at [320, 137] on button "Mulan" at bounding box center [313, 144] width 35 height 18
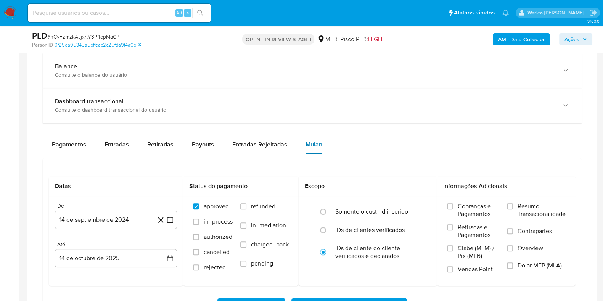
click at [320, 138] on button "Mulan" at bounding box center [313, 144] width 35 height 18
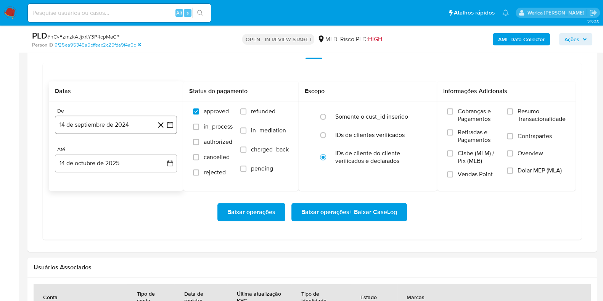
click at [126, 130] on button "14 de septiembre de 2024" at bounding box center [116, 125] width 122 height 18
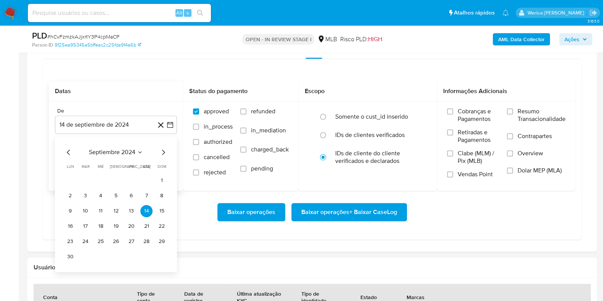
click at [128, 155] on span "septiembre 2024" at bounding box center [112, 152] width 47 height 8
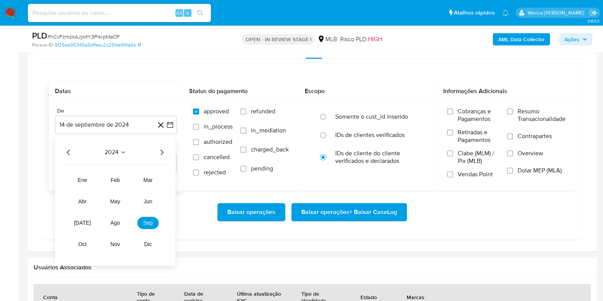
click at [161, 151] on icon "Año siguiente" at bounding box center [161, 152] width 9 height 9
click at [122, 223] on button "ago" at bounding box center [114, 223] width 21 height 12
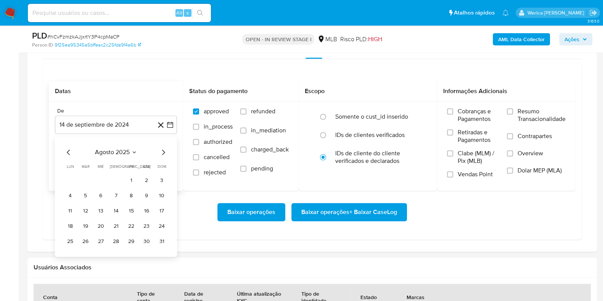
click at [133, 177] on button "1" at bounding box center [131, 180] width 12 height 12
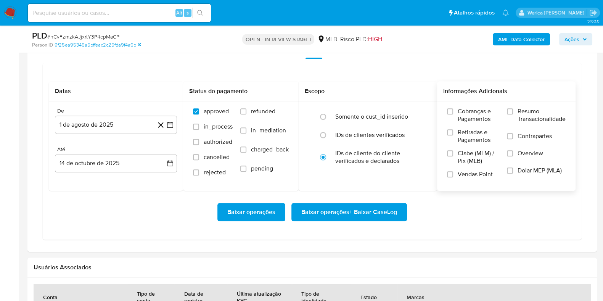
click at [531, 138] on span "Contrapartes" at bounding box center [534, 136] width 34 height 8
click at [513, 138] on input "Contrapartes" at bounding box center [510, 136] width 6 height 6
click at [522, 149] on span "Overview" at bounding box center [530, 153] width 26 height 8
click at [513, 150] on input "Overview" at bounding box center [510, 153] width 6 height 6
click at [521, 110] on span "Resumo Transacionalidade" at bounding box center [541, 115] width 48 height 15
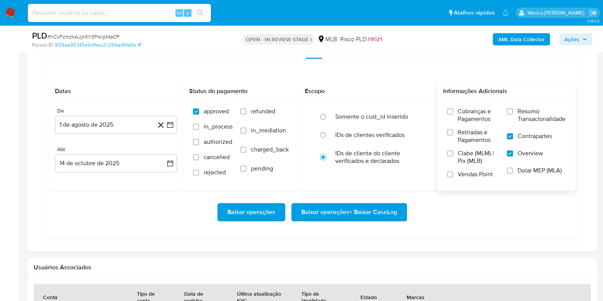
click at [513, 110] on input "Resumo Transacionalidade" at bounding box center [510, 111] width 6 height 6
click at [387, 211] on span "Baixar operações + Baixar CaseLog" at bounding box center [349, 212] width 96 height 17
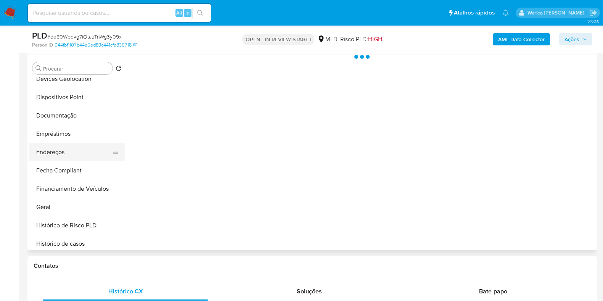
scroll to position [143, 0]
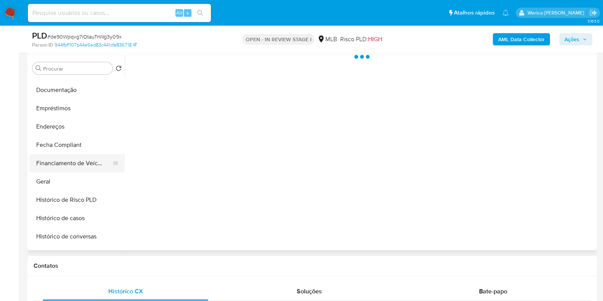
select select "10"
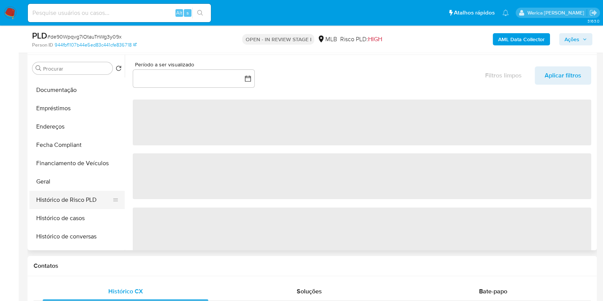
click at [57, 194] on button "Histórico de Risco PLD" at bounding box center [73, 200] width 89 height 18
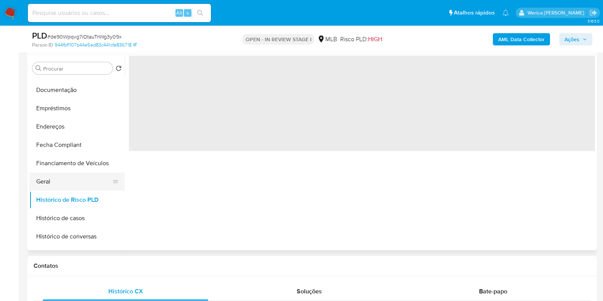
click at [57, 182] on button "Geral" at bounding box center [73, 181] width 89 height 18
click at [180, 148] on span "‌" at bounding box center [362, 103] width 466 height 95
click at [185, 128] on span "‌" at bounding box center [362, 103] width 466 height 95
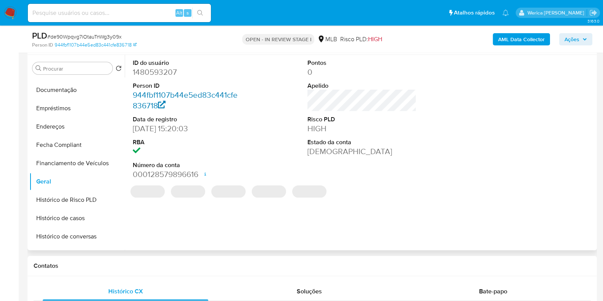
click at [185, 95] on link "944fbf1107b44e5ed83c441cfe836718" at bounding box center [185, 100] width 105 height 22
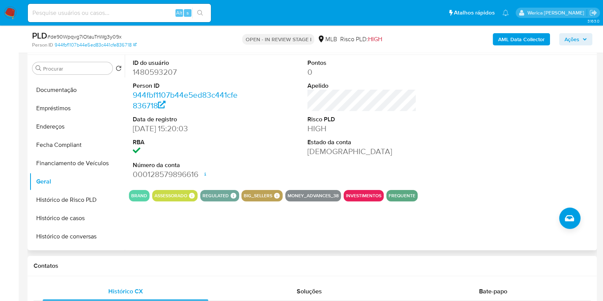
click at [161, 74] on dd "1480593207" at bounding box center [187, 72] width 109 height 11
copy dd "1480593207"
click at [64, 225] on button "Histórico de casos" at bounding box center [73, 218] width 89 height 18
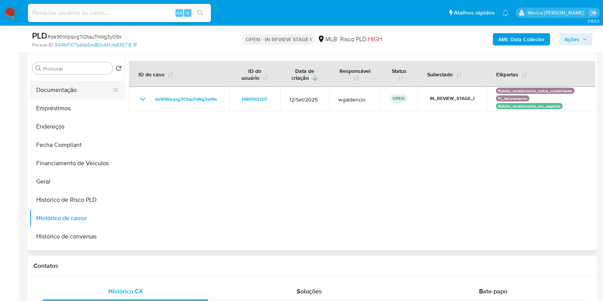
click at [78, 95] on button "Documentação" at bounding box center [73, 90] width 89 height 18
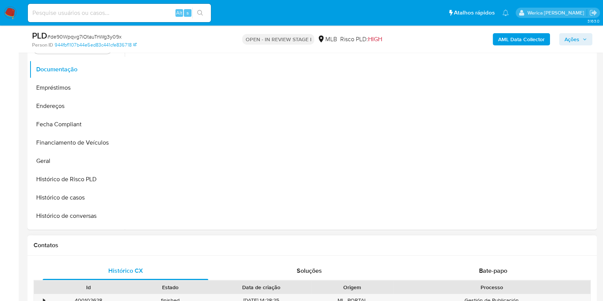
scroll to position [238, 0]
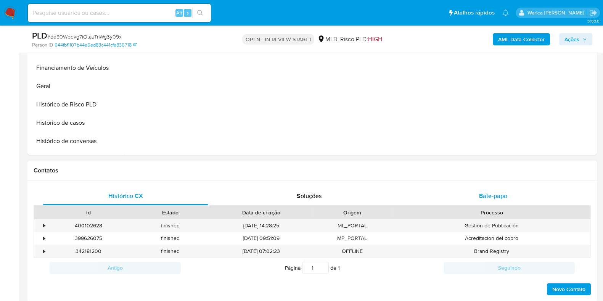
drag, startPoint x: 492, startPoint y: 196, endPoint x: 482, endPoint y: 193, distance: 10.4
click at [492, 196] on span "Bate-papo" at bounding box center [493, 195] width 28 height 9
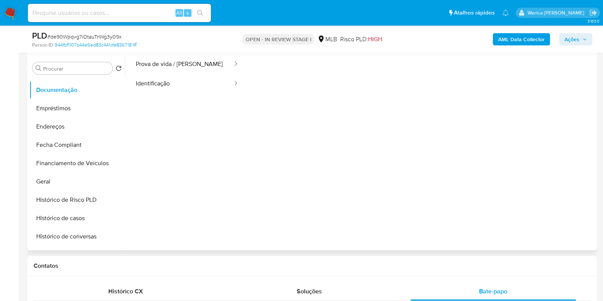
scroll to position [0, 0]
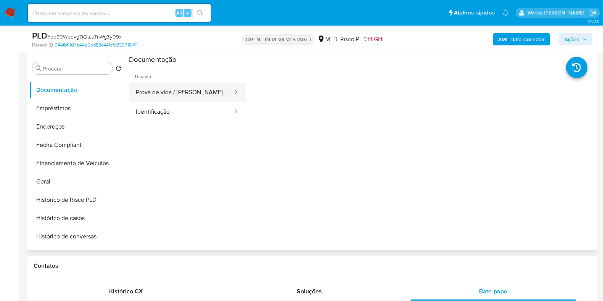
click at [212, 101] on button "Prova de vida / Selfie" at bounding box center [181, 92] width 104 height 19
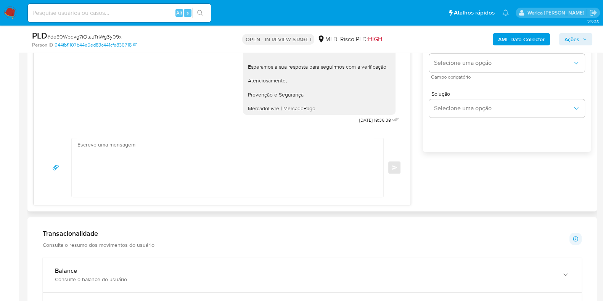
scroll to position [524, 0]
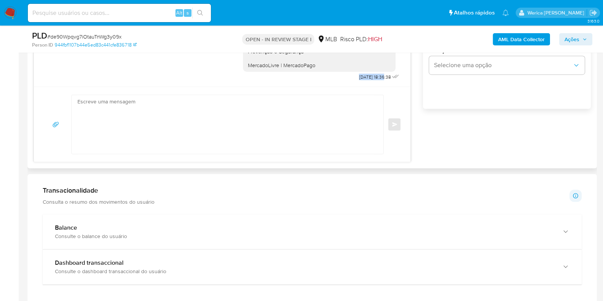
drag, startPoint x: 340, startPoint y: 77, endPoint x: 368, endPoint y: 78, distance: 27.5
copy span "10/10/2025 1"
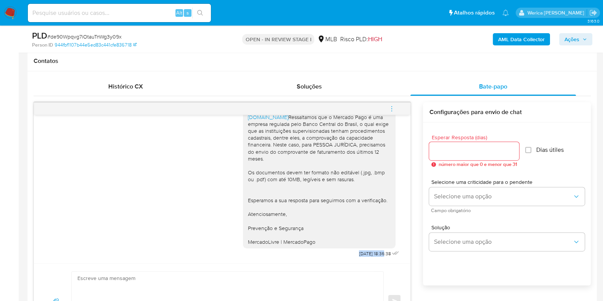
scroll to position [381, 0]
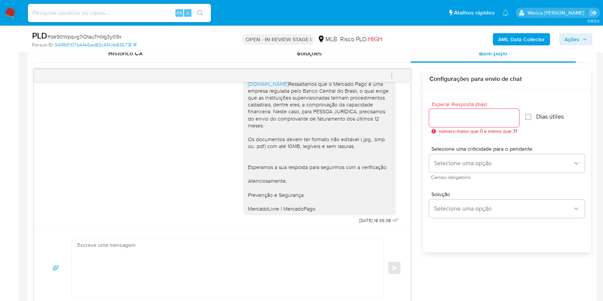
drag, startPoint x: 545, startPoint y: 252, endPoint x: 530, endPoint y: 219, distance: 36.4
click at [545, 252] on div "Esperar Resposta (dias) número maior que 0 e menor que 31 Dias útiles Selecione…" at bounding box center [507, 180] width 168 height 183
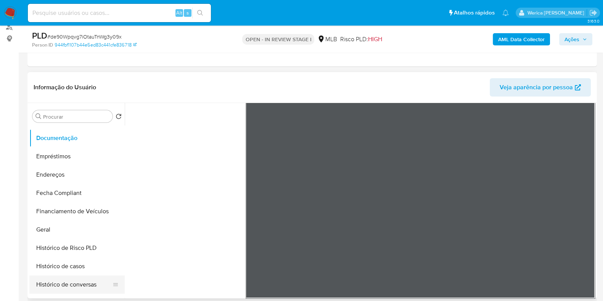
scroll to position [190, 0]
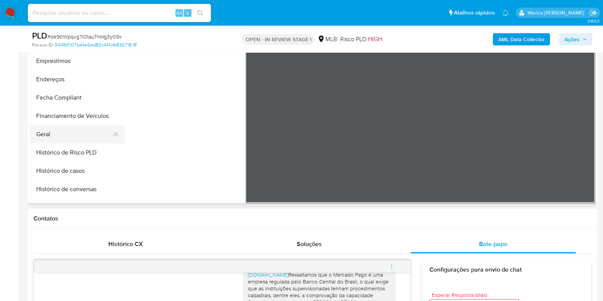
click at [73, 135] on button "Geral" at bounding box center [73, 134] width 89 height 18
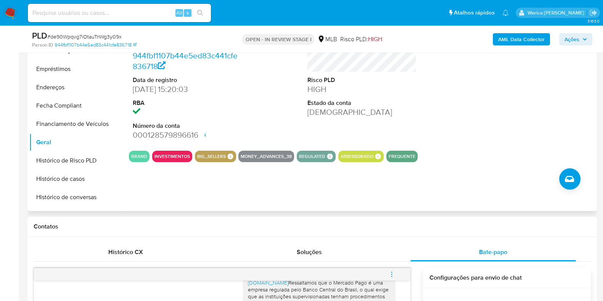
scroll to position [95, 0]
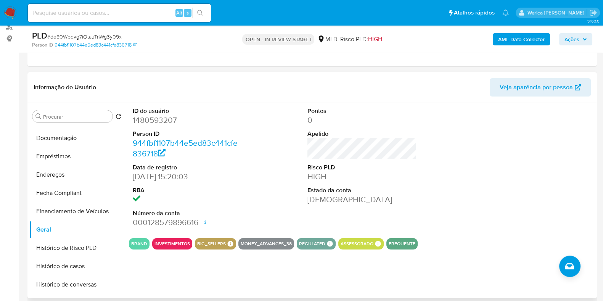
click at [470, 156] on div "ID do usuário 1480593207 Person ID 944fbf1107b44e5ed83c441cfe836718 Data de reg…" at bounding box center [362, 167] width 466 height 129
click at [164, 122] on dd "1480593207" at bounding box center [187, 120] width 109 height 11
copy dd "1480593207"
click at [484, 250] on div "ID do usuário 1480593207 Person ID 944fbf1107b44e5ed83c441cfe836718 Data de reg…" at bounding box center [360, 200] width 470 height 195
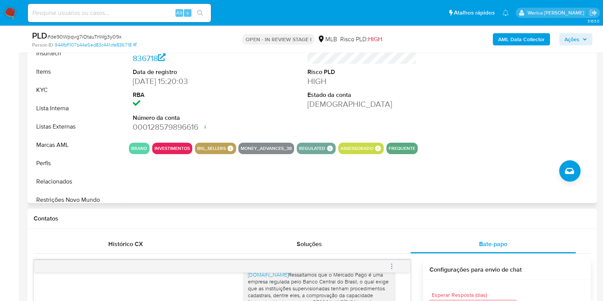
scroll to position [333, 0]
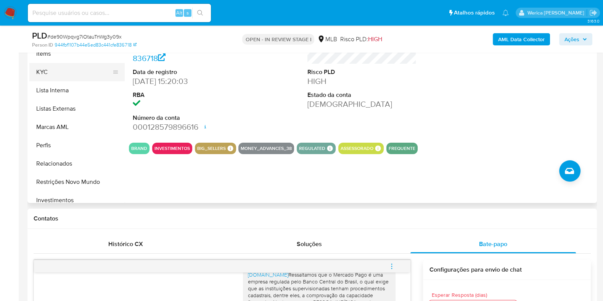
click at [56, 70] on button "KYC" at bounding box center [73, 72] width 89 height 18
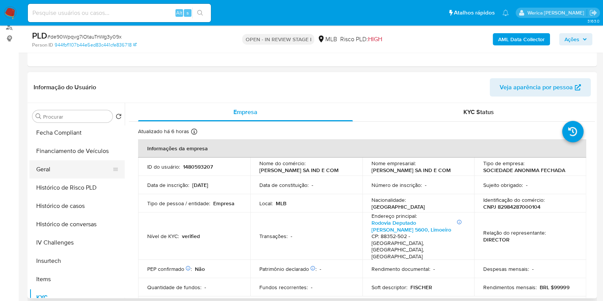
scroll to position [143, 0]
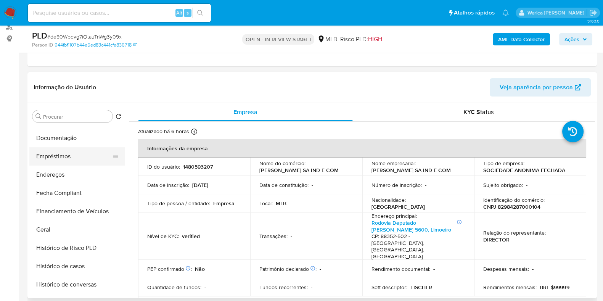
click at [64, 153] on button "Empréstimos" at bounding box center [73, 156] width 89 height 18
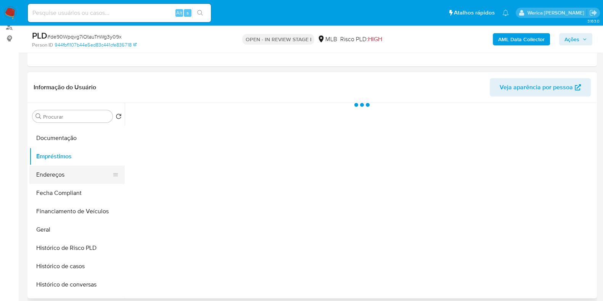
click at [85, 167] on button "Endereços" at bounding box center [73, 174] width 89 height 18
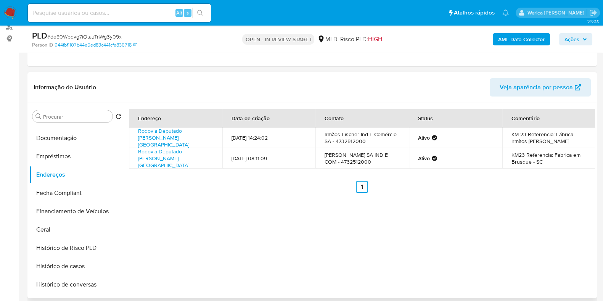
click at [429, 227] on div "Endereço Data de criação Contato Status Comentário Rodovia Deputado Antônio Hei…" at bounding box center [360, 200] width 470 height 195
click at [499, 205] on div "Endereço Data de criação Contato Status Comentário Rodovia Deputado Antônio Hei…" at bounding box center [360, 200] width 470 height 195
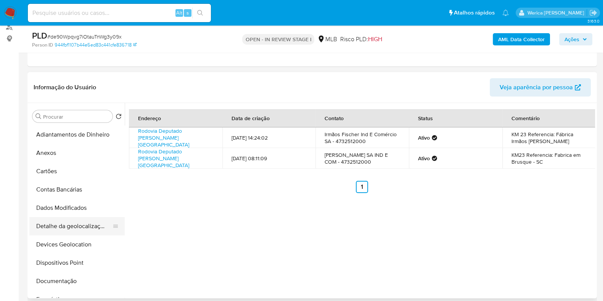
click at [82, 232] on button "Detalhe da geolocalização" at bounding box center [73, 226] width 89 height 18
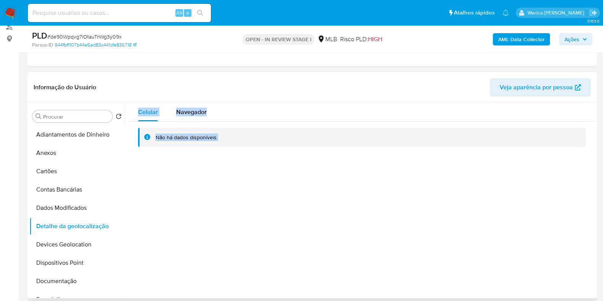
click at [522, 188] on div "Celular Navegador Não há dados disponíveis" at bounding box center [360, 200] width 470 height 195
drag, startPoint x: 522, startPoint y: 188, endPoint x: 501, endPoint y: 104, distance: 85.9
click at [522, 188] on div "Celular Navegador Não há dados disponíveis" at bounding box center [360, 200] width 470 height 195
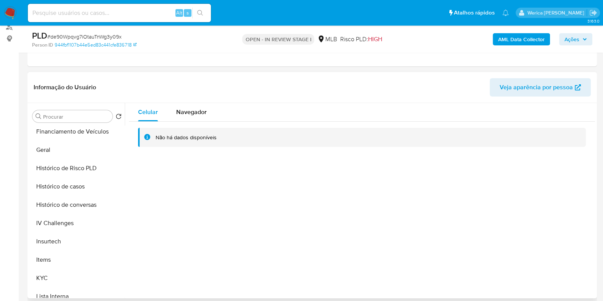
scroll to position [333, 0]
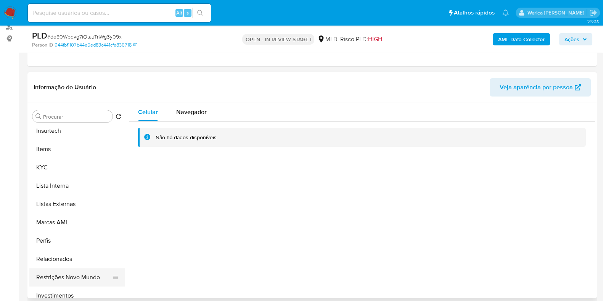
click at [72, 278] on button "Restrições Novo Mundo" at bounding box center [73, 277] width 89 height 18
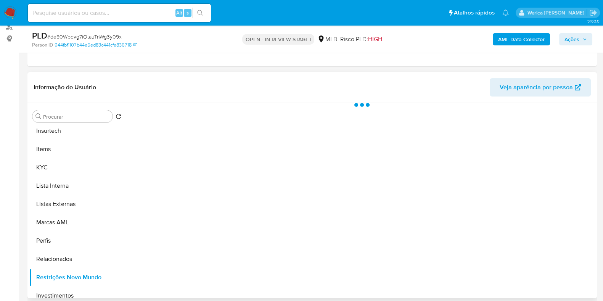
click at [177, 110] on div at bounding box center [360, 200] width 470 height 195
click at [178, 113] on div at bounding box center [360, 200] width 470 height 195
click at [191, 113] on div at bounding box center [360, 200] width 470 height 195
click at [196, 112] on span "Historial" at bounding box center [204, 115] width 23 height 9
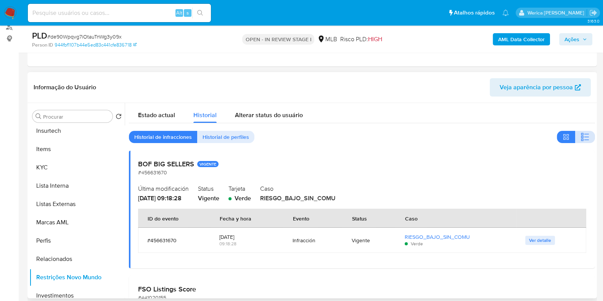
click at [587, 140] on button "button" at bounding box center [585, 137] width 20 height 12
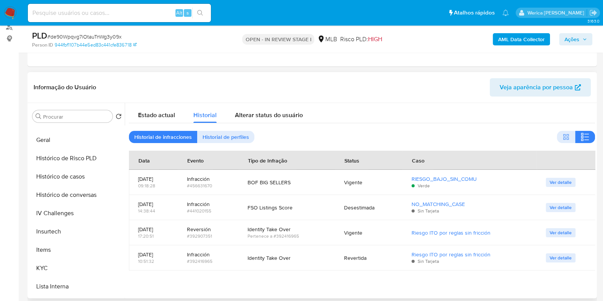
scroll to position [143, 0]
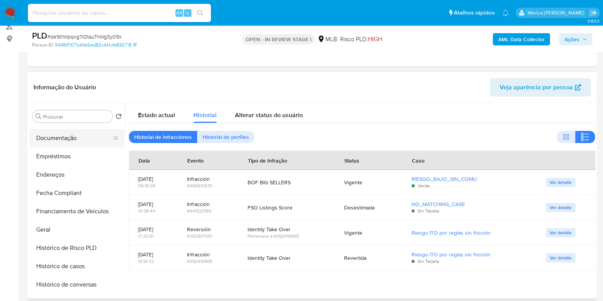
click at [61, 135] on button "Documentação" at bounding box center [73, 138] width 89 height 18
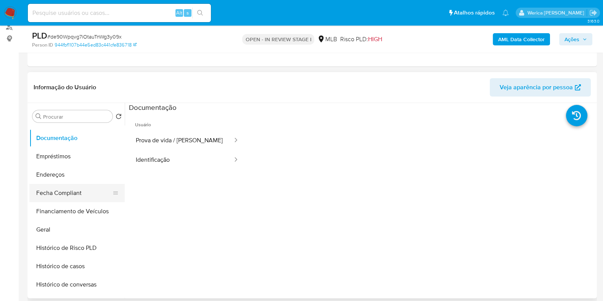
scroll to position [47, 0]
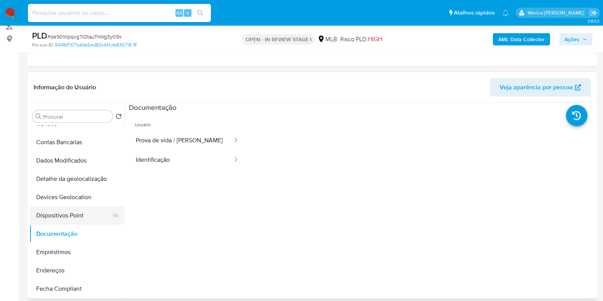
click at [77, 221] on button "Dispositivos Point" at bounding box center [73, 215] width 89 height 18
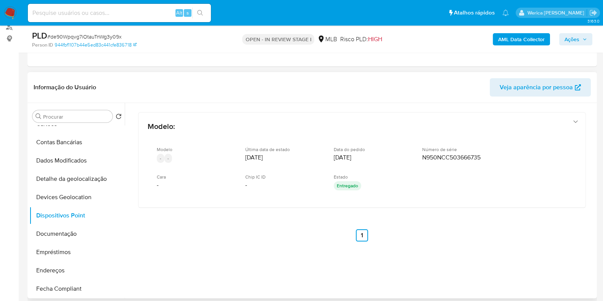
click at [537, 217] on div "Modelo : Modelo - - Última data de estado 19/09/2025 Data do pedido 19/09/2025 …" at bounding box center [362, 187] width 466 height 168
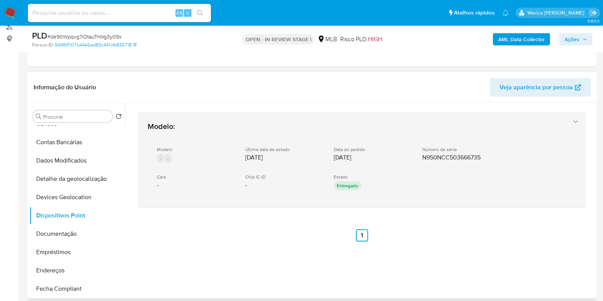
drag, startPoint x: 537, startPoint y: 217, endPoint x: 516, endPoint y: 130, distance: 88.7
click at [537, 217] on div "Modelo : Modelo - - Última data de estado 19/09/2025 Data do pedido 19/09/2025 …" at bounding box center [362, 187] width 466 height 168
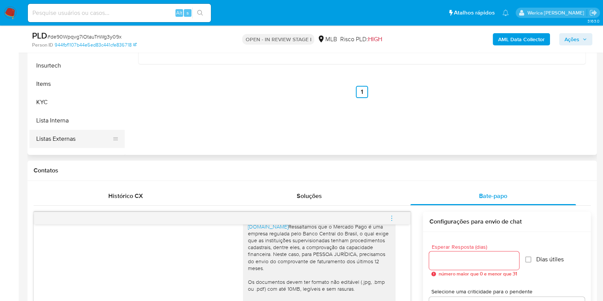
scroll to position [286, 0]
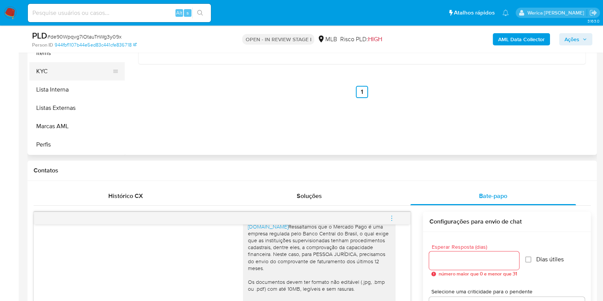
click at [66, 79] on ul "Adiantamentos de Dinheiro Anexos Cartões Contas Bancárias Dados Modificados Det…" at bounding box center [76, 68] width 95 height 172
click at [60, 66] on button "KYC" at bounding box center [73, 71] width 89 height 18
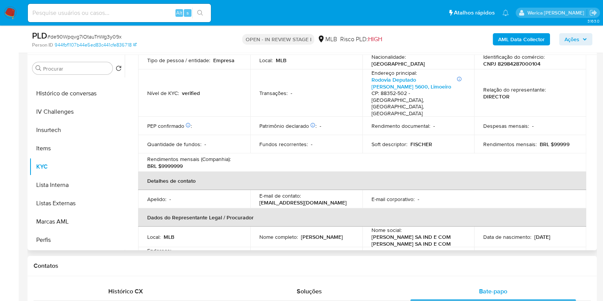
scroll to position [47, 0]
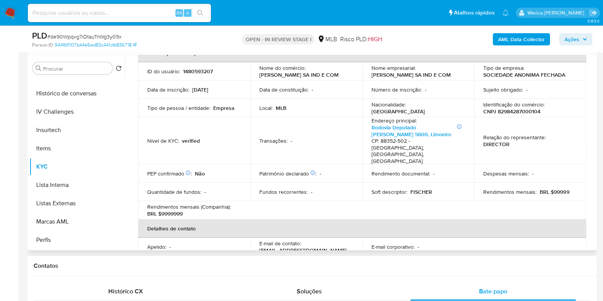
click at [509, 109] on p "CNPJ 82984287000104" at bounding box center [511, 111] width 57 height 7
click at [508, 112] on p "CNPJ 82984287000104" at bounding box center [511, 111] width 57 height 7
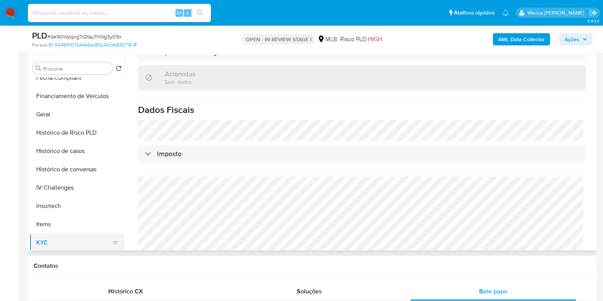
scroll to position [143, 0]
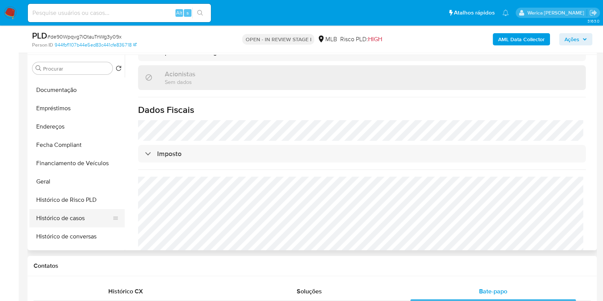
drag, startPoint x: 74, startPoint y: 222, endPoint x: 78, endPoint y: 216, distance: 6.9
click at [75, 222] on button "Histórico de casos" at bounding box center [73, 218] width 89 height 18
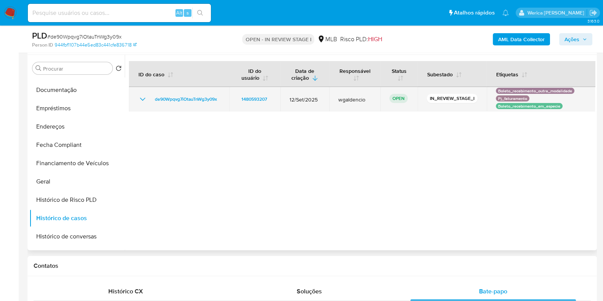
drag, startPoint x: 236, startPoint y: 98, endPoint x: 273, endPoint y: 101, distance: 37.1
click at [273, 101] on td "1480593207" at bounding box center [254, 99] width 51 height 24
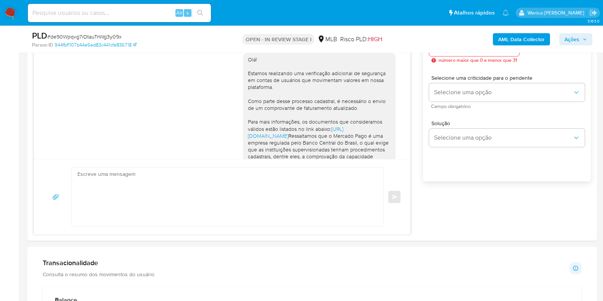
scroll to position [642, 0]
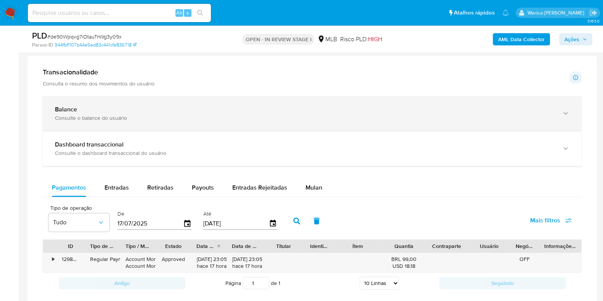
click at [117, 114] on div "Consulte o balance do usuário" at bounding box center [304, 117] width 499 height 7
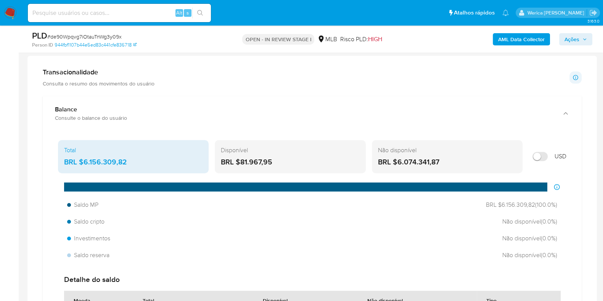
drag, startPoint x: 82, startPoint y: 161, endPoint x: 132, endPoint y: 161, distance: 49.9
click at [132, 161] on div "BRL $6.156.309,82" at bounding box center [133, 162] width 138 height 10
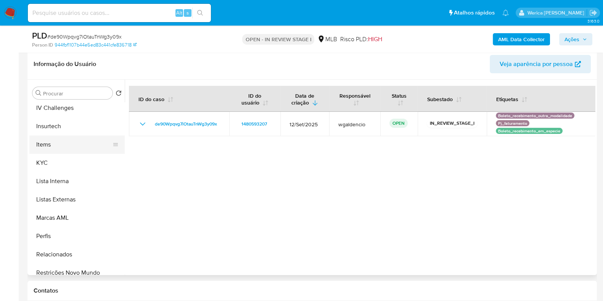
scroll to position [286, 0]
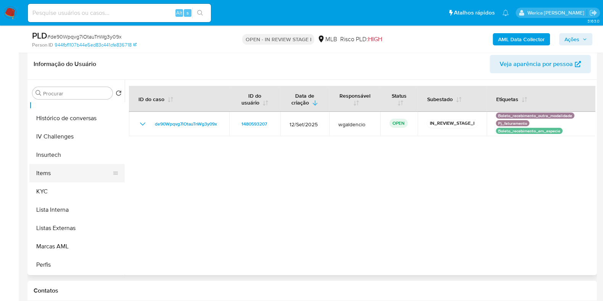
drag, startPoint x: 62, startPoint y: 185, endPoint x: 93, endPoint y: 177, distance: 31.7
click at [61, 185] on button "KYC" at bounding box center [76, 191] width 95 height 18
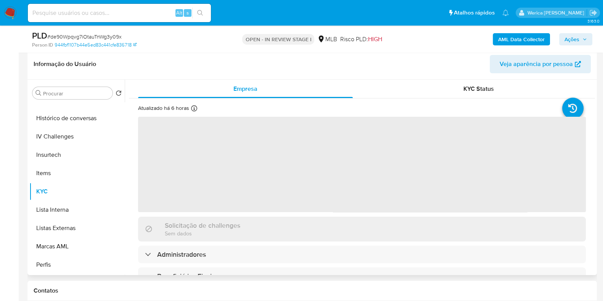
click at [171, 182] on span "‌" at bounding box center [362, 164] width 448 height 95
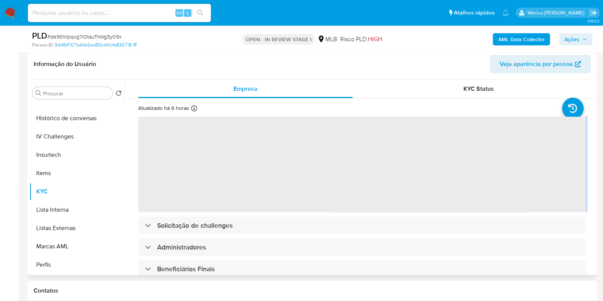
click at [171, 183] on span "‌" at bounding box center [362, 164] width 448 height 95
click at [195, 138] on span "‌" at bounding box center [362, 164] width 448 height 95
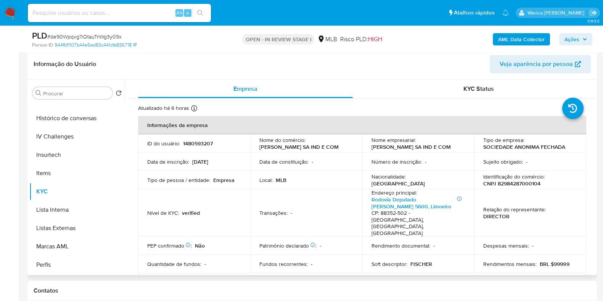
click at [519, 189] on td "Relação do representante : DIRECTOR" at bounding box center [530, 212] width 112 height 47
click at [511, 183] on p "CNPJ 82984287000104" at bounding box center [511, 183] width 57 height 7
click at [510, 183] on p "CNPJ 82984287000104" at bounding box center [511, 183] width 57 height 7
copy p "82984287000104"
click at [531, 37] on b "AML Data Collector" at bounding box center [521, 39] width 47 height 12
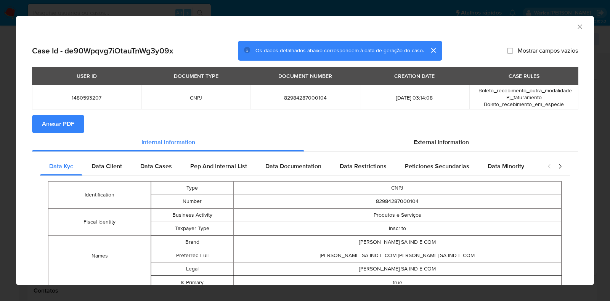
click at [58, 129] on span "Anexar PDF" at bounding box center [58, 124] width 32 height 17
click at [36, 125] on button "Anexar PDF" at bounding box center [58, 124] width 52 height 18
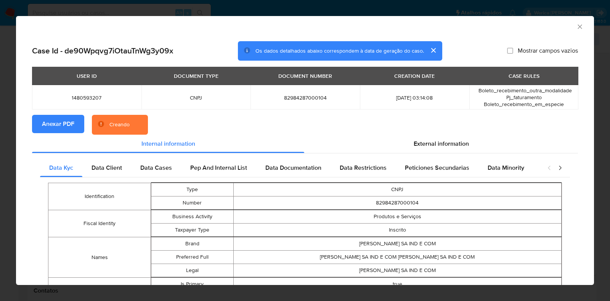
click at [578, 24] on div "AML Data Collector" at bounding box center [305, 25] width 578 height 19
click at [569, 22] on div "AML Data Collector" at bounding box center [305, 25] width 578 height 19
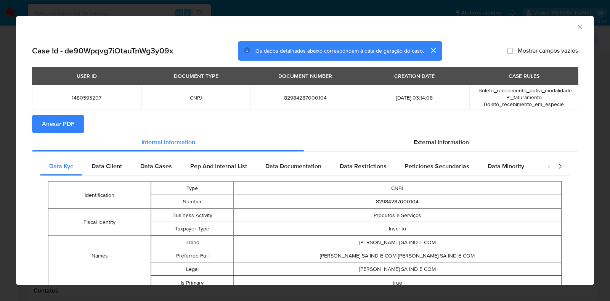
click at [576, 26] on icon "Fechar a janela" at bounding box center [580, 27] width 8 height 8
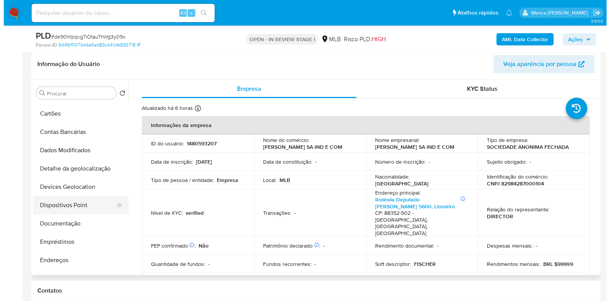
scroll to position [0, 0]
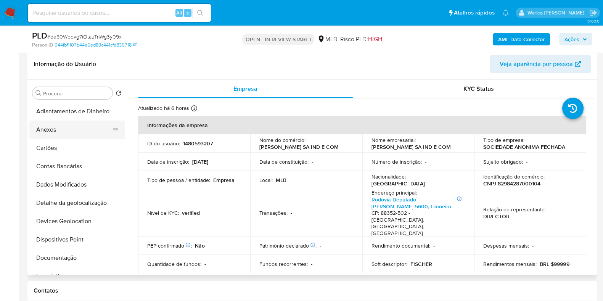
click at [53, 132] on button "Anexos" at bounding box center [73, 129] width 89 height 18
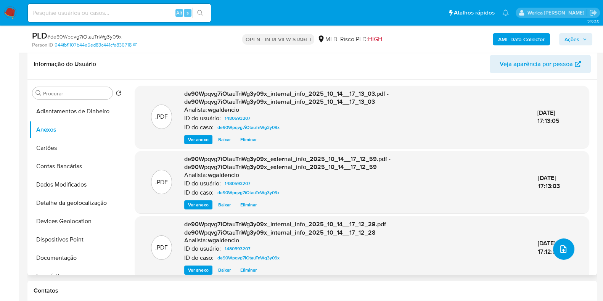
click at [560, 247] on icon "upload-file" at bounding box center [563, 249] width 6 height 8
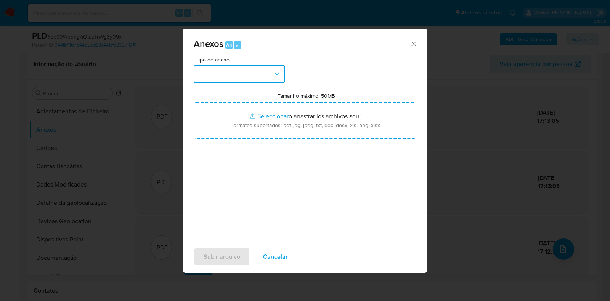
click at [267, 78] on button "button" at bounding box center [240, 74] width 92 height 18
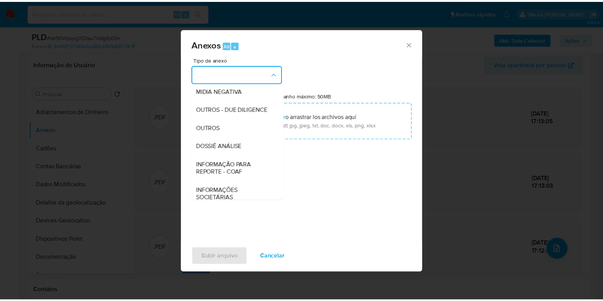
scroll to position [117, 0]
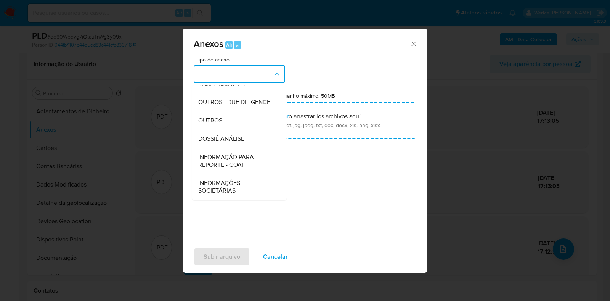
drag, startPoint x: 233, startPoint y: 145, endPoint x: 232, endPoint y: 140, distance: 4.6
click at [232, 141] on div "DOSSIÊ ANÁLISE" at bounding box center [237, 139] width 78 height 18
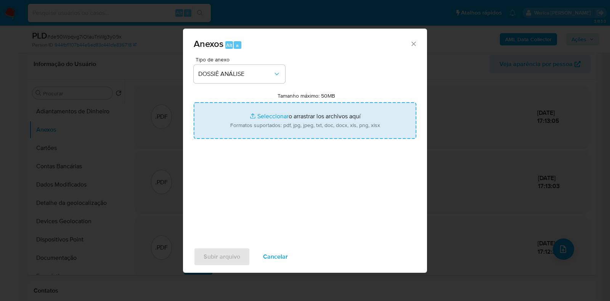
click at [253, 117] on input "Tamanho máximo: 50MB Seleccionar archivos" at bounding box center [305, 120] width 223 height 37
type input "C:\fakepath\Declinio - de90Wpqvg7iOtauTnWg3y09x - CNPJ 82984287000104 - IRMAOS …"
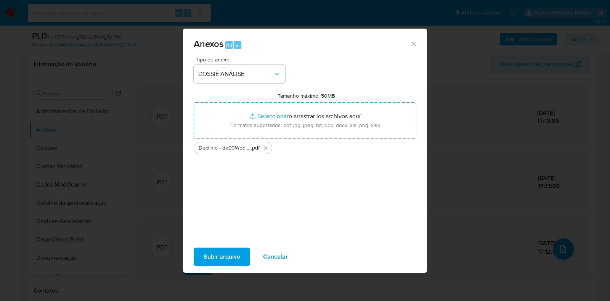
click at [226, 256] on span "Subir arquivo" at bounding box center [222, 256] width 37 height 17
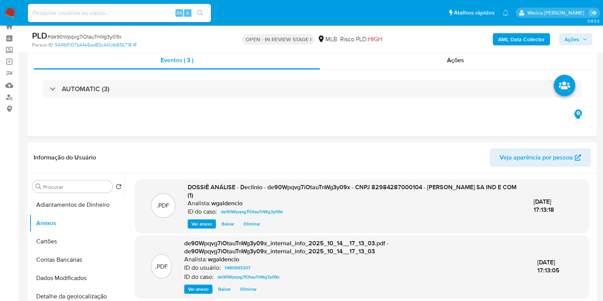
scroll to position [23, 0]
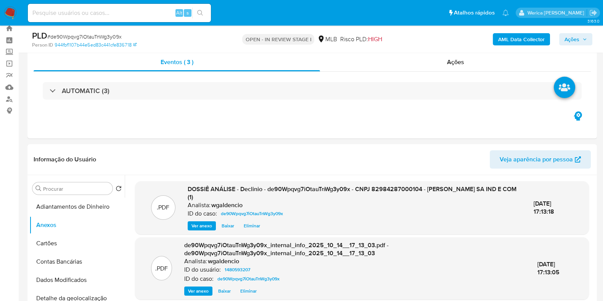
click at [577, 31] on div "AML Data Collector Ações" at bounding box center [500, 39] width 185 height 18
click at [581, 37] on span "Ações" at bounding box center [575, 39] width 22 height 11
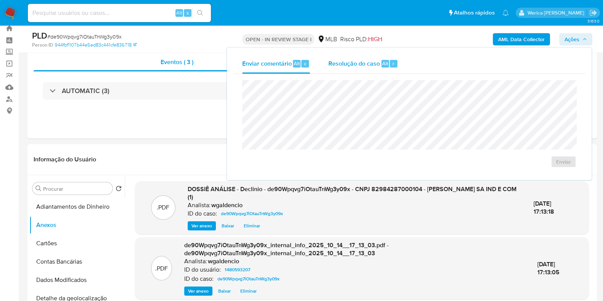
click at [397, 56] on div "Resolução do caso Alt r" at bounding box center [363, 64] width 70 height 20
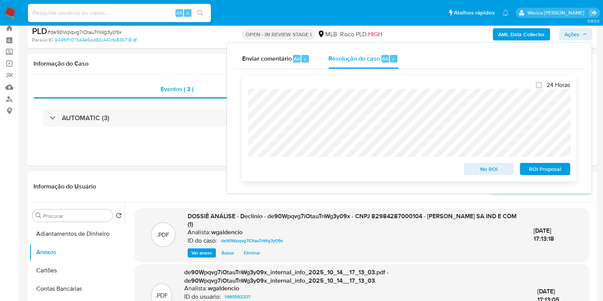
scroll to position [0, 0]
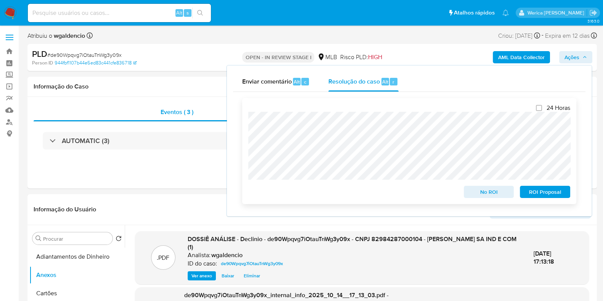
click at [482, 196] on span "No ROI" at bounding box center [489, 191] width 40 height 11
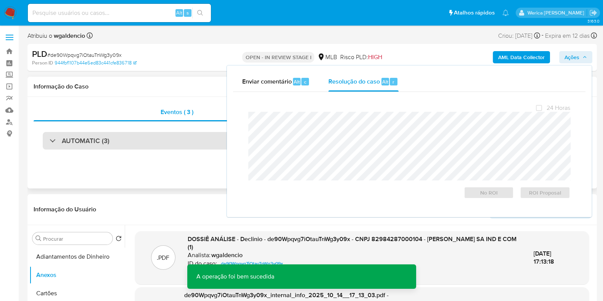
click at [175, 138] on div "AUTOMATIC (3)" at bounding box center [312, 141] width 539 height 18
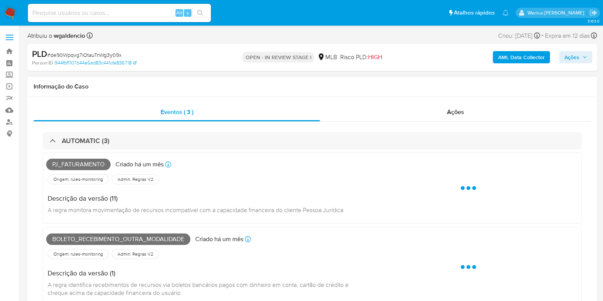
click at [89, 159] on span "Pj_faturamento" at bounding box center [78, 164] width 64 height 11
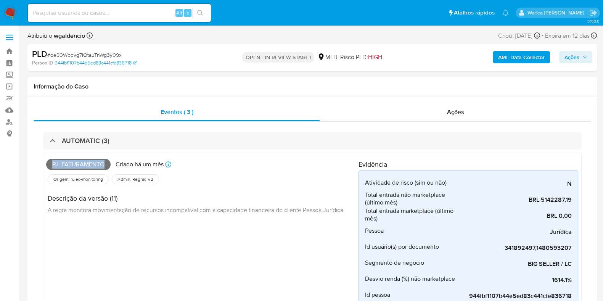
copy span "Pj_faturamento"
click at [466, 111] on div "Ações" at bounding box center [455, 112] width 271 height 18
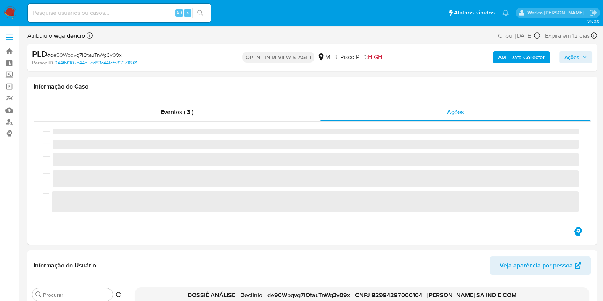
click at [580, 57] on span "Ações" at bounding box center [575, 57] width 22 height 11
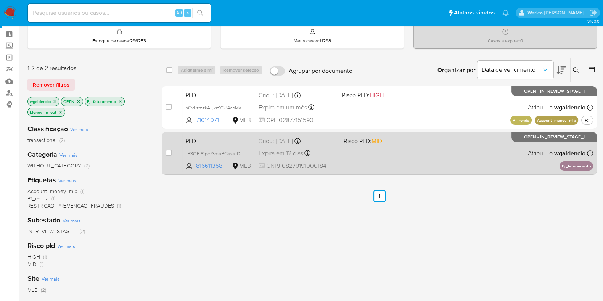
scroll to position [47, 0]
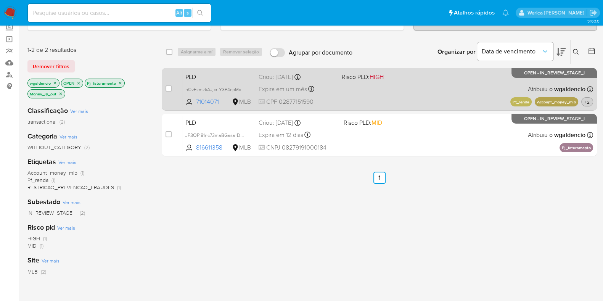
click at [588, 101] on span "+2" at bounding box center [587, 102] width 8 height 6
click at [438, 98] on div "PLD hCvFzmzkAJjxrtY3P4cpMaCP 71014071 MLB Risco PLD: HIGH Criou: [DATE] Criou: …" at bounding box center [387, 89] width 411 height 39
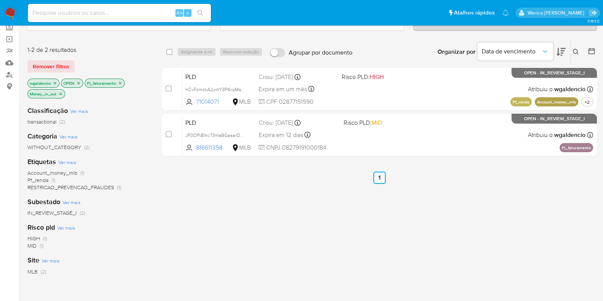
click at [58, 95] on p "Money_in_out" at bounding box center [46, 94] width 37 height 8
click at [59, 94] on icon "close-filter" at bounding box center [60, 94] width 5 height 5
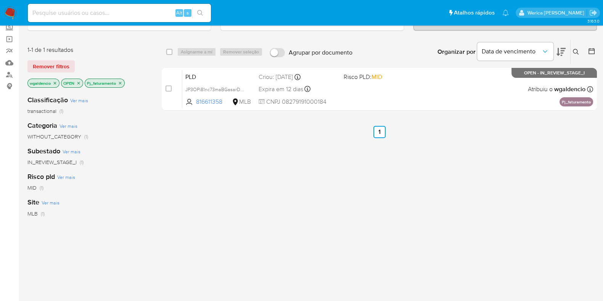
click at [122, 81] on icon "close-filter" at bounding box center [120, 83] width 5 height 5
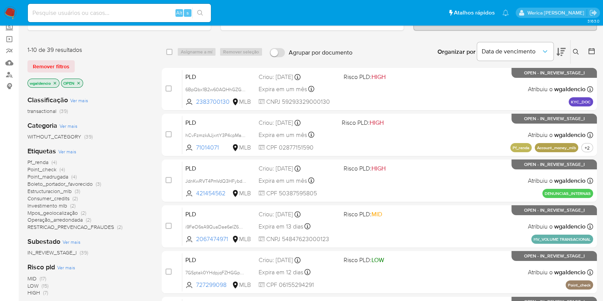
click at [52, 207] on span "Investimento mlb" at bounding box center [47, 206] width 40 height 8
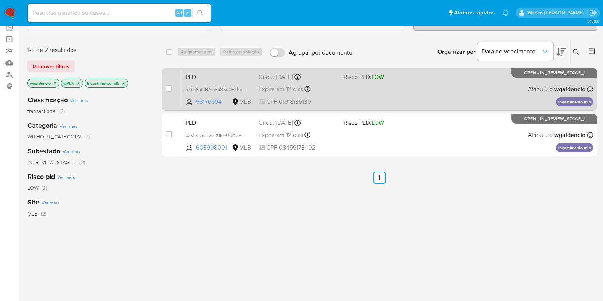
click at [452, 98] on div "PLD a7Yk8pfoNAw5dX5uXEnhoMb3 93176694 MLB Risco PLD: LOW Criou: 12/09/2025 Crio…" at bounding box center [387, 89] width 411 height 39
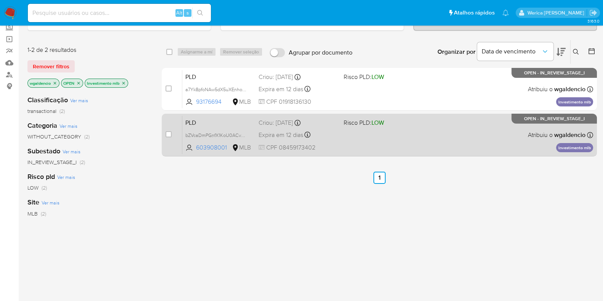
click at [459, 120] on div "PLD bZVcaDmPGnfX1KoU0ACvyd01 603908001 MLB Risco PLD: LOW Criou: 12/09/2025 Cri…" at bounding box center [387, 135] width 411 height 39
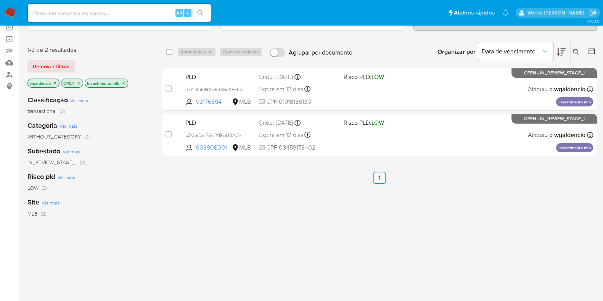
click at [124, 83] on icon "close-filter" at bounding box center [123, 83] width 5 height 5
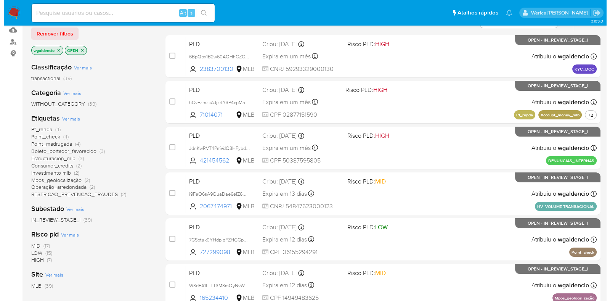
scroll to position [95, 0]
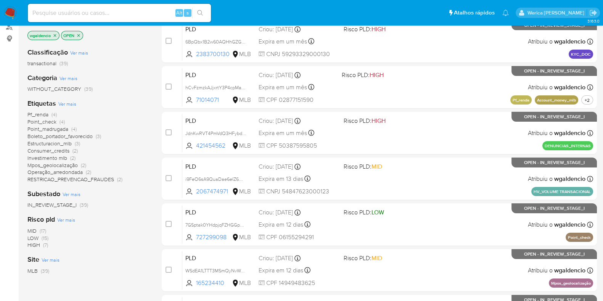
click at [65, 104] on span "Ver mais" at bounding box center [67, 103] width 18 height 7
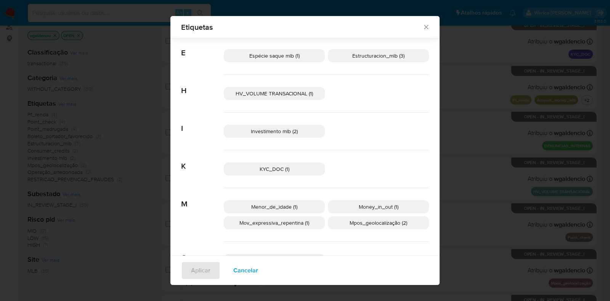
scroll to position [137, 0]
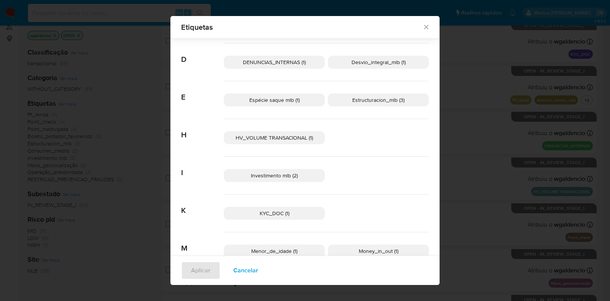
click at [292, 106] on div "Espécie saque mlb (1) Estructuracion_mlb (3)" at bounding box center [326, 100] width 205 height 38
click at [292, 100] on span "Espécie saque mlb (1)" at bounding box center [274, 100] width 50 height 8
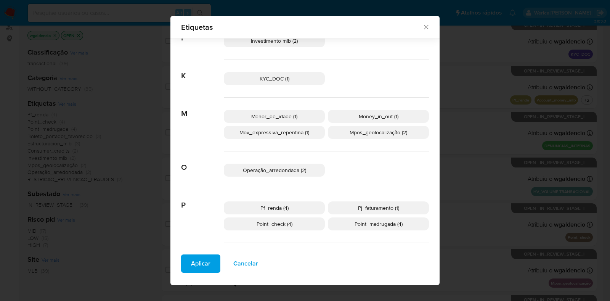
scroll to position [328, 0]
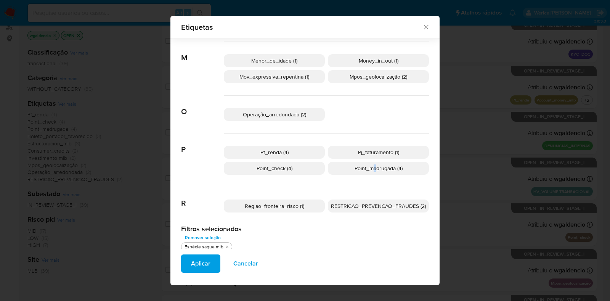
click at [372, 166] on span "Point_madrugada (4)" at bounding box center [379, 168] width 48 height 8
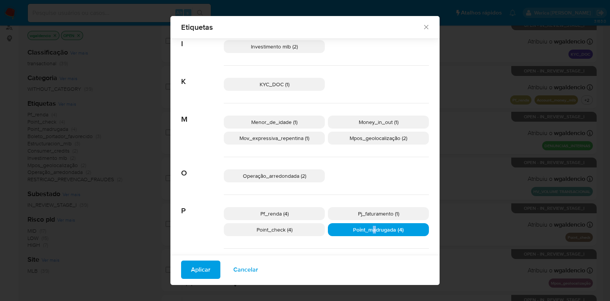
scroll to position [232, 0]
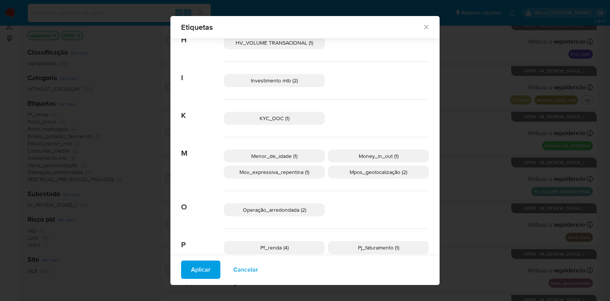
click at [280, 248] on span "Pf_renda (4)" at bounding box center [274, 248] width 28 height 8
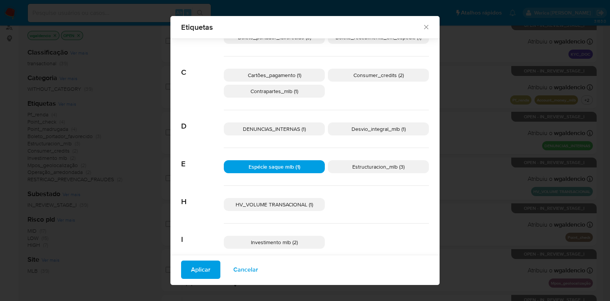
scroll to position [42, 0]
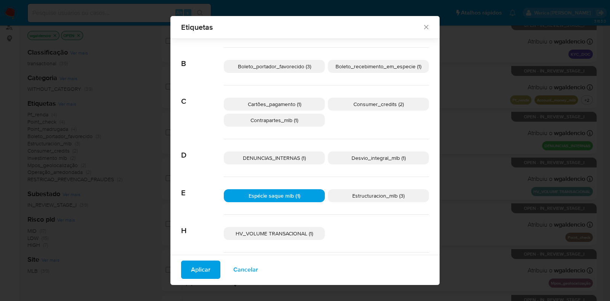
click at [359, 194] on span "Estructuracion_mlb (3)" at bounding box center [378, 196] width 52 height 8
click at [358, 194] on span "Estructuracion_mlb (3)" at bounding box center [379, 196] width 54 height 8
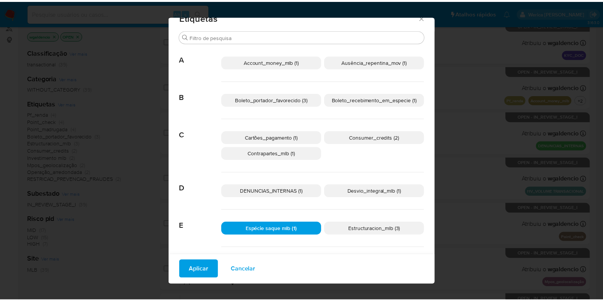
scroll to position [0, 0]
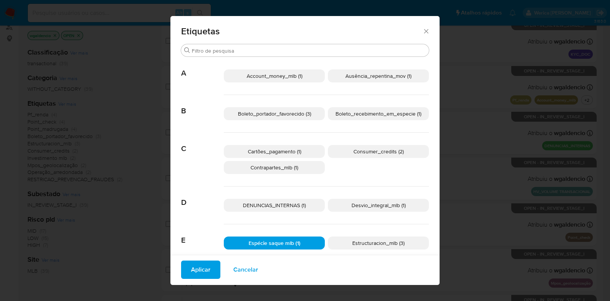
click at [202, 267] on span "Aplicar" at bounding box center [200, 269] width 19 height 17
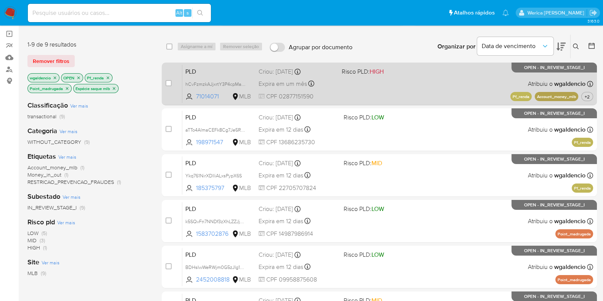
scroll to position [95, 0]
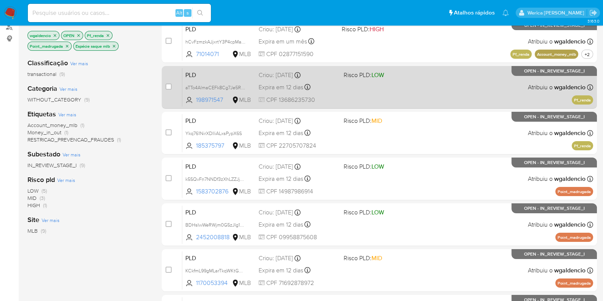
click at [460, 92] on div "PLD aTTo4AlmaCEFk8Cg7Je5R7LG 198971547 MLB Risco PLD: LOW Criou: 12/09/2025 Cri…" at bounding box center [387, 87] width 411 height 39
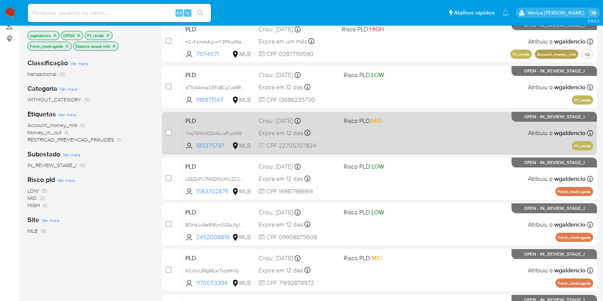
click at [459, 129] on div "PLD Ykq761NirXDIliALxsPypX6S 185375797 MLB Risco PLD: MID Criou: 12/09/2025 Cri…" at bounding box center [387, 133] width 411 height 39
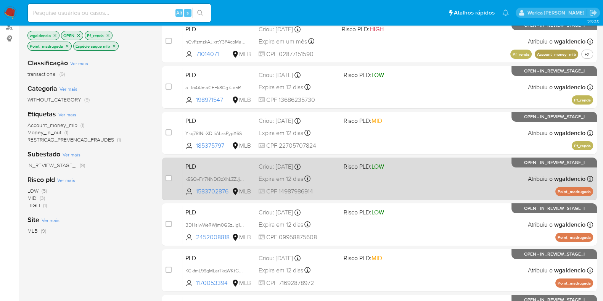
click at [419, 165] on span "Risco PLD: LOW" at bounding box center [383, 166] width 79 height 10
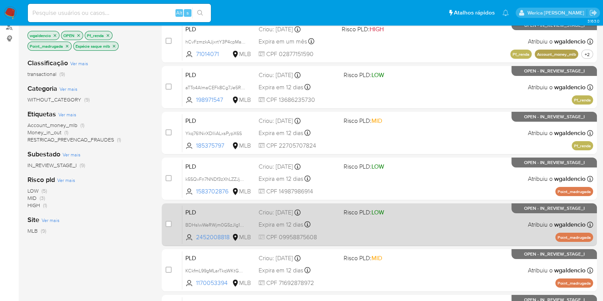
click at [443, 237] on div "PLD BDHsIwWeRWjm0G5zJIg12mXc 2452008818 MLB Risco PLD: LOW Criou: 12/09/2025 Cr…" at bounding box center [387, 224] width 411 height 39
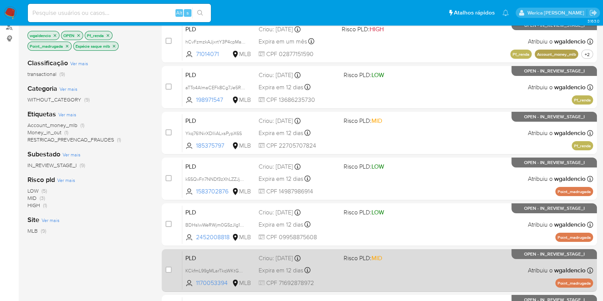
drag, startPoint x: 425, startPoint y: 275, endPoint x: 425, endPoint y: 269, distance: 5.3
click at [425, 270] on div "PLD KCkfmL99gMLarTkqWKtGQgON 1170053394 MLB Risco PLD: MID Criou: 12/09/2025 Cr…" at bounding box center [387, 270] width 411 height 39
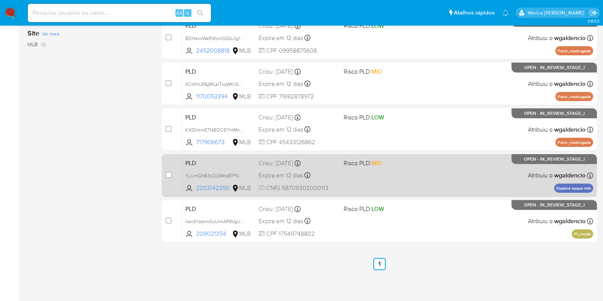
scroll to position [282, 0]
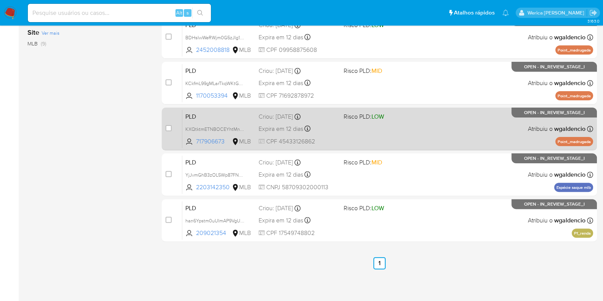
click at [424, 136] on div "PLD KXQtktmETNBOCEYhtMn6ruxZ 717906673 MLB Risco PLD: LOW Criou: 12/09/2025 Cri…" at bounding box center [387, 128] width 411 height 39
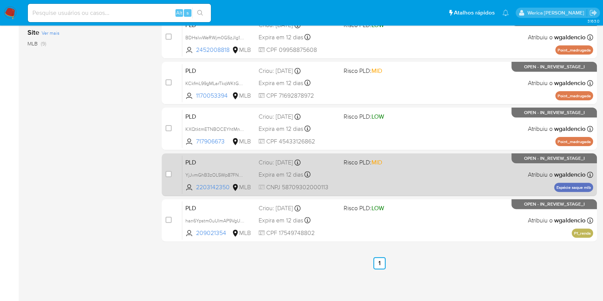
click at [392, 167] on div "PLD YjJvmGhB3zOL5Wp87FNMs4gQ 2203142350 MLB Risco PLD: MID Criou: 12/09/2025 Cr…" at bounding box center [387, 174] width 411 height 39
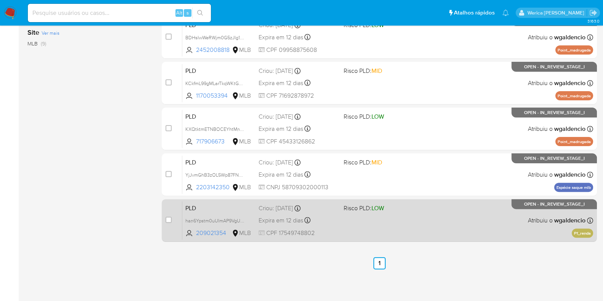
click at [414, 222] on div "PLD han6Ypstm0uUImAP9VgUWJkl 209021354 MLB Risco PLD: LOW Criou: 12/09/2025 Cri…" at bounding box center [387, 220] width 411 height 39
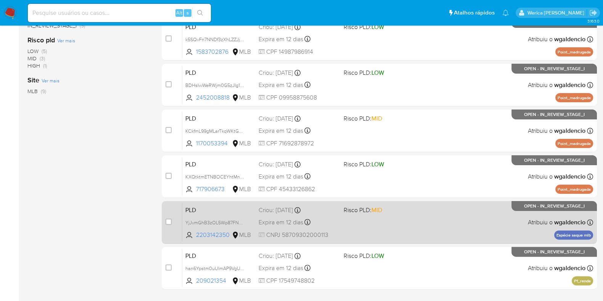
scroll to position [186, 0]
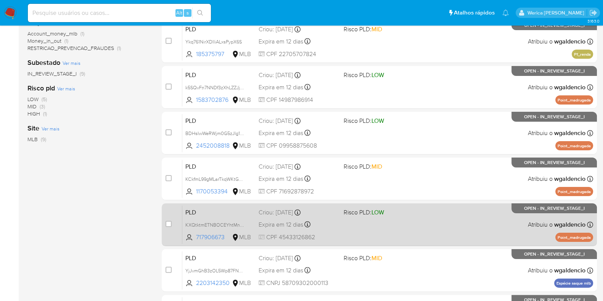
click at [457, 221] on div "PLD KXQtktmETNBOCEYhtMn6ruxZ 717906673 MLB Risco PLD: LOW Criou: 12/09/2025 Cri…" at bounding box center [387, 224] width 411 height 39
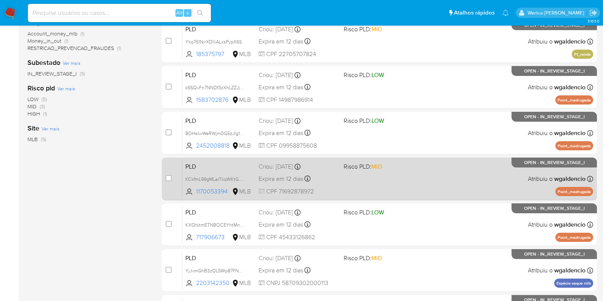
click at [416, 185] on div "PLD KCkfmL99gMLarTkqWKtGQgON 1170053394 MLB Risco PLD: MID Criou: 12/09/2025 Cr…" at bounding box center [387, 178] width 411 height 39
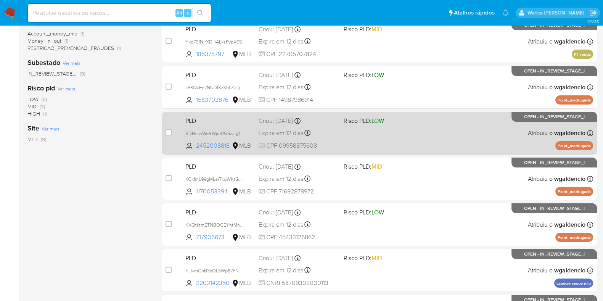
click at [405, 137] on div "PLD BDHsIwWeRWjm0G5zJIg12mXc 2452008818 MLB Risco PLD: LOW Criou: 12/09/2025 Cr…" at bounding box center [387, 133] width 411 height 39
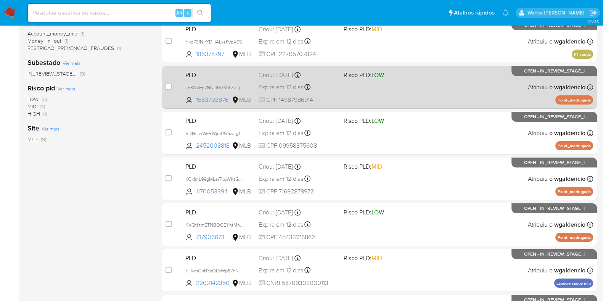
click at [425, 90] on div "PLD k5SQvFn7NNDf3zXhLZZJj9D3 1583702876 MLB Risco PLD: LOW Criou: 12/09/2025 Cr…" at bounding box center [387, 87] width 411 height 39
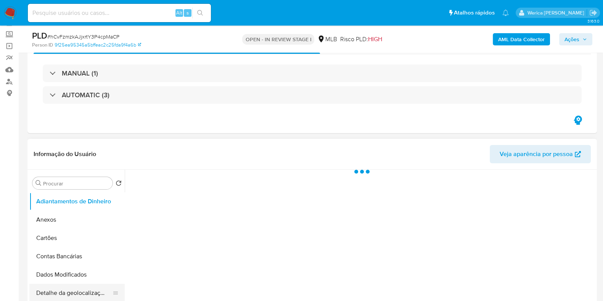
scroll to position [95, 0]
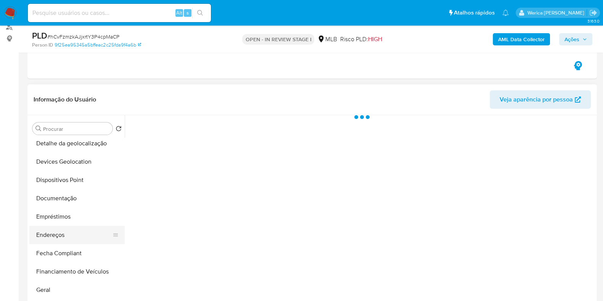
select select "10"
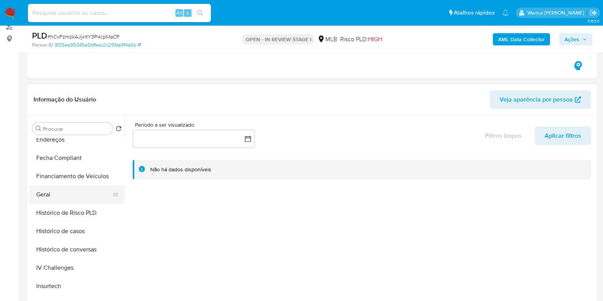
click at [49, 191] on button "Geral" at bounding box center [73, 194] width 89 height 18
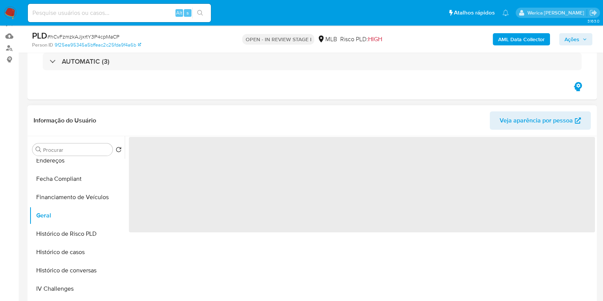
scroll to position [47, 0]
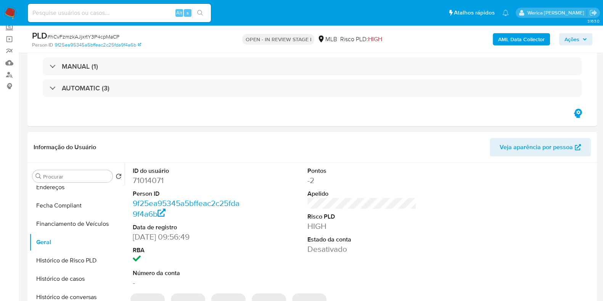
click at [151, 181] on dd "71014071" at bounding box center [187, 180] width 109 height 11
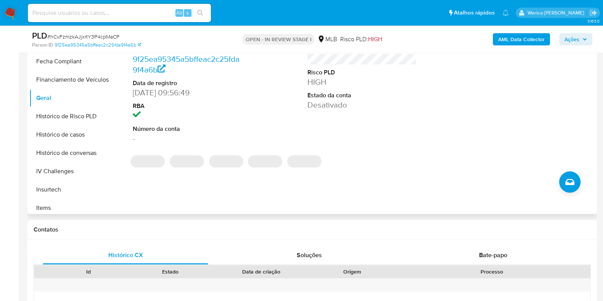
scroll to position [238, 0]
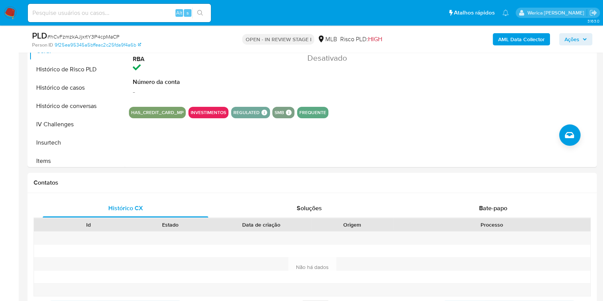
copy dd "71014071"
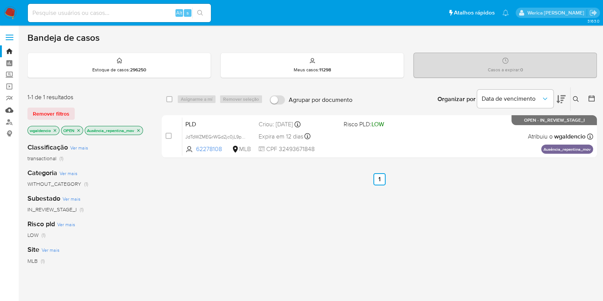
drag, startPoint x: 11, startPoint y: 65, endPoint x: 5, endPoint y: 108, distance: 42.7
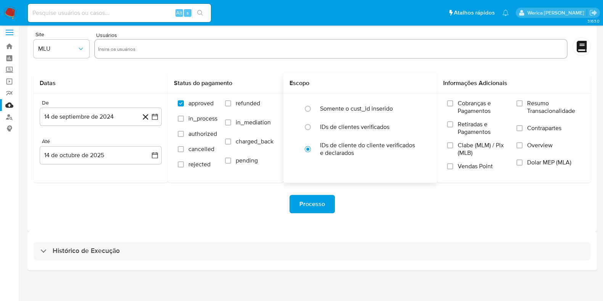
scroll to position [6, 0]
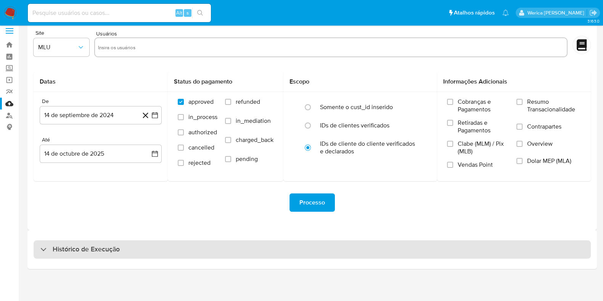
click at [351, 244] on div "Histórico de Execução" at bounding box center [311, 249] width 569 height 39
click at [352, 252] on div "Histórico de Execução" at bounding box center [312, 249] width 557 height 18
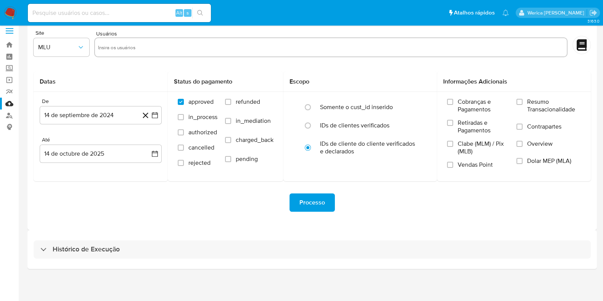
select select "10"
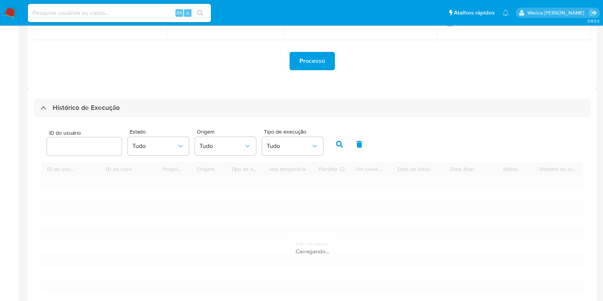
scroll to position [221, 0]
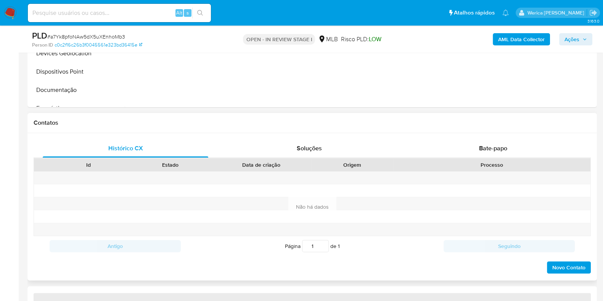
select select "10"
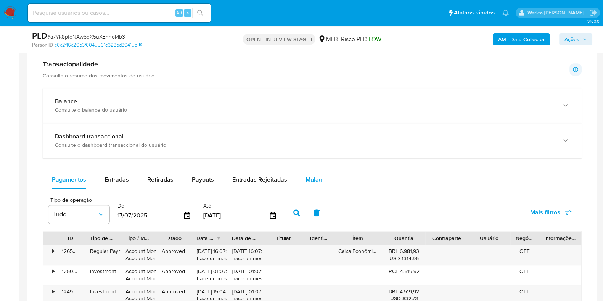
click at [324, 183] on button "Mulan" at bounding box center [313, 179] width 35 height 18
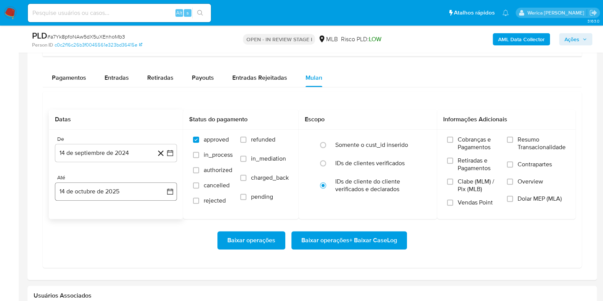
scroll to position [667, 0]
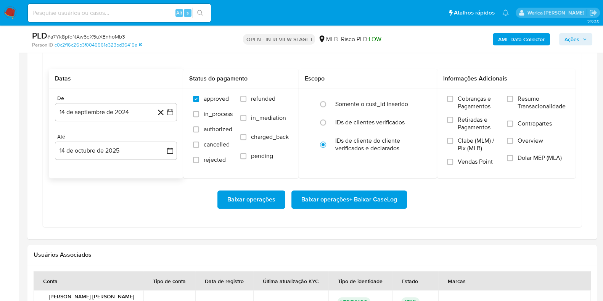
click at [109, 101] on div "De 14 de septiembre de 2024 14-09-2024" at bounding box center [116, 108] width 122 height 26
click at [119, 123] on div "De 14 de septiembre de 2024 14-09-2024 Até 14 de octubre de 2025 14-10-2025" at bounding box center [116, 133] width 134 height 89
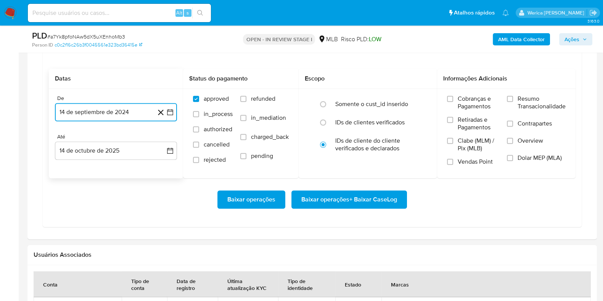
click at [119, 115] on button "14 de septiembre de 2024" at bounding box center [116, 112] width 122 height 18
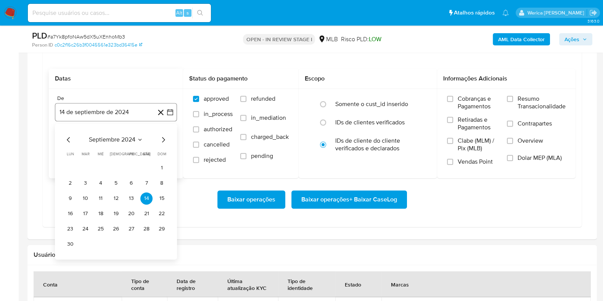
click at [126, 143] on div "septiembre 2024 septiembre 2024 lun lunes mar martes mié miércoles jue jueves v…" at bounding box center [116, 192] width 104 height 115
click at [129, 138] on span "septiembre 2024" at bounding box center [112, 140] width 47 height 8
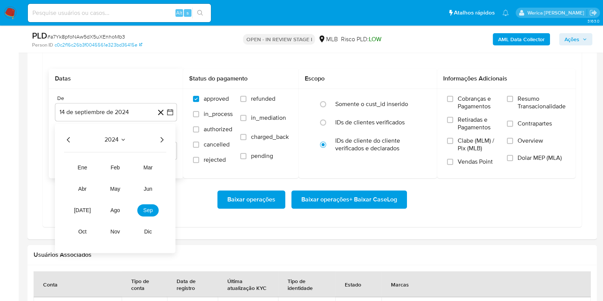
click at [164, 143] on div "2024 2024 ene feb mar abr may jun jul ago sep oct nov dic" at bounding box center [115, 188] width 120 height 129
click at [161, 136] on icon "Año siguiente" at bounding box center [161, 139] width 9 height 9
click at [118, 209] on span "ago" at bounding box center [116, 210] width 10 height 6
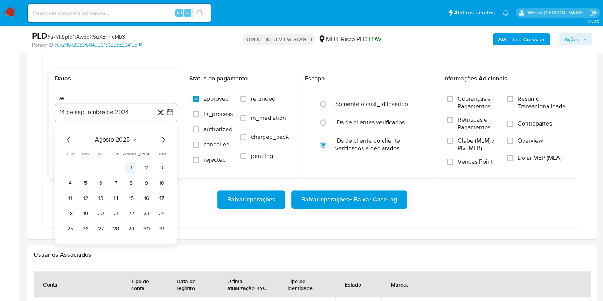
click at [131, 170] on button "1" at bounding box center [131, 168] width 12 height 12
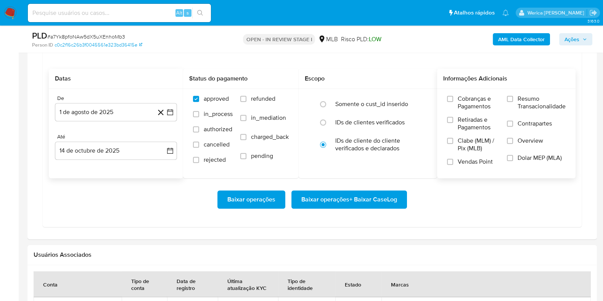
click at [531, 130] on label "Contrapartes" at bounding box center [536, 128] width 59 height 17
click at [513, 127] on input "Contrapartes" at bounding box center [510, 123] width 6 height 6
click at [527, 104] on span "Resumo Transacionalidade" at bounding box center [541, 102] width 48 height 15
click at [513, 102] on input "Resumo Transacionalidade" at bounding box center [510, 99] width 6 height 6
click at [527, 141] on span "Overview" at bounding box center [530, 141] width 26 height 8
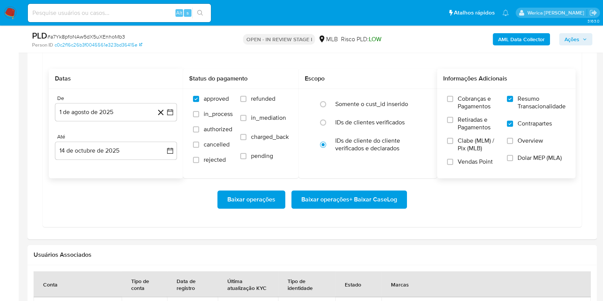
click at [513, 141] on input "Overview" at bounding box center [510, 141] width 6 height 6
click at [374, 193] on span "Baixar operações + Baixar CaseLog" at bounding box center [349, 199] width 96 height 17
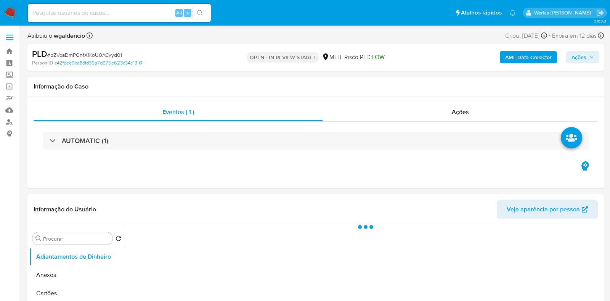
select select "10"
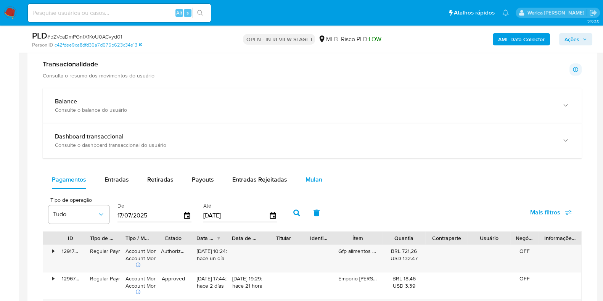
click at [298, 181] on button "Mulan" at bounding box center [313, 179] width 35 height 18
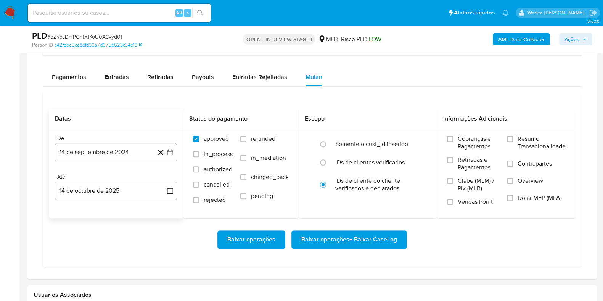
scroll to position [667, 0]
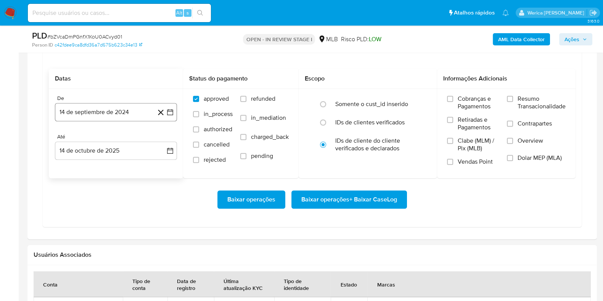
click at [112, 109] on button "14 de septiembre de 2024" at bounding box center [116, 112] width 122 height 18
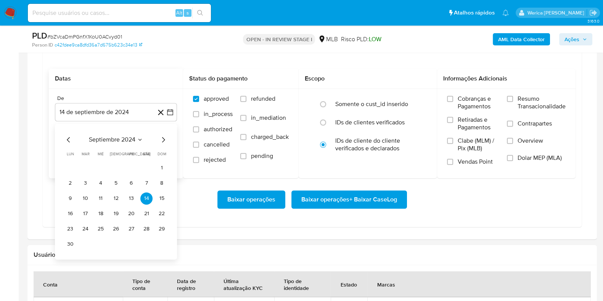
click at [132, 142] on span "septiembre 2024" at bounding box center [112, 140] width 47 height 8
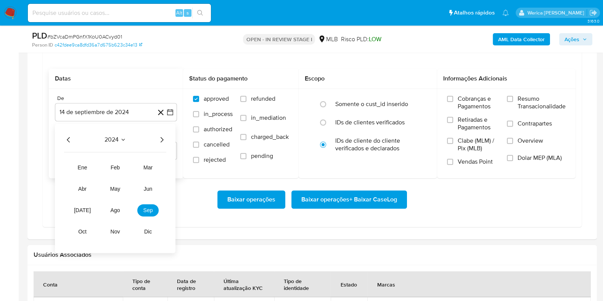
click at [162, 140] on icon "Año siguiente" at bounding box center [162, 139] width 3 height 5
click at [119, 211] on span "ago" at bounding box center [116, 210] width 10 height 6
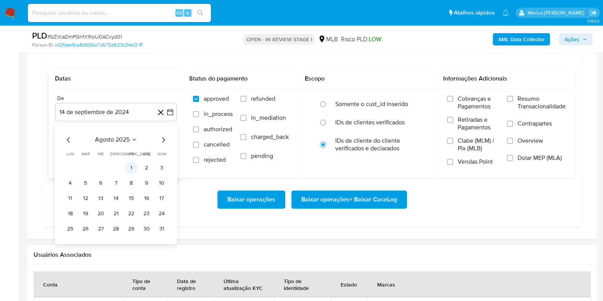
click at [133, 169] on button "1" at bounding box center [131, 168] width 12 height 12
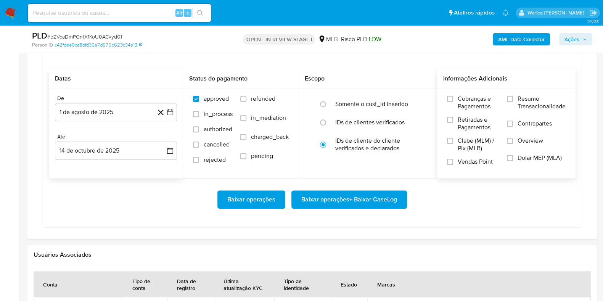
click at [541, 106] on span "Resumo Transacionalidade" at bounding box center [541, 102] width 48 height 15
click at [513, 102] on input "Resumo Transacionalidade" at bounding box center [510, 99] width 6 height 6
click at [539, 124] on span "Contrapartes" at bounding box center [534, 124] width 34 height 8
click at [513, 124] on input "Contrapartes" at bounding box center [510, 123] width 6 height 6
click at [535, 139] on span "Overview" at bounding box center [530, 141] width 26 height 8
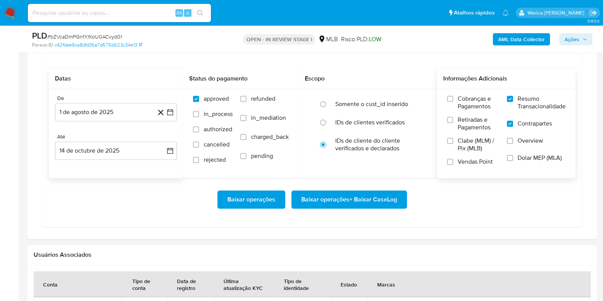
click at [513, 139] on input "Overview" at bounding box center [510, 141] width 6 height 6
click at [382, 196] on span "Baixar operações + Baixar CaseLog" at bounding box center [349, 199] width 96 height 17
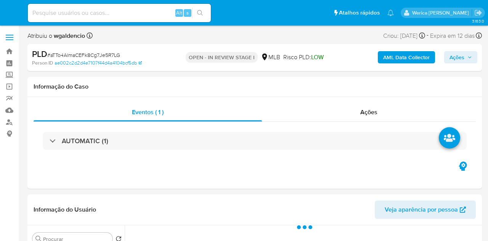
select select "10"
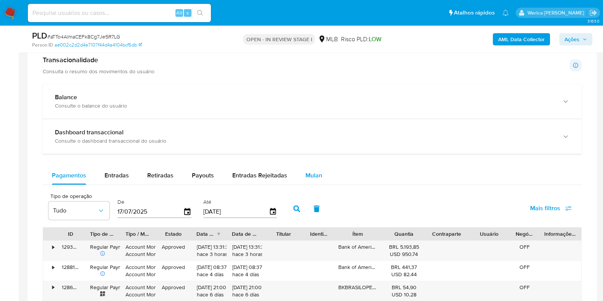
click at [305, 169] on div "Mulan" at bounding box center [313, 175] width 17 height 18
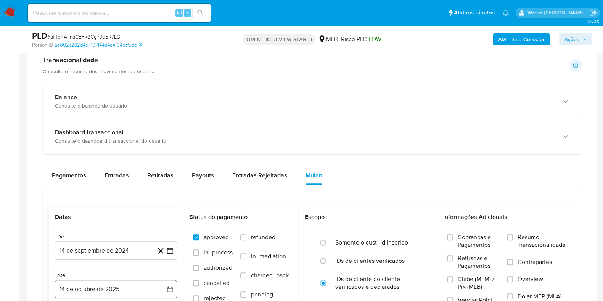
scroll to position [619, 0]
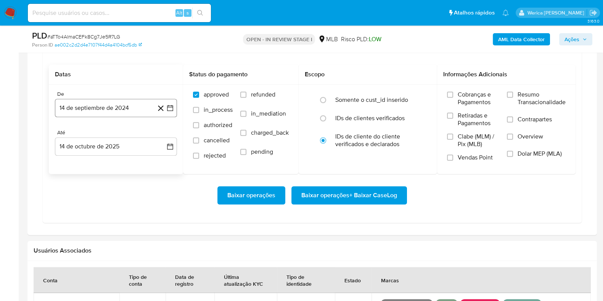
click at [129, 109] on button "14 de septiembre de 2024" at bounding box center [116, 108] width 122 height 18
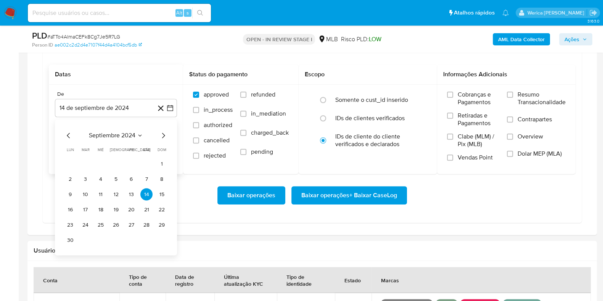
click at [130, 133] on span "septiembre 2024" at bounding box center [112, 136] width 47 height 8
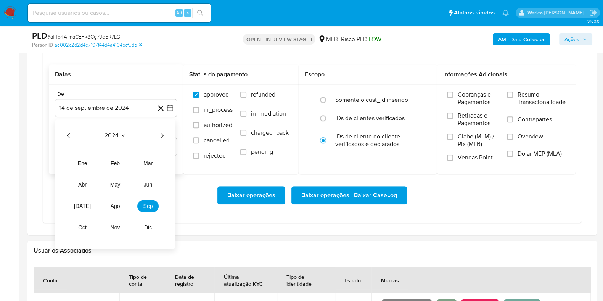
click at [163, 135] on icon "Año siguiente" at bounding box center [161, 135] width 9 height 9
click at [125, 207] on button "ago" at bounding box center [114, 206] width 21 height 12
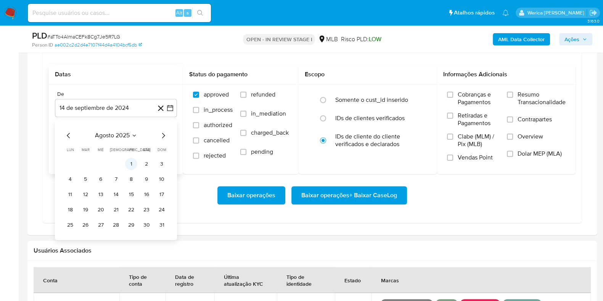
click at [129, 164] on button "1" at bounding box center [131, 164] width 12 height 12
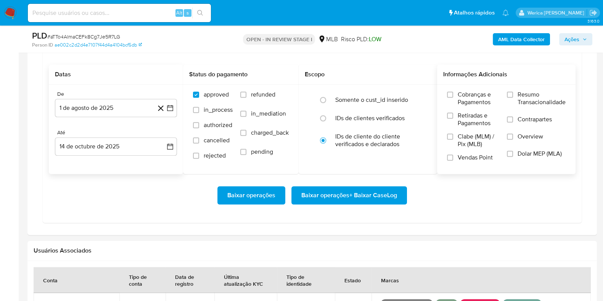
drag, startPoint x: 527, startPoint y: 134, endPoint x: 525, endPoint y: 127, distance: 8.0
click at [488, 134] on span "Overview" at bounding box center [530, 137] width 26 height 8
click at [488, 120] on span "Contrapartes" at bounding box center [534, 120] width 34 height 8
click at [488, 120] on input "Contrapartes" at bounding box center [510, 119] width 6 height 6
click at [488, 82] on div "Informações Adicionais" at bounding box center [506, 74] width 138 height 20
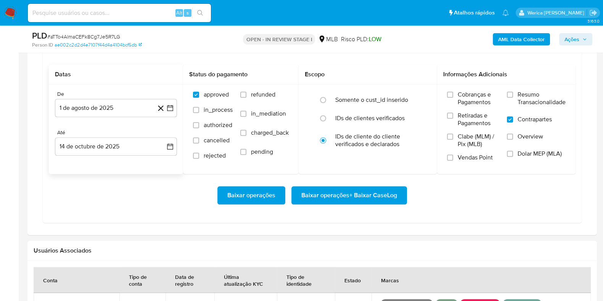
click at [488, 103] on span "Resumo Transacionalidade" at bounding box center [541, 98] width 48 height 15
click at [488, 98] on input "Resumo Transacionalidade" at bounding box center [510, 95] width 6 height 6
click at [488, 133] on span "Overview" at bounding box center [530, 137] width 26 height 8
click at [488, 133] on input "Overview" at bounding box center [510, 136] width 6 height 6
click at [370, 191] on span "Baixar operações + Baixar CaseLog" at bounding box center [349, 195] width 96 height 17
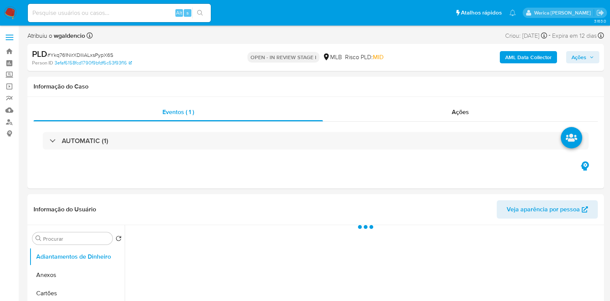
select select "10"
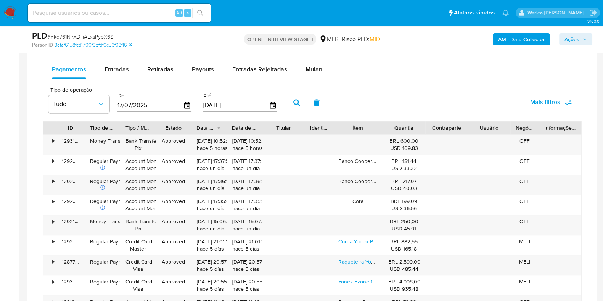
scroll to position [619, 0]
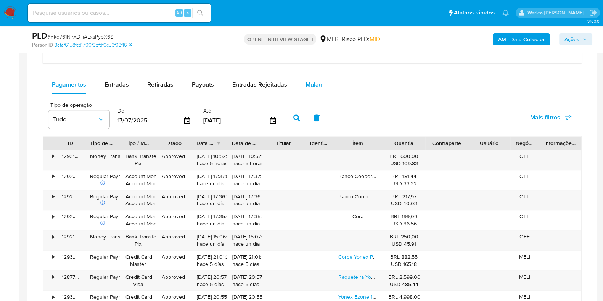
click at [323, 87] on button "Mulan" at bounding box center [313, 84] width 35 height 18
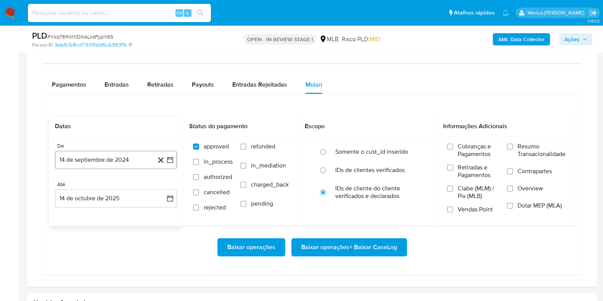
click at [117, 153] on button "14 de septiembre de 2024" at bounding box center [116, 160] width 122 height 18
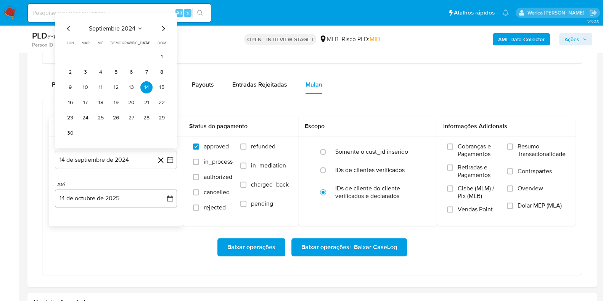
click at [117, 27] on span "septiembre 2024" at bounding box center [112, 29] width 47 height 8
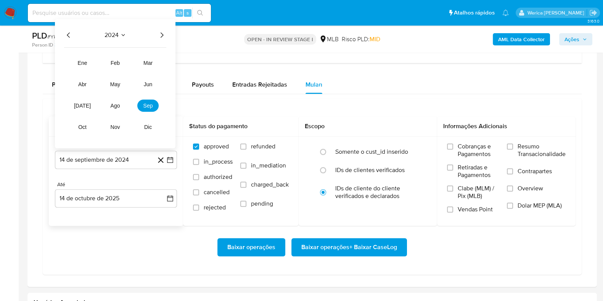
drag, startPoint x: 167, startPoint y: 33, endPoint x: 162, endPoint y: 33, distance: 5.0
click at [166, 33] on div "2024 2024 ene feb mar abr may jun jul ago sep oct nov dic" at bounding box center [115, 83] width 120 height 129
click at [160, 33] on icon "Año siguiente" at bounding box center [161, 35] width 9 height 9
click at [115, 106] on span "ago" at bounding box center [116, 106] width 10 height 6
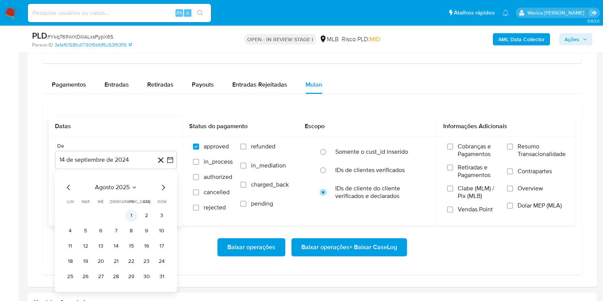
click at [133, 212] on button "1" at bounding box center [131, 215] width 12 height 12
click at [534, 185] on span "Overview" at bounding box center [530, 189] width 26 height 8
click at [513, 185] on input "Overview" at bounding box center [510, 188] width 6 height 6
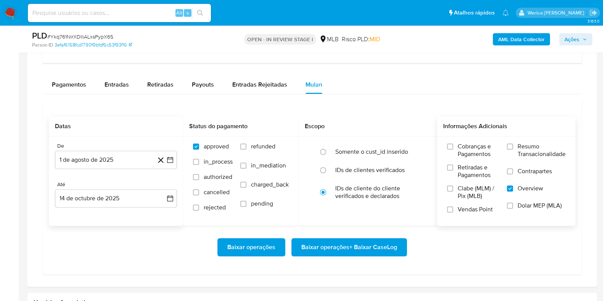
click at [530, 173] on span "Contrapartes" at bounding box center [534, 171] width 34 height 8
click at [513, 173] on input "Contrapartes" at bounding box center [510, 171] width 6 height 6
click at [527, 146] on span "Resumo Transacionalidade" at bounding box center [541, 150] width 48 height 15
click at [513, 146] on input "Resumo Transacionalidade" at bounding box center [510, 146] width 6 height 6
click at [376, 244] on span "Baixar operações + Baixar CaseLog" at bounding box center [349, 247] width 96 height 17
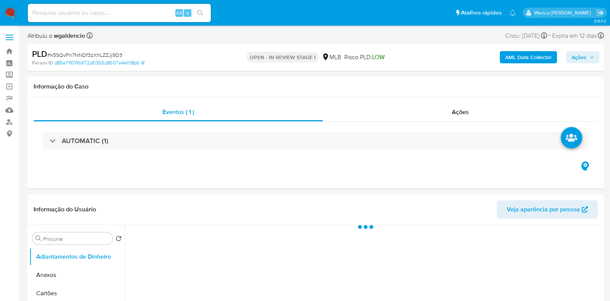
select select "10"
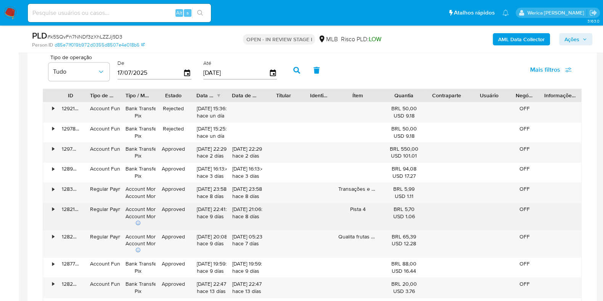
scroll to position [619, 0]
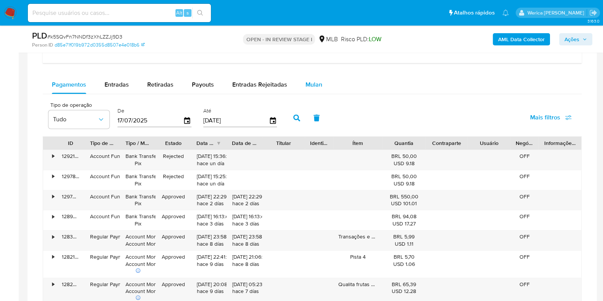
click at [310, 78] on div "Mulan" at bounding box center [313, 84] width 17 height 18
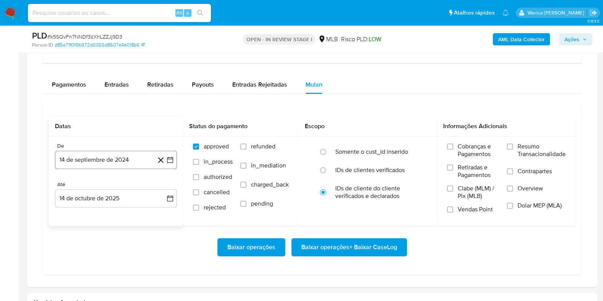
click at [120, 161] on button "14 de septiembre de 2024" at bounding box center [116, 160] width 122 height 18
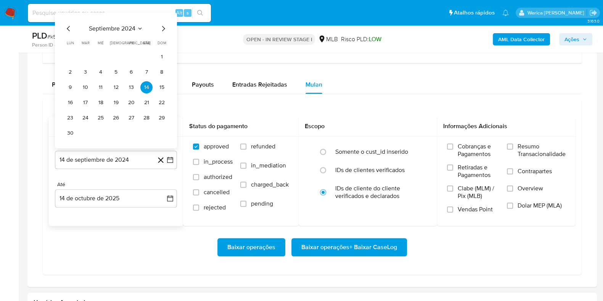
click at [119, 34] on div "septiembre 2024 septiembre 2024 lun lunes mar martes mié miércoles jue jueves v…" at bounding box center [116, 81] width 104 height 115
click at [126, 27] on span "septiembre 2024" at bounding box center [112, 29] width 47 height 8
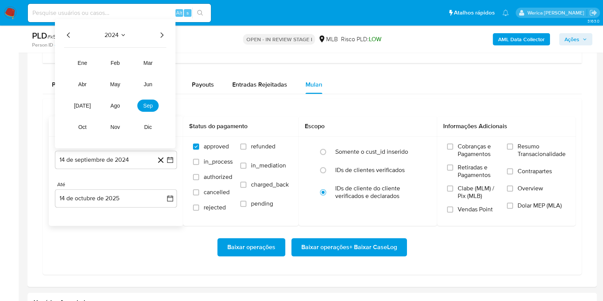
click at [161, 36] on icon "Año siguiente" at bounding box center [161, 35] width 9 height 9
click at [112, 104] on span "ago" at bounding box center [116, 106] width 10 height 6
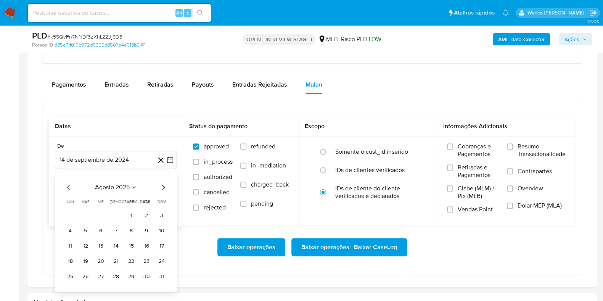
click at [130, 220] on td "1" at bounding box center [131, 215] width 12 height 12
click at [128, 216] on button "1" at bounding box center [131, 215] width 12 height 12
click at [515, 185] on label "Overview" at bounding box center [536, 193] width 59 height 17
click at [513, 185] on input "Overview" at bounding box center [510, 188] width 6 height 6
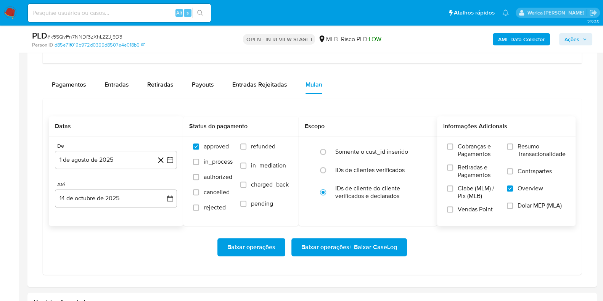
click at [518, 169] on span "Contrapartes" at bounding box center [534, 171] width 34 height 8
click at [513, 169] on input "Contrapartes" at bounding box center [510, 171] width 6 height 6
click at [514, 153] on label "Resumo Transacionalidade" at bounding box center [536, 155] width 59 height 25
click at [513, 149] on input "Resumo Transacionalidade" at bounding box center [510, 146] width 6 height 6
click at [388, 246] on span "Baixar operações + Baixar CaseLog" at bounding box center [349, 247] width 96 height 17
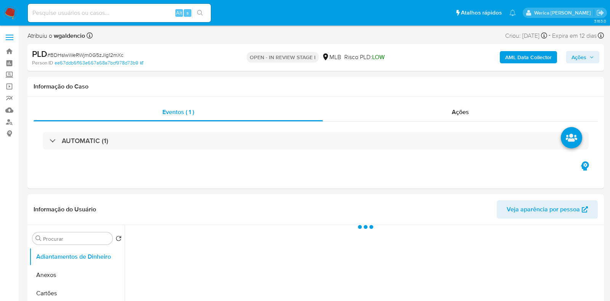
select select "10"
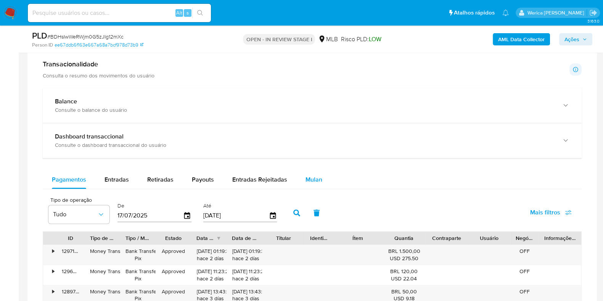
click at [300, 180] on button "Mulan" at bounding box center [313, 179] width 35 height 18
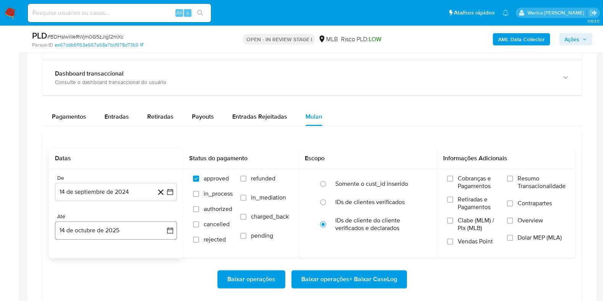
scroll to position [619, 0]
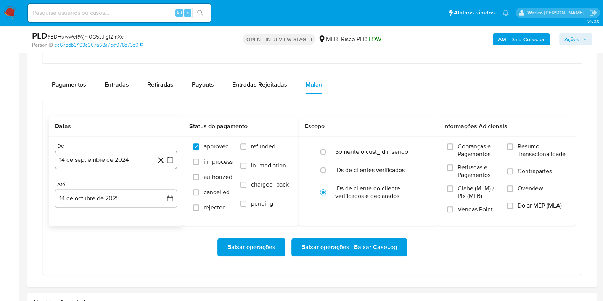
click at [140, 158] on button "14 de septiembre de 2024" at bounding box center [116, 160] width 122 height 18
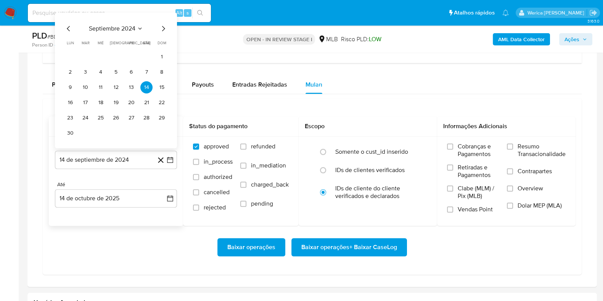
click at [118, 31] on span "septiembre 2024" at bounding box center [112, 29] width 47 height 8
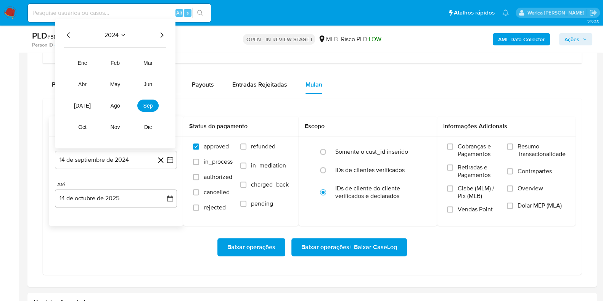
click at [160, 33] on icon "Año siguiente" at bounding box center [161, 35] width 9 height 9
click at [124, 106] on button "ago" at bounding box center [114, 106] width 21 height 12
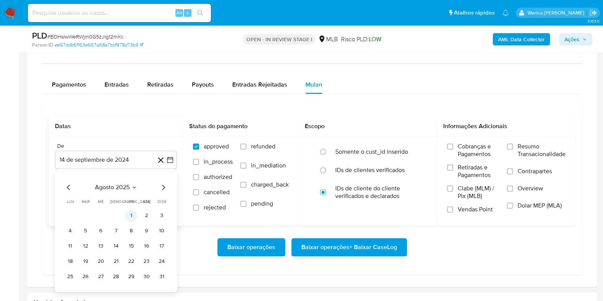
click at [127, 216] on button "1" at bounding box center [131, 215] width 12 height 12
click at [529, 173] on span "Contrapartes" at bounding box center [534, 171] width 34 height 8
click at [529, 191] on label "Overview" at bounding box center [536, 193] width 59 height 17
click at [513, 191] on input "Overview" at bounding box center [510, 188] width 6 height 6
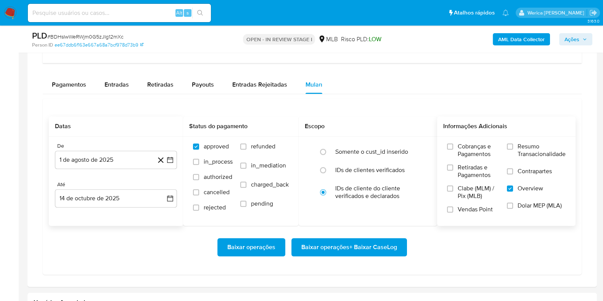
click at [526, 156] on span "Resumo Transacionalidade" at bounding box center [541, 150] width 48 height 15
click at [513, 149] on input "Resumo Transacionalidade" at bounding box center [510, 146] width 6 height 6
click at [526, 170] on span "Contrapartes" at bounding box center [534, 171] width 34 height 8
click at [513, 170] on input "Contrapartes" at bounding box center [510, 171] width 6 height 6
click at [368, 244] on span "Baixar operações + Baixar CaseLog" at bounding box center [349, 247] width 96 height 17
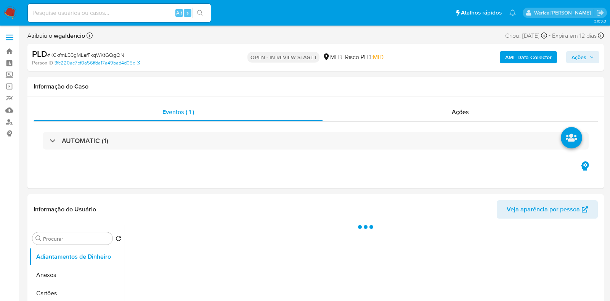
select select "10"
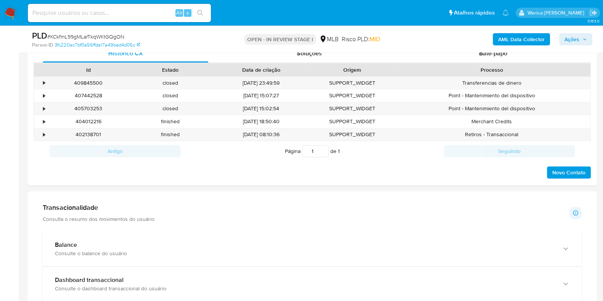
scroll to position [619, 0]
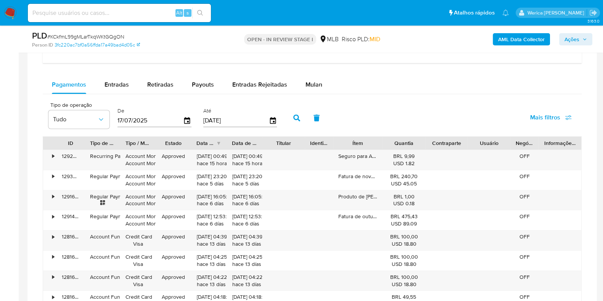
click at [337, 87] on div "Pagamentos Entradas Retiradas Payouts Entradas Rejeitadas Mulan" at bounding box center [312, 84] width 539 height 18
click at [318, 83] on span "Mulan" at bounding box center [313, 84] width 17 height 9
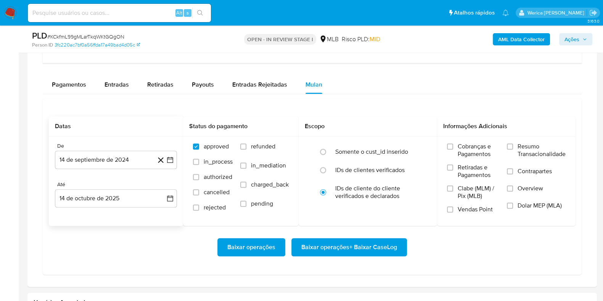
click at [105, 172] on div "De 14 de septiembre de 2024 [DATE] Até 14 de octubre de 2025 [DATE]" at bounding box center [116, 180] width 134 height 89
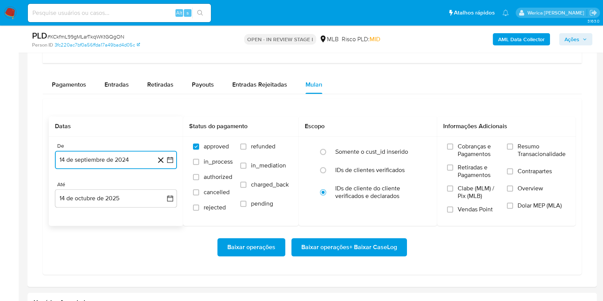
click at [103, 157] on button "14 de septiembre de 2024" at bounding box center [116, 160] width 122 height 18
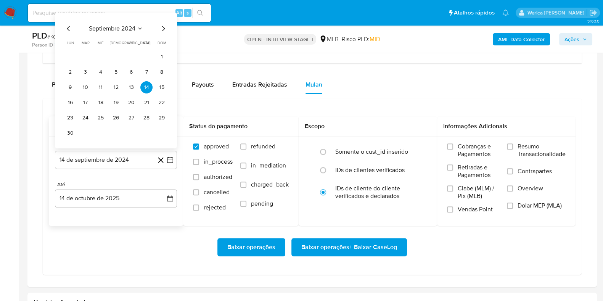
click at [120, 20] on div "septiembre 2024 septiembre 2024 lun lunes mar martes mié miércoles jue jueves v…" at bounding box center [116, 81] width 122 height 136
click at [128, 26] on span "septiembre 2024" at bounding box center [112, 29] width 47 height 8
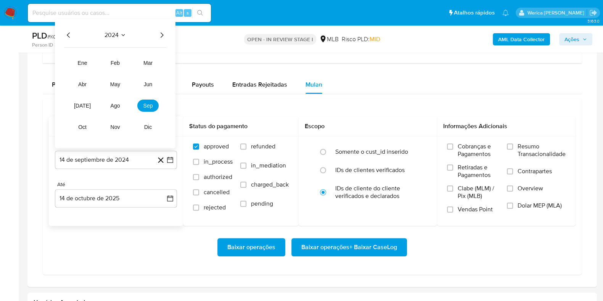
click at [157, 26] on div "2024 2024 ene feb mar abr may jun [DATE] ago sep oct nov dic" at bounding box center [115, 83] width 120 height 129
click at [159, 31] on icon "Año siguiente" at bounding box center [161, 35] width 9 height 9
click at [120, 103] on span "ago" at bounding box center [116, 106] width 10 height 6
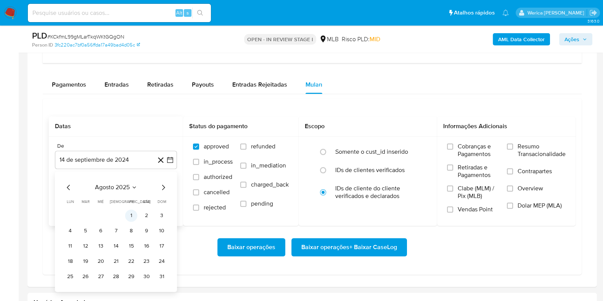
click at [130, 215] on button "1" at bounding box center [131, 215] width 12 height 12
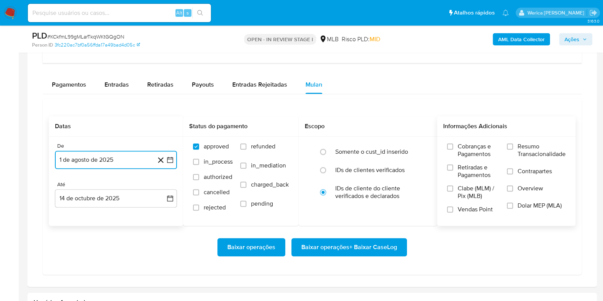
click at [513, 186] on label "Overview" at bounding box center [536, 193] width 59 height 17
click at [513, 186] on input "Overview" at bounding box center [510, 188] width 6 height 6
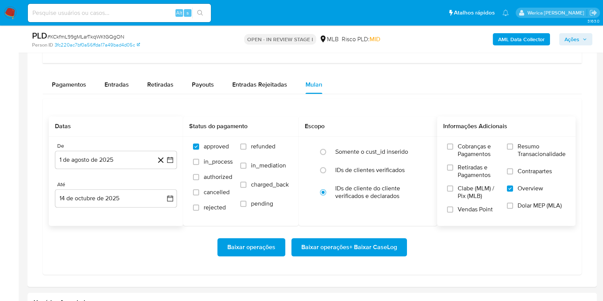
click at [520, 167] on span "Contrapartes" at bounding box center [534, 171] width 34 height 8
click at [513, 168] on input "Contrapartes" at bounding box center [510, 171] width 6 height 6
click at [522, 156] on span "Resumo Transacionalidade" at bounding box center [541, 150] width 48 height 15
click at [513, 149] on input "Resumo Transacionalidade" at bounding box center [510, 146] width 6 height 6
click at [391, 240] on span "Baixar operações + Baixar CaseLog" at bounding box center [349, 247] width 96 height 17
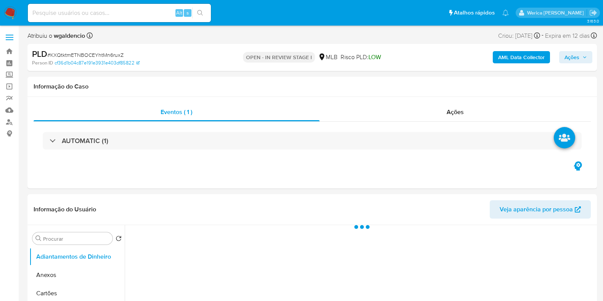
select select "10"
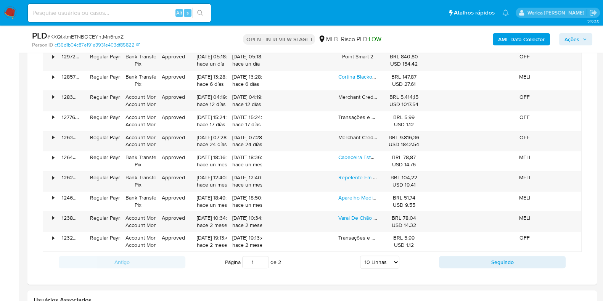
scroll to position [572, 0]
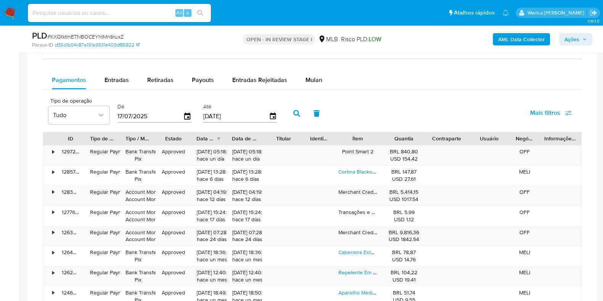
click at [312, 93] on div "Tipo de operação Tudo De 17/07/2025 Até 14/10/2025 Mais filtros" at bounding box center [312, 112] width 539 height 38
click at [309, 81] on span "Mulan" at bounding box center [313, 79] width 17 height 9
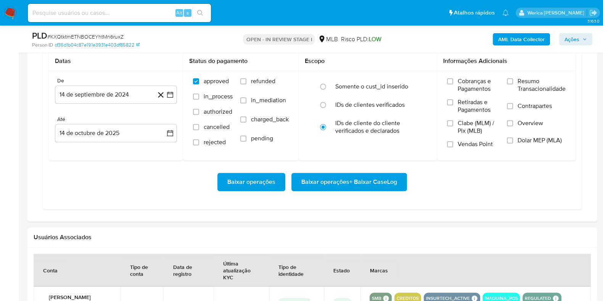
scroll to position [667, 0]
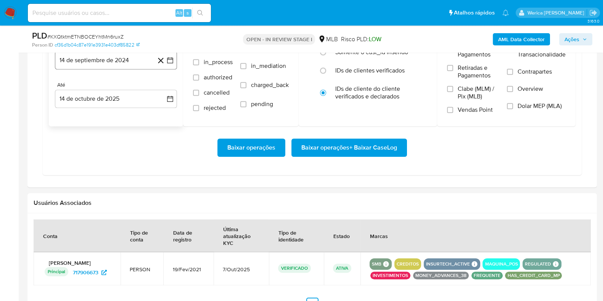
click at [112, 55] on button "14 de septiembre de 2024" at bounding box center [116, 60] width 122 height 18
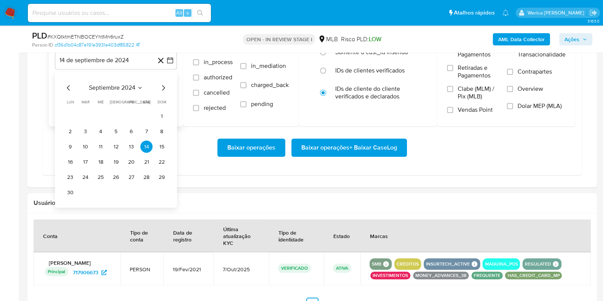
click at [120, 84] on span "septiembre 2024" at bounding box center [112, 88] width 47 height 8
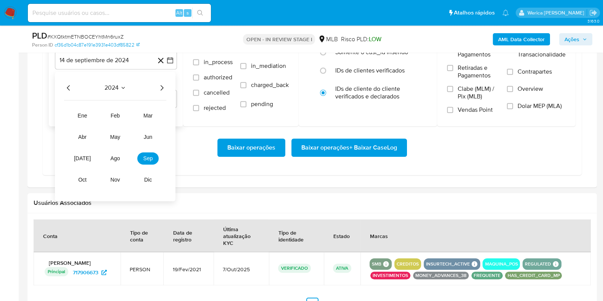
click at [159, 89] on icon "Año siguiente" at bounding box center [161, 87] width 9 height 9
click at [114, 161] on button "ago" at bounding box center [114, 159] width 21 height 12
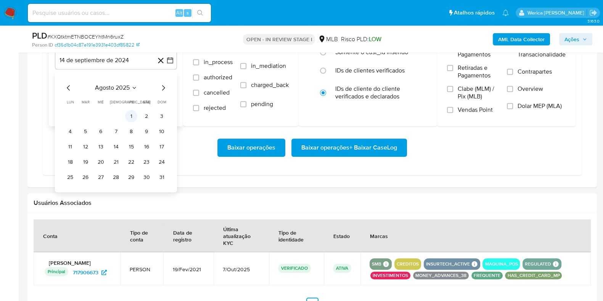
click at [130, 117] on button "1" at bounding box center [131, 116] width 12 height 12
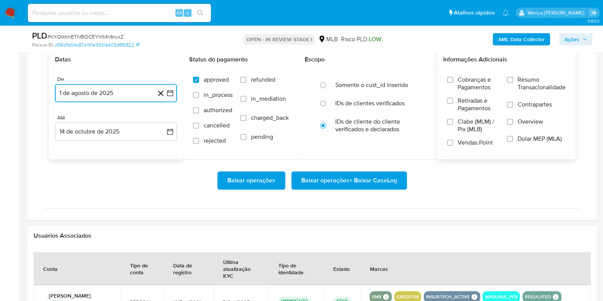
scroll to position [619, 0]
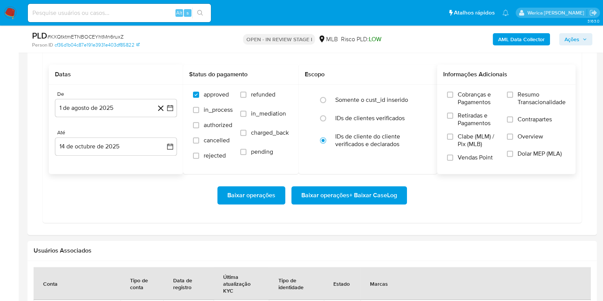
click at [528, 100] on span "Resumo Transacionalidade" at bounding box center [541, 98] width 48 height 15
click at [513, 98] on input "Resumo Transacionalidade" at bounding box center [510, 95] width 6 height 6
click at [524, 120] on span "Contrapartes" at bounding box center [534, 120] width 34 height 8
click at [513, 120] on input "Contrapartes" at bounding box center [510, 119] width 6 height 6
click at [521, 136] on span "Overview" at bounding box center [530, 137] width 26 height 8
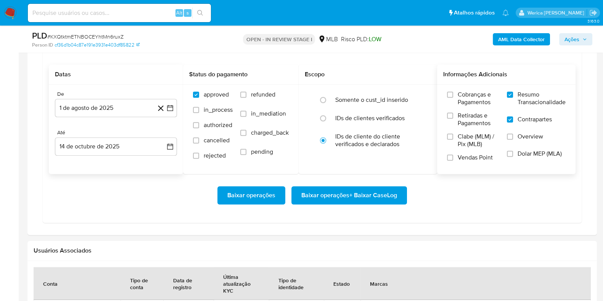
click at [513, 136] on input "Overview" at bounding box center [510, 136] width 6 height 6
click at [388, 191] on span "Baixar operações + Baixar CaseLog" at bounding box center [349, 195] width 96 height 17
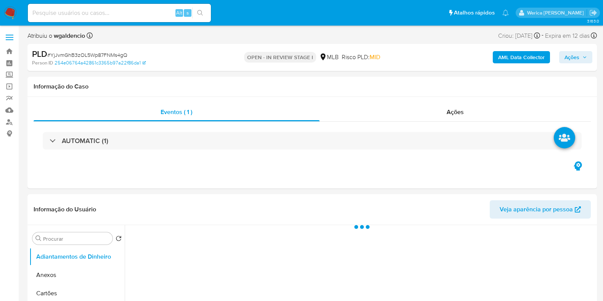
select select "10"
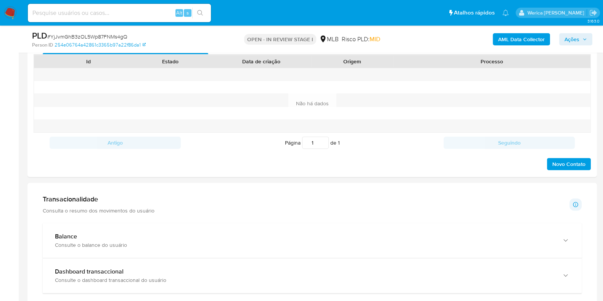
scroll to position [572, 0]
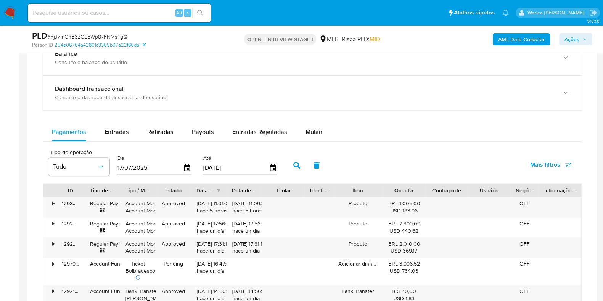
click at [307, 144] on div "Pagamentos Entradas Retiradas Payouts Entradas Rejeitadas Mulan Tipo de operaçã…" at bounding box center [312, 274] width 539 height 303
click at [307, 139] on div "Mulan" at bounding box center [313, 132] width 17 height 18
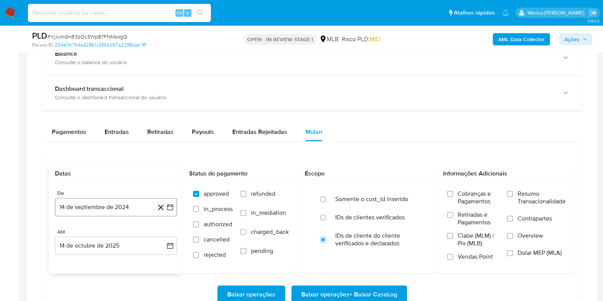
click at [107, 212] on button "14 de septiembre de 2024" at bounding box center [116, 207] width 122 height 18
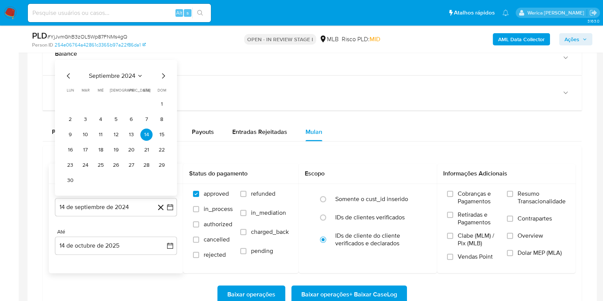
click at [126, 74] on span "septiembre 2024" at bounding box center [112, 76] width 47 height 8
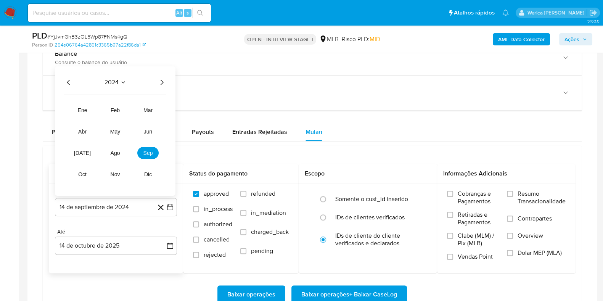
drag, startPoint x: 126, startPoint y: 74, endPoint x: 156, endPoint y: 74, distance: 30.1
click at [155, 74] on div "2024 2024 ene feb mar abr may jun [DATE] ago sep oct nov dic" at bounding box center [115, 130] width 120 height 129
click at [161, 83] on icon "Año siguiente" at bounding box center [161, 82] width 9 height 9
click at [146, 151] on span "sep" at bounding box center [148, 153] width 10 height 6
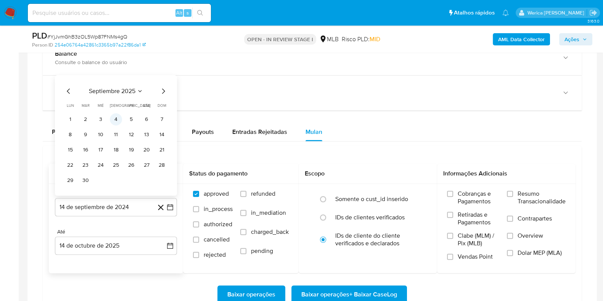
drag, startPoint x: 159, startPoint y: 108, endPoint x: 117, endPoint y: 119, distance: 43.4
click at [119, 127] on table "lun lunes mar martes mié miércoles jue jueves vie viernes sáb sábado [PERSON_NA…" at bounding box center [116, 145] width 104 height 84
click at [63, 92] on div "septiembre 2025 septiembre 2025 lun lunes mar martes mié miércoles jue jueves v…" at bounding box center [116, 135] width 122 height 120
click at [71, 94] on icon "Mes anterior" at bounding box center [68, 91] width 9 height 9
click at [133, 120] on button "1" at bounding box center [131, 119] width 12 height 12
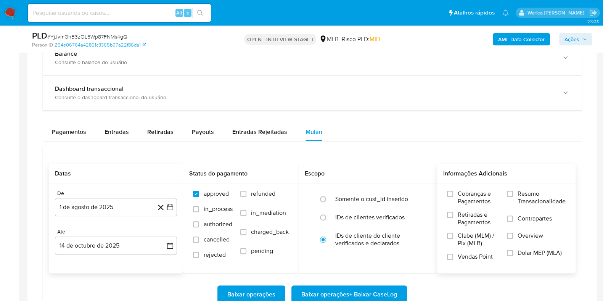
click at [522, 221] on span "Contrapartes" at bounding box center [534, 219] width 34 height 8
click at [513, 221] on input "Contrapartes" at bounding box center [510, 218] width 6 height 6
click at [518, 234] on span "Overview" at bounding box center [530, 236] width 26 height 8
click at [513, 234] on input "Overview" at bounding box center [510, 236] width 6 height 6
click at [519, 201] on span "Resumo Transacionalidade" at bounding box center [541, 197] width 48 height 15
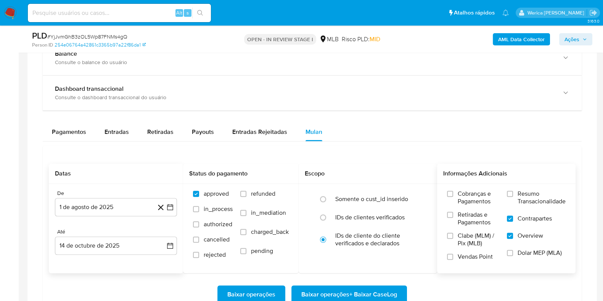
click at [513, 197] on input "Resumo Transacionalidade" at bounding box center [510, 194] width 6 height 6
click at [358, 291] on span "Baixar operações + Baixar CaseLog" at bounding box center [349, 294] width 96 height 17
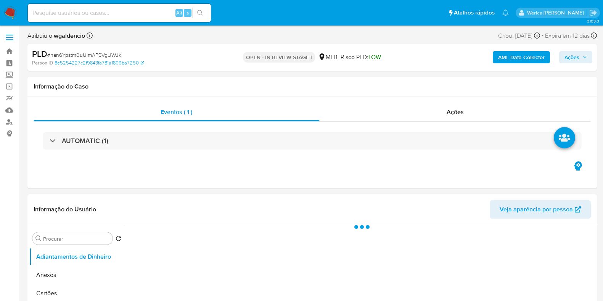
select select "10"
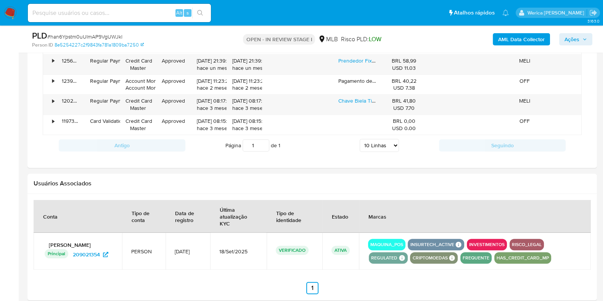
scroll to position [619, 0]
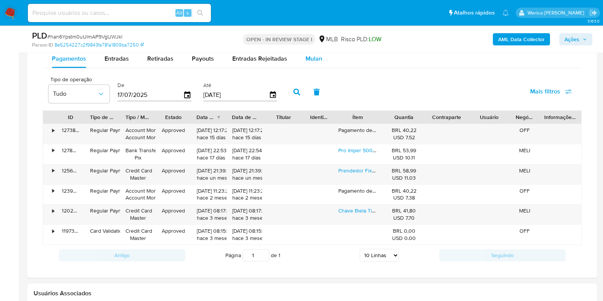
click at [308, 56] on span "Mulan" at bounding box center [313, 58] width 17 height 9
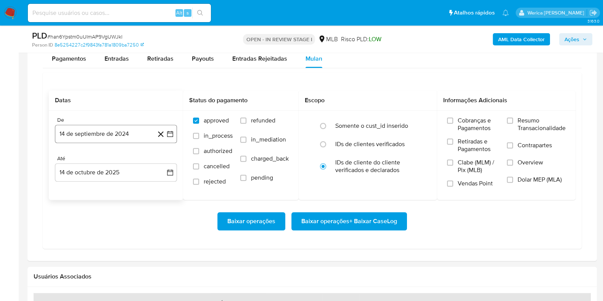
click at [101, 132] on button "14 de septiembre de 2024" at bounding box center [116, 134] width 122 height 18
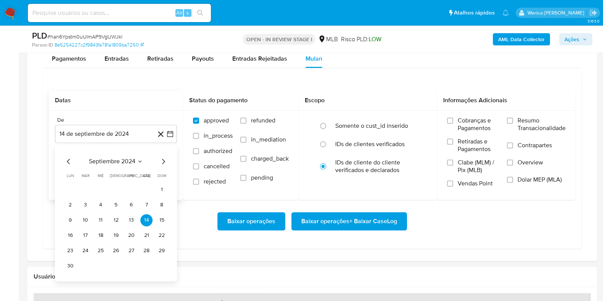
click at [124, 160] on span "septiembre 2024" at bounding box center [112, 161] width 47 height 8
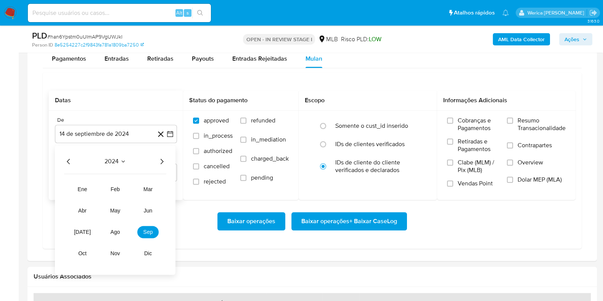
click at [161, 160] on icon "Año siguiente" at bounding box center [161, 161] width 9 height 9
click at [120, 236] on button "ago" at bounding box center [114, 232] width 21 height 12
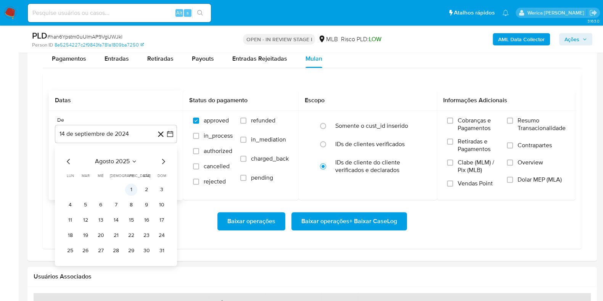
click at [136, 190] on tr "1 2 3" at bounding box center [116, 189] width 104 height 12
click at [136, 189] on button "1" at bounding box center [131, 189] width 12 height 12
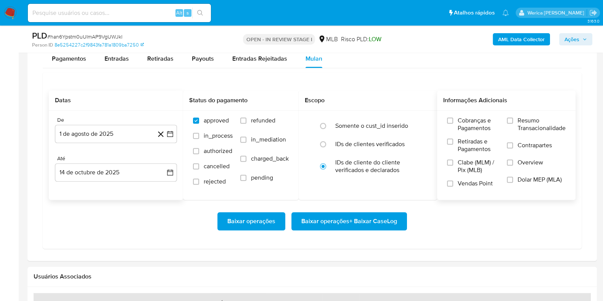
click at [542, 146] on span "Contrapartes" at bounding box center [534, 145] width 34 height 8
click at [513, 146] on input "Contrapartes" at bounding box center [510, 145] width 6 height 6
click at [519, 167] on label "Overview" at bounding box center [536, 167] width 59 height 17
click at [513, 165] on input "Overview" at bounding box center [510, 162] width 6 height 6
click at [521, 130] on span "Resumo Transacionalidade" at bounding box center [541, 124] width 48 height 15
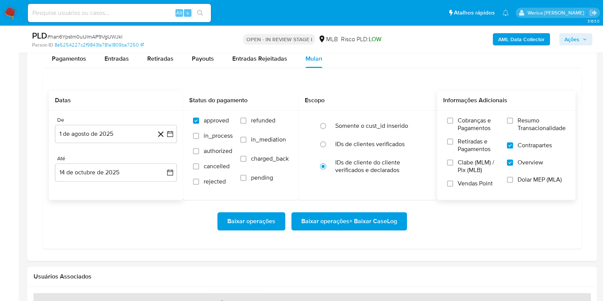
click at [513, 124] on input "Resumo Transacionalidade" at bounding box center [510, 120] width 6 height 6
click at [400, 219] on button "Baixar operações + Baixar CaseLog" at bounding box center [349, 221] width 116 height 18
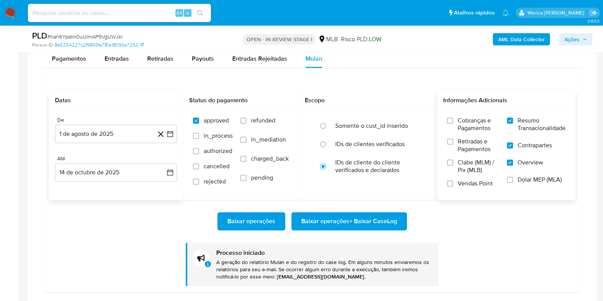
click at [479, 185] on span "Vendas Point" at bounding box center [475, 184] width 35 height 8
click at [453, 185] on input "Vendas Point" at bounding box center [450, 183] width 6 height 6
click at [369, 214] on span "Baixar operações + Baixar CaseLog" at bounding box center [349, 221] width 96 height 17
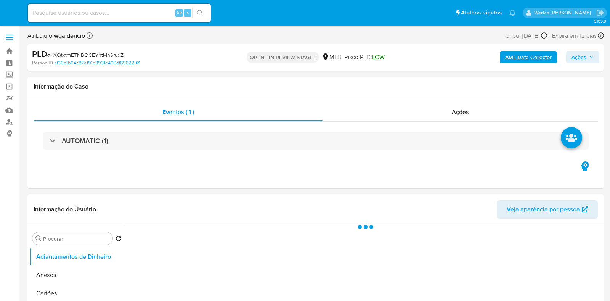
select select "10"
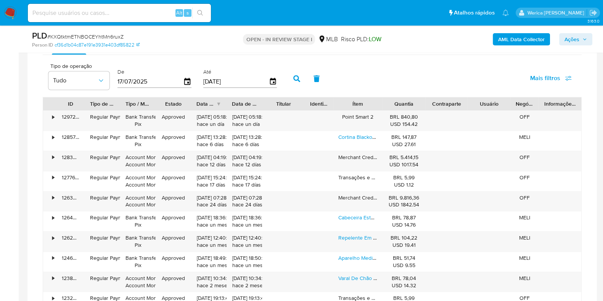
scroll to position [572, 0]
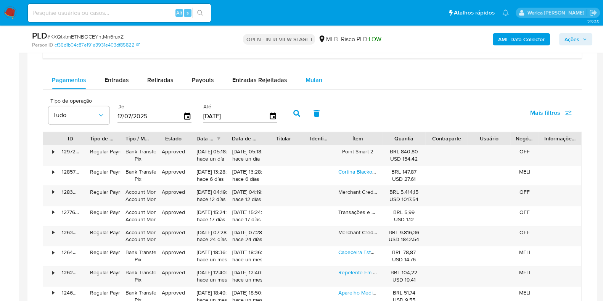
click at [309, 72] on div "Mulan" at bounding box center [313, 80] width 17 height 18
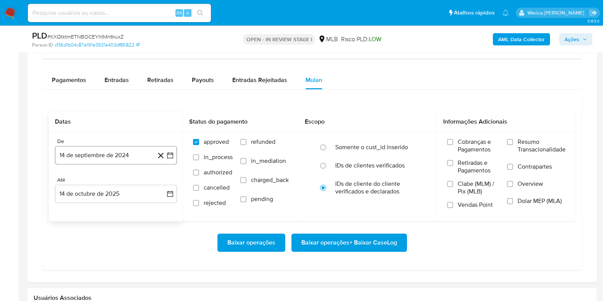
click at [130, 158] on button "14 de septiembre de 2024" at bounding box center [116, 155] width 122 height 18
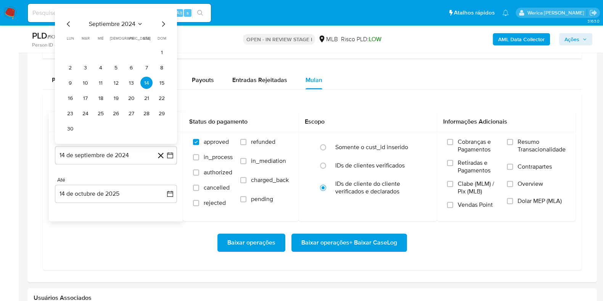
click at [120, 28] on div "septiembre 2024 septiembre 2024 lun lunes mar martes mié miércoles jue jueves v…" at bounding box center [116, 76] width 104 height 115
click at [128, 25] on span "septiembre 2024" at bounding box center [112, 24] width 47 height 8
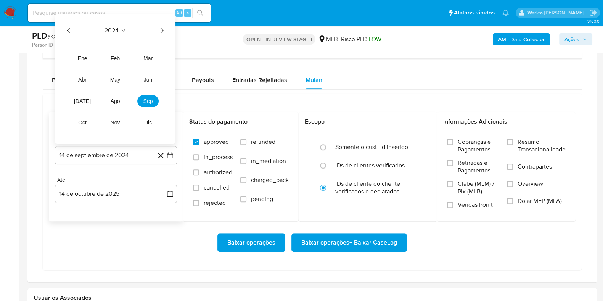
drag, startPoint x: 159, startPoint y: 27, endPoint x: 160, endPoint y: 35, distance: 7.7
click at [160, 27] on icon "Año siguiente" at bounding box center [161, 30] width 9 height 9
click at [119, 99] on span "ago" at bounding box center [116, 101] width 10 height 6
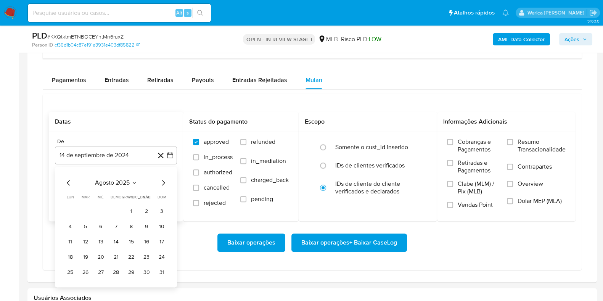
click at [133, 209] on button "1" at bounding box center [131, 211] width 12 height 12
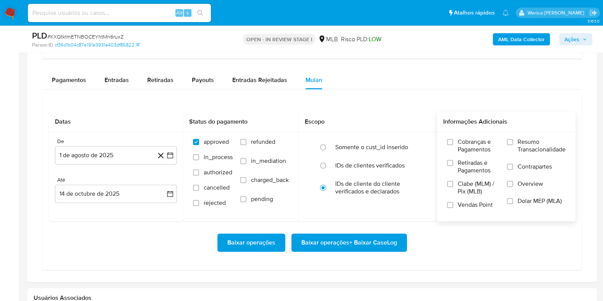
click at [473, 202] on span "Vendas Point" at bounding box center [475, 205] width 35 height 8
click at [453, 202] on input "Vendas Point" at bounding box center [450, 205] width 6 height 6
click at [530, 184] on span "Overview" at bounding box center [530, 184] width 26 height 8
click at [513, 184] on input "Overview" at bounding box center [510, 184] width 6 height 6
drag, startPoint x: 530, startPoint y: 184, endPoint x: 528, endPoint y: 170, distance: 13.9
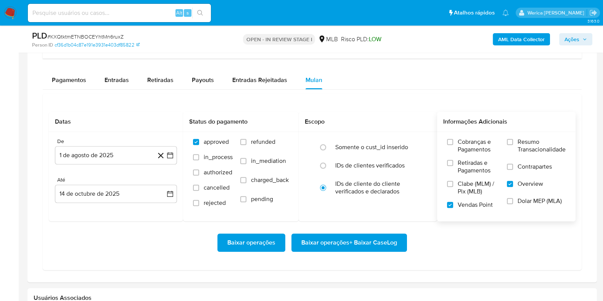
click at [528, 170] on label "Contrapartes" at bounding box center [536, 171] width 59 height 17
click at [513, 170] on input "Contrapartes" at bounding box center [510, 167] width 6 height 6
click at [528, 143] on span "Resumo Transacionalidade" at bounding box center [541, 145] width 48 height 15
click at [513, 143] on input "Resumo Transacionalidade" at bounding box center [510, 142] width 6 height 6
click at [353, 246] on span "Baixar operações + Baixar CaseLog" at bounding box center [349, 242] width 96 height 17
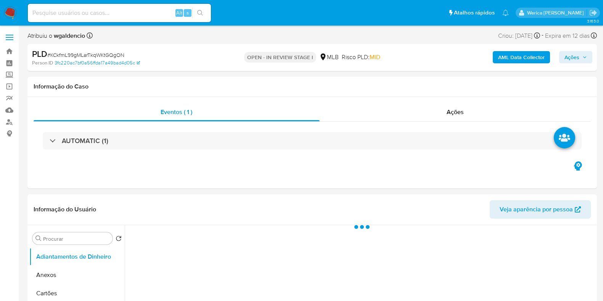
select select "10"
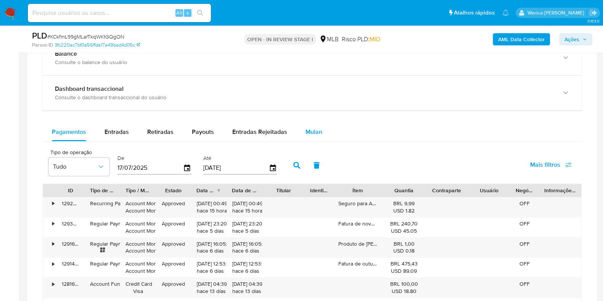
click at [299, 134] on button "Mulan" at bounding box center [313, 132] width 35 height 18
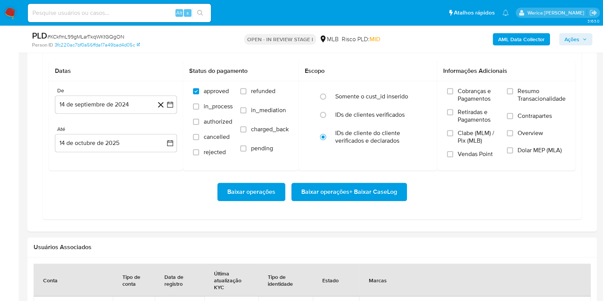
scroll to position [715, 0]
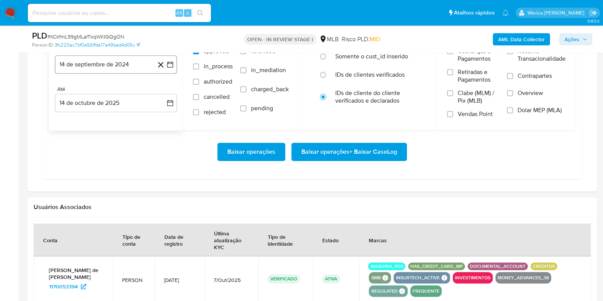
drag, startPoint x: 120, startPoint y: 59, endPoint x: 122, endPoint y: 66, distance: 7.4
click at [120, 59] on button "14 de septiembre de 2024" at bounding box center [116, 64] width 122 height 18
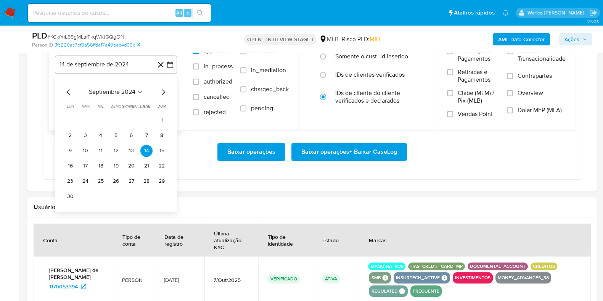
click at [129, 94] on span "septiembre 2024" at bounding box center [112, 92] width 47 height 8
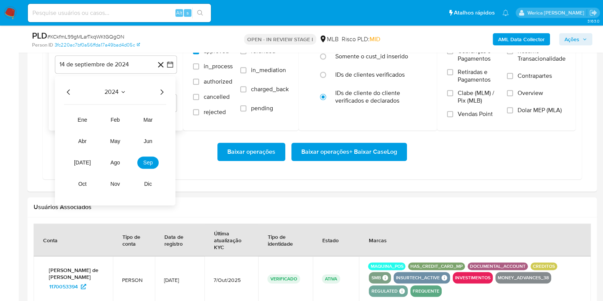
click at [163, 92] on icon "Año siguiente" at bounding box center [161, 91] width 9 height 9
click at [103, 163] on tr "ene feb mar abr may jun [DATE] ago sep oct nov dic" at bounding box center [115, 152] width 87 height 76
click at [115, 162] on span "ago" at bounding box center [116, 162] width 10 height 6
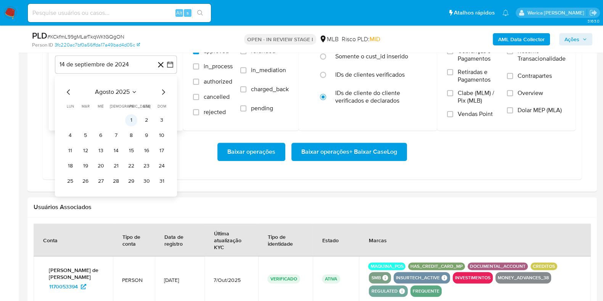
click at [130, 115] on button "1" at bounding box center [131, 120] width 12 height 12
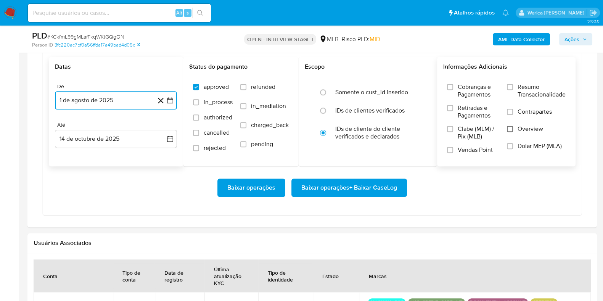
scroll to position [667, 0]
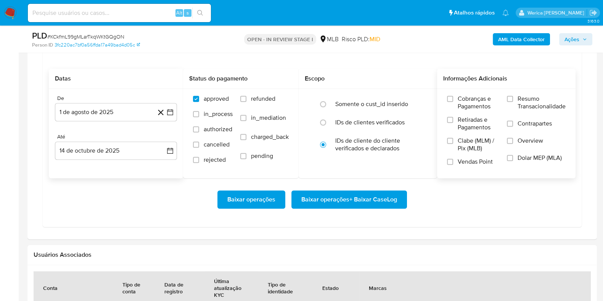
click at [488, 145] on span "Clabe (MLM) / Pix (MLB)" at bounding box center [479, 144] width 42 height 15
click at [453, 144] on input "Clabe (MLM) / Pix (MLB)" at bounding box center [450, 141] width 6 height 6
click at [482, 144] on span "Clabe (MLM) / Pix (MLB)" at bounding box center [479, 144] width 42 height 15
click at [453, 144] on input "Clabe (MLM) / Pix (MLB)" at bounding box center [450, 141] width 6 height 6
click at [477, 162] on span "Vendas Point" at bounding box center [475, 162] width 35 height 8
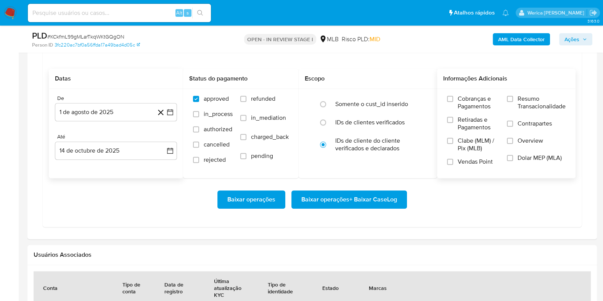
click at [453, 162] on input "Vendas Point" at bounding box center [450, 162] width 6 height 6
click at [522, 140] on span "Overview" at bounding box center [530, 141] width 26 height 8
click at [513, 140] on input "Overview" at bounding box center [510, 141] width 6 height 6
click at [523, 127] on label "Contrapartes" at bounding box center [536, 128] width 59 height 17
click at [513, 127] on input "Contrapartes" at bounding box center [510, 123] width 6 height 6
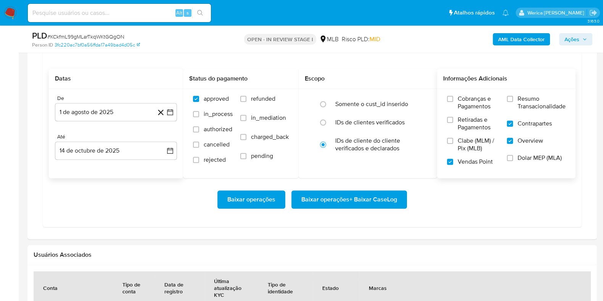
click at [523, 107] on span "Resumo Transacionalidade" at bounding box center [541, 102] width 48 height 15
click at [513, 102] on input "Resumo Transacionalidade" at bounding box center [510, 99] width 6 height 6
click at [373, 201] on span "Baixar operações + Baixar CaseLog" at bounding box center [349, 199] width 96 height 17
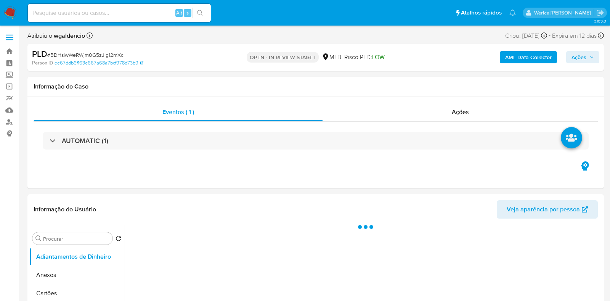
select select "10"
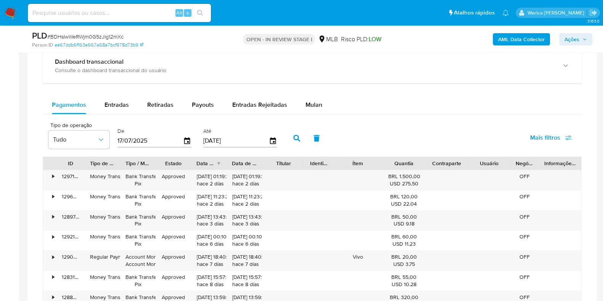
scroll to position [619, 0]
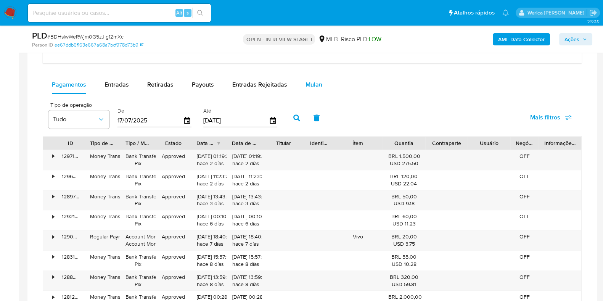
click at [298, 79] on button "Mulan" at bounding box center [313, 84] width 35 height 18
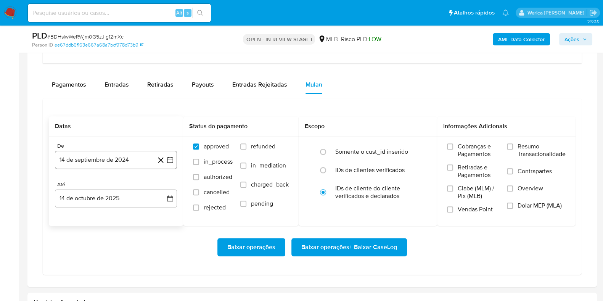
click at [114, 155] on button "14 de septiembre de 2024" at bounding box center [116, 160] width 122 height 18
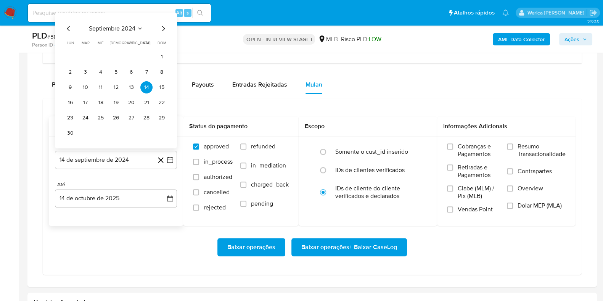
click at [131, 27] on span "septiembre 2024" at bounding box center [112, 29] width 47 height 8
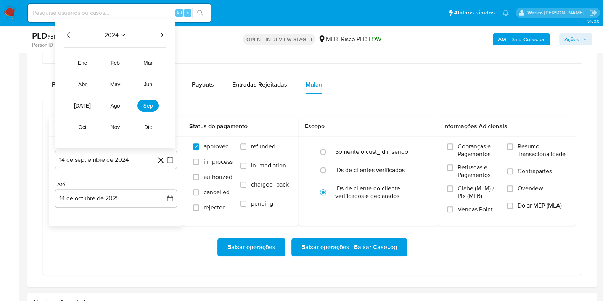
click at [161, 35] on icon "Año siguiente" at bounding box center [162, 34] width 3 height 5
click at [113, 106] on span "ago" at bounding box center [116, 106] width 10 height 6
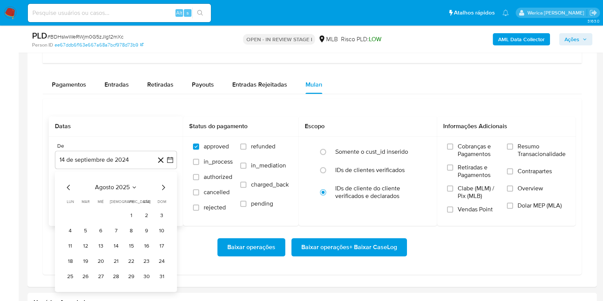
drag, startPoint x: 133, startPoint y: 208, endPoint x: 133, endPoint y: 213, distance: 5.0
click at [133, 213] on button "1" at bounding box center [131, 215] width 12 height 12
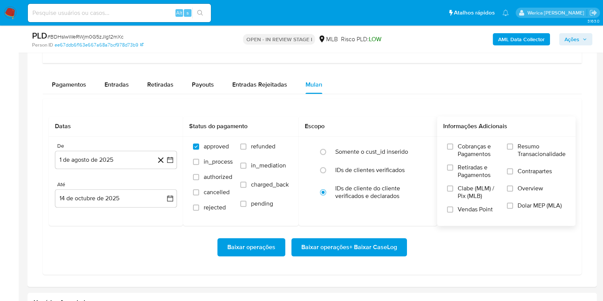
click at [473, 211] on span "Vendas Point" at bounding box center [475, 210] width 35 height 8
click at [453, 211] on input "Vendas Point" at bounding box center [450, 209] width 6 height 6
click at [519, 185] on span "Overview" at bounding box center [530, 189] width 26 height 8
click at [513, 185] on input "Overview" at bounding box center [510, 188] width 6 height 6
click at [522, 172] on span "Contrapartes" at bounding box center [534, 171] width 34 height 8
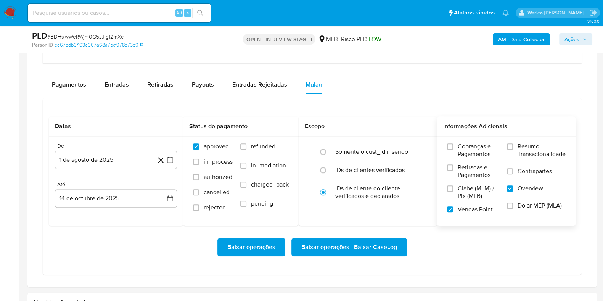
click at [513, 172] on input "Contrapartes" at bounding box center [510, 171] width 6 height 6
click at [523, 147] on span "Resumo Transacionalidade" at bounding box center [541, 150] width 48 height 15
click at [513, 147] on input "Resumo Transacionalidade" at bounding box center [510, 146] width 6 height 6
click at [382, 254] on span "Baixar operações + Baixar CaseLog" at bounding box center [349, 247] width 96 height 17
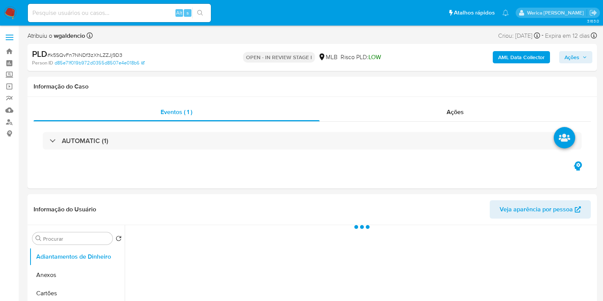
select select "10"
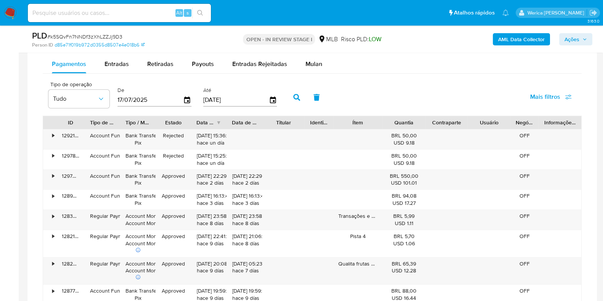
scroll to position [619, 0]
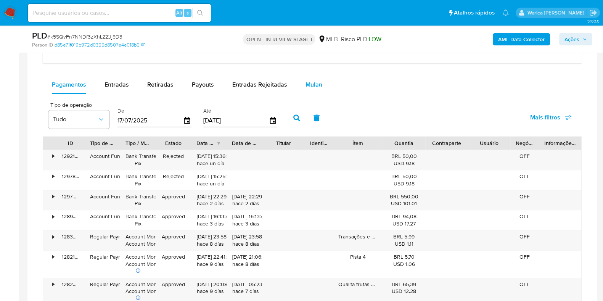
click at [300, 75] on button "Mulan" at bounding box center [313, 84] width 35 height 18
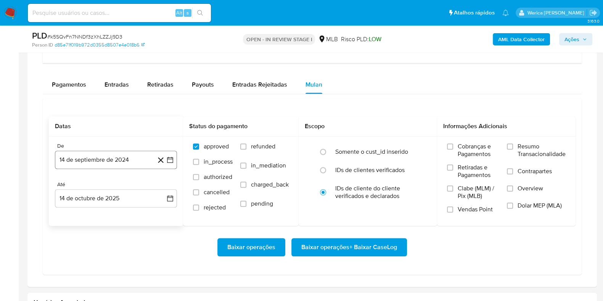
click at [105, 153] on button "14 de septiembre de 2024" at bounding box center [116, 160] width 122 height 18
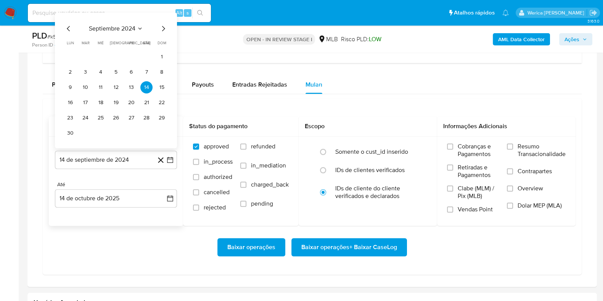
click at [132, 25] on span "septiembre 2024" at bounding box center [112, 29] width 47 height 8
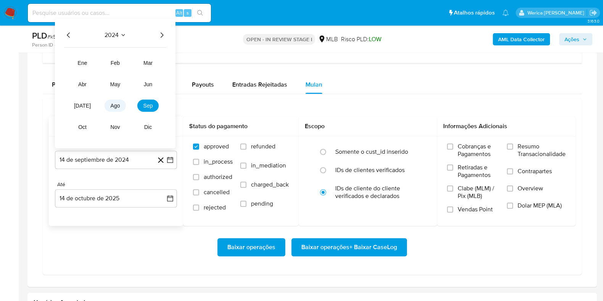
click at [116, 105] on span "ago" at bounding box center [116, 106] width 10 height 6
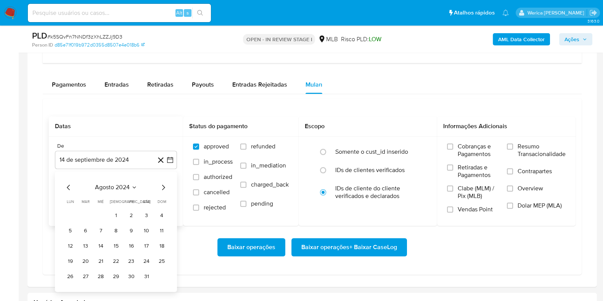
click at [116, 186] on span "agosto 2024" at bounding box center [112, 187] width 35 height 8
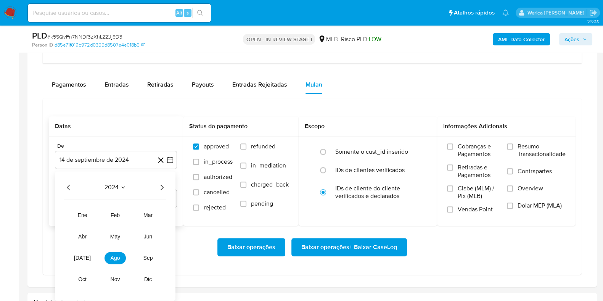
drag, startPoint x: 165, startPoint y: 187, endPoint x: 159, endPoint y: 187, distance: 6.9
click at [159, 187] on icon "Año siguiente" at bounding box center [161, 187] width 9 height 9
click at [114, 258] on span "ago" at bounding box center [116, 258] width 10 height 6
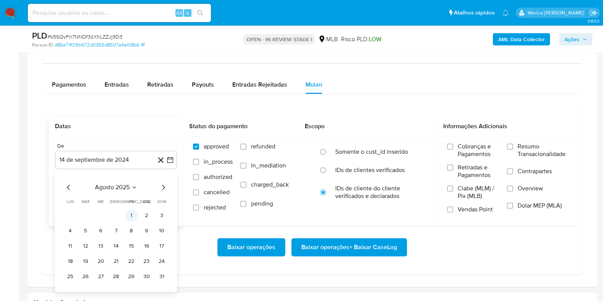
click at [125, 213] on button "1" at bounding box center [131, 215] width 12 height 12
click at [468, 212] on label "Vendas Point" at bounding box center [473, 212] width 52 height 13
click at [453, 212] on input "Vendas Point" at bounding box center [450, 209] width 6 height 6
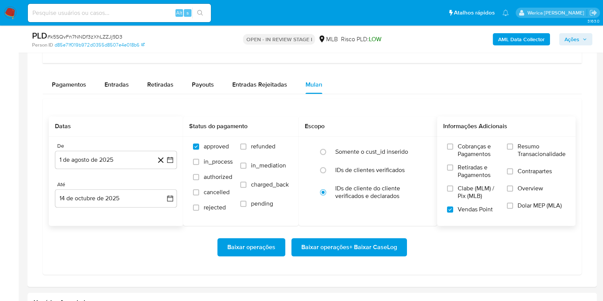
click at [527, 181] on label "Contrapartes" at bounding box center [536, 175] width 59 height 17
click at [513, 174] on input "Contrapartes" at bounding box center [510, 171] width 6 height 6
click at [528, 151] on span "Resumo Transacionalidade" at bounding box center [541, 150] width 48 height 15
click at [513, 149] on input "Resumo Transacionalidade" at bounding box center [510, 146] width 6 height 6
click at [528, 185] on span "Overview" at bounding box center [530, 189] width 26 height 8
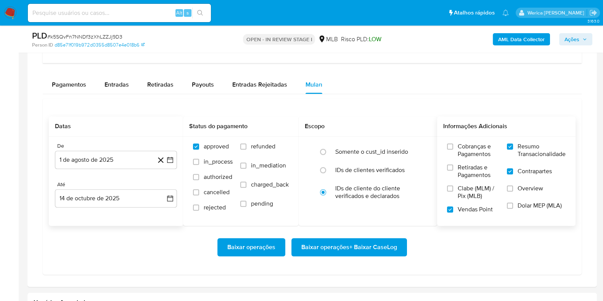
click at [513, 185] on input "Overview" at bounding box center [510, 188] width 6 height 6
click at [347, 242] on span "Baixar operações + Baixar CaseLog" at bounding box center [349, 247] width 96 height 17
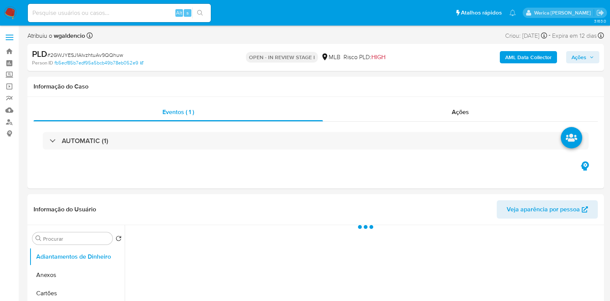
select select "10"
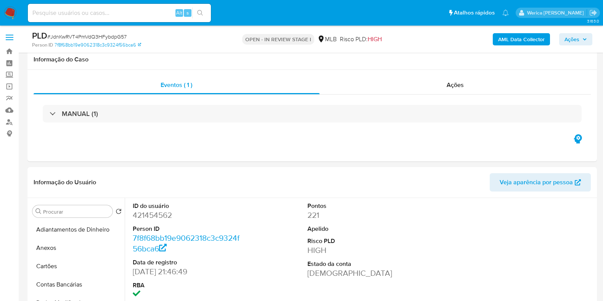
select select "10"
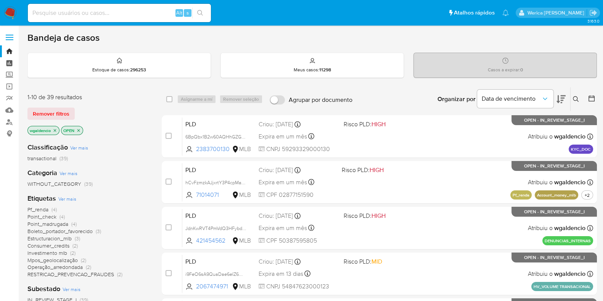
click at [7, 63] on link "Painel" at bounding box center [45, 63] width 91 height 12
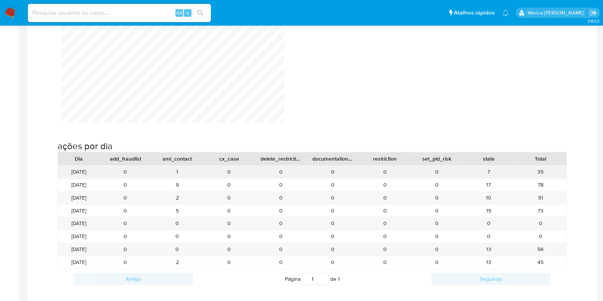
scroll to position [762, 0]
